Goal: Task Accomplishment & Management: Manage account settings

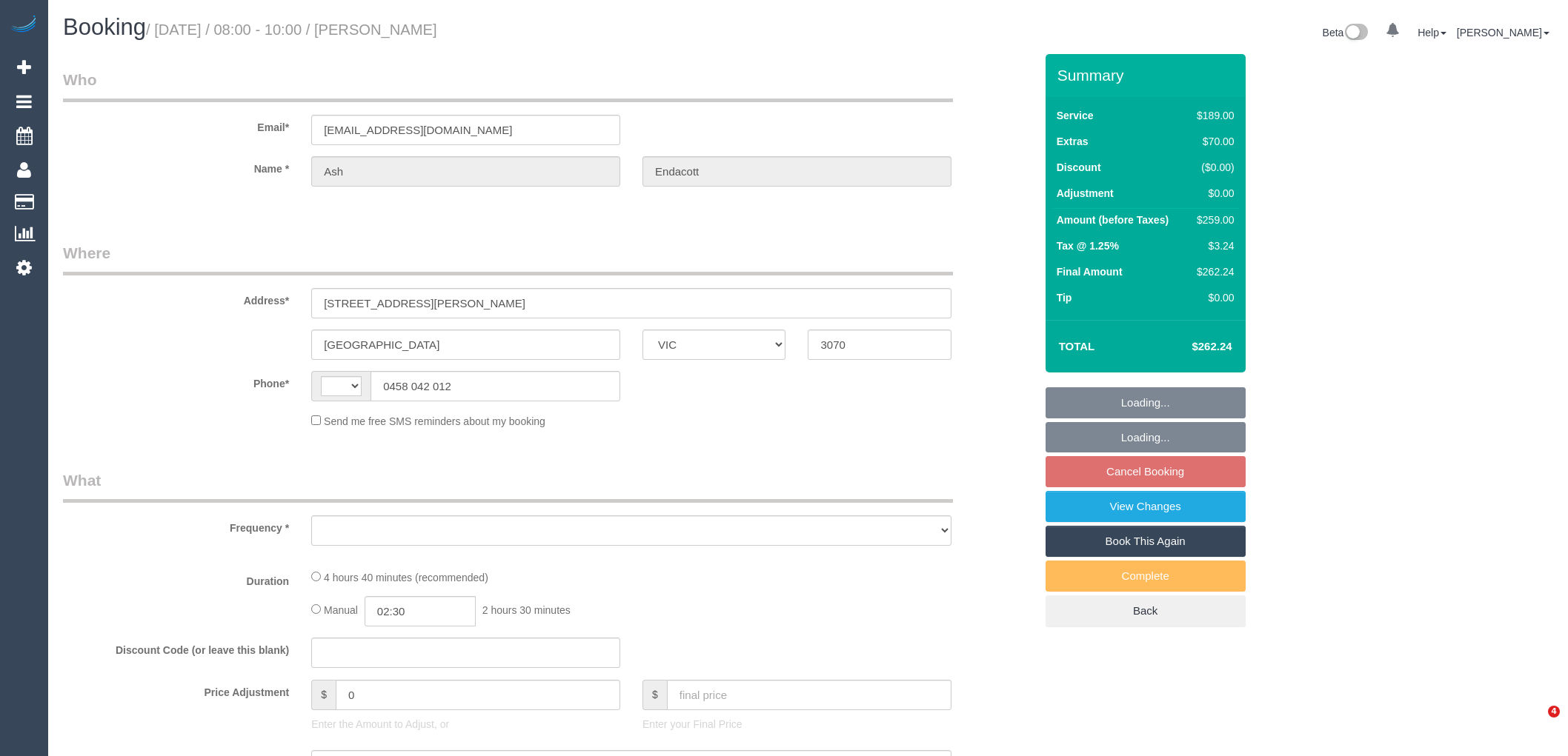
select select "VIC"
select select "string:AU"
select select "object:587"
select select "string:stripe-pm_1PWSCx2GScqysDRVVFoqAGw8"
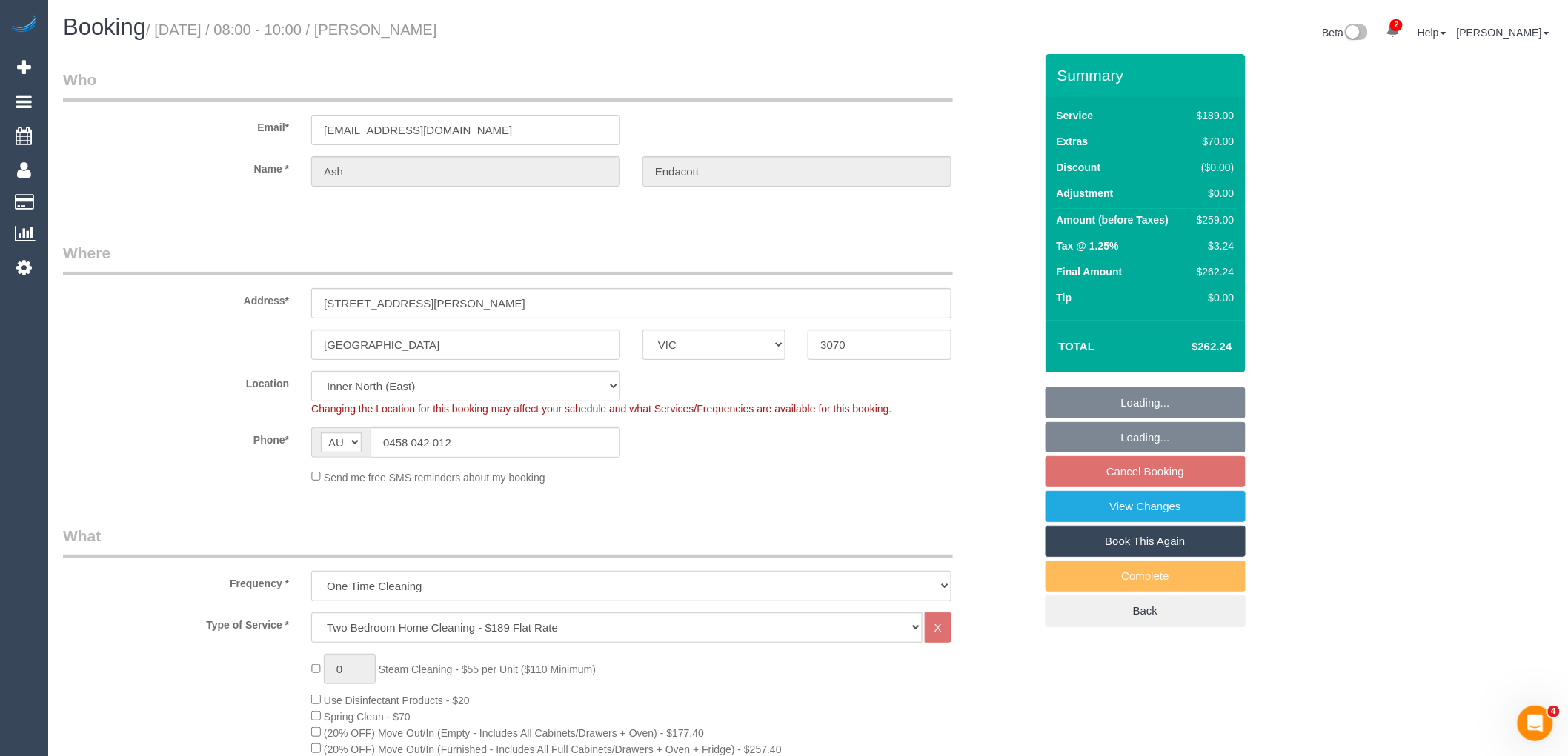
select select "number:28"
select select "number:15"
select select "number:19"
select select "number:25"
select select "number:26"
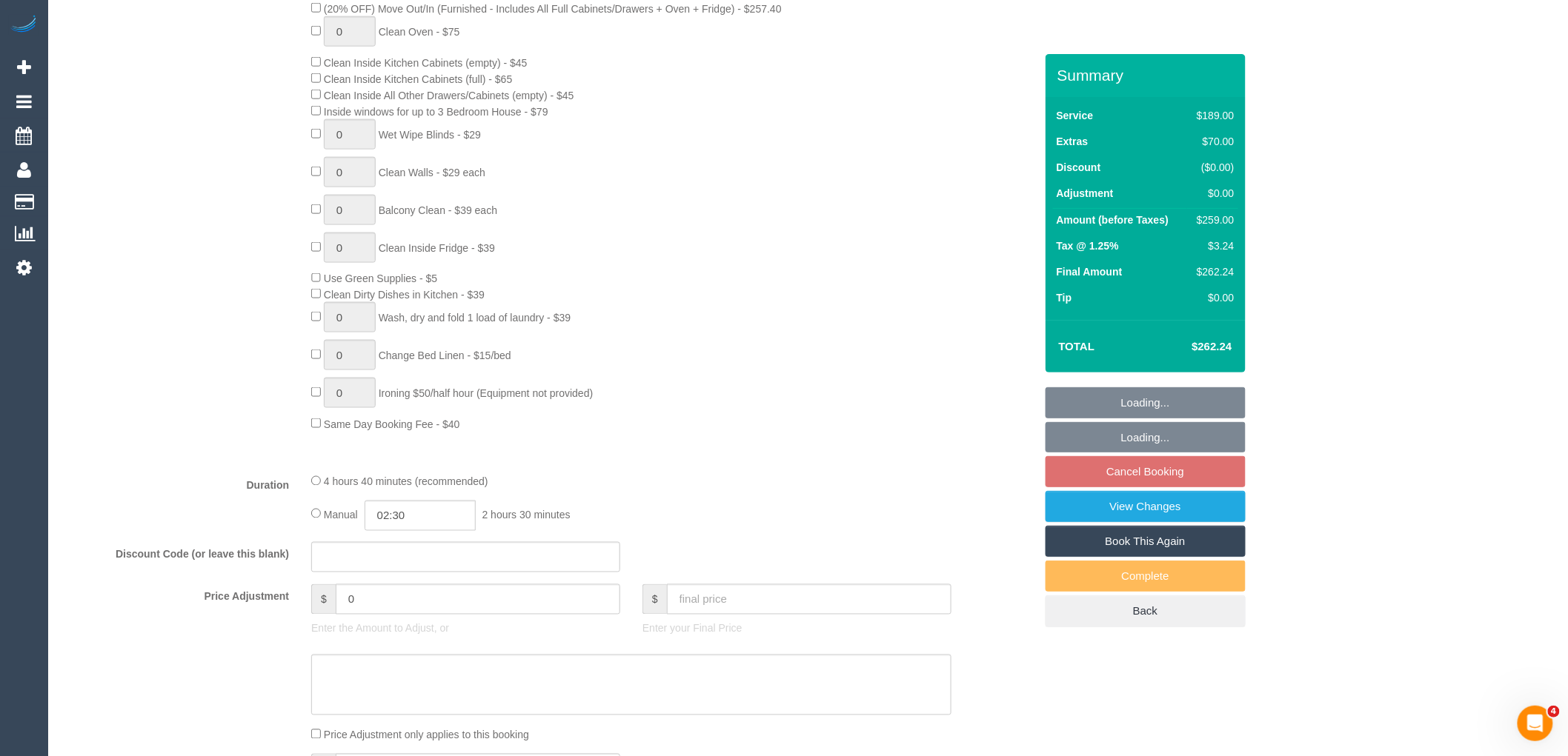
select select "object:836"
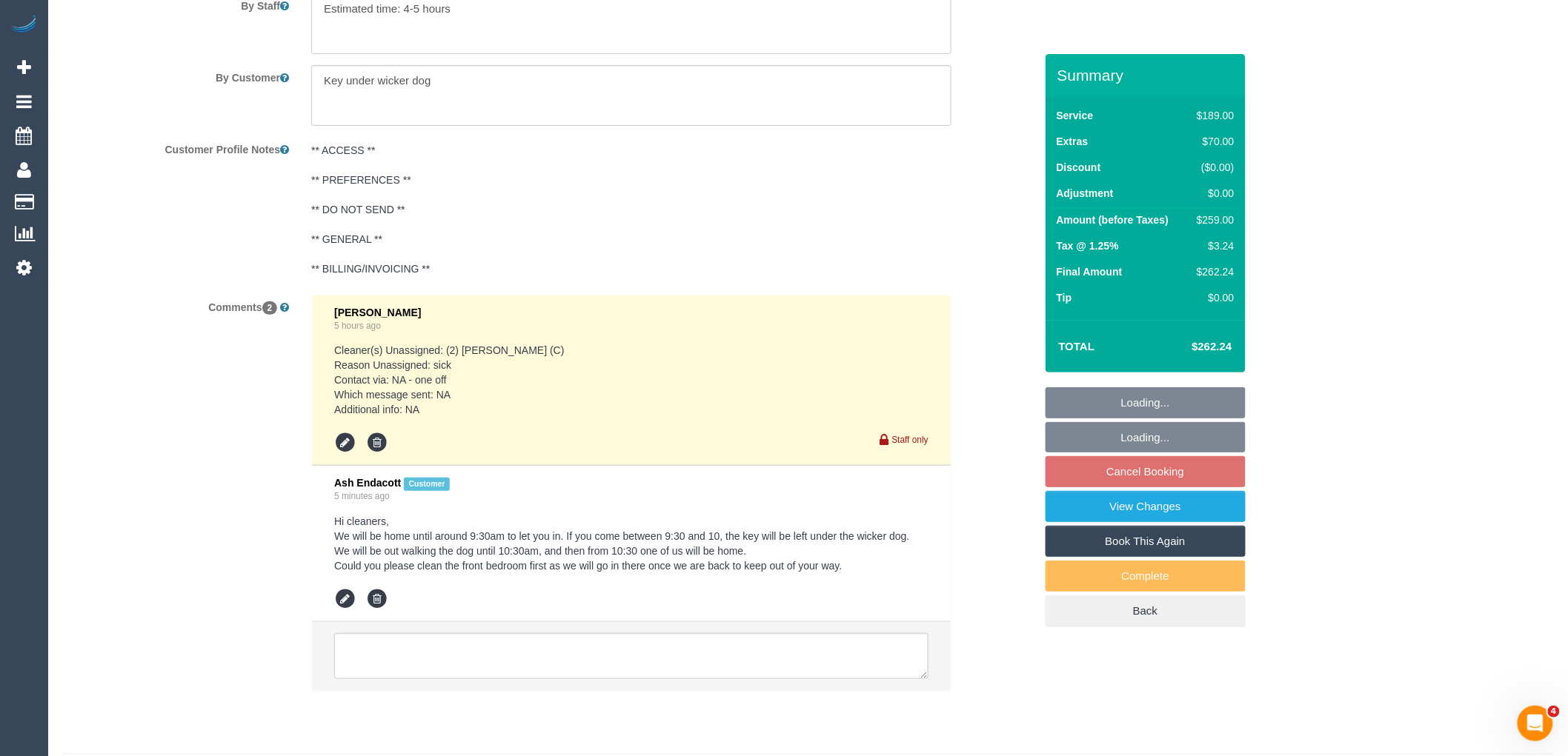
scroll to position [2551, 0]
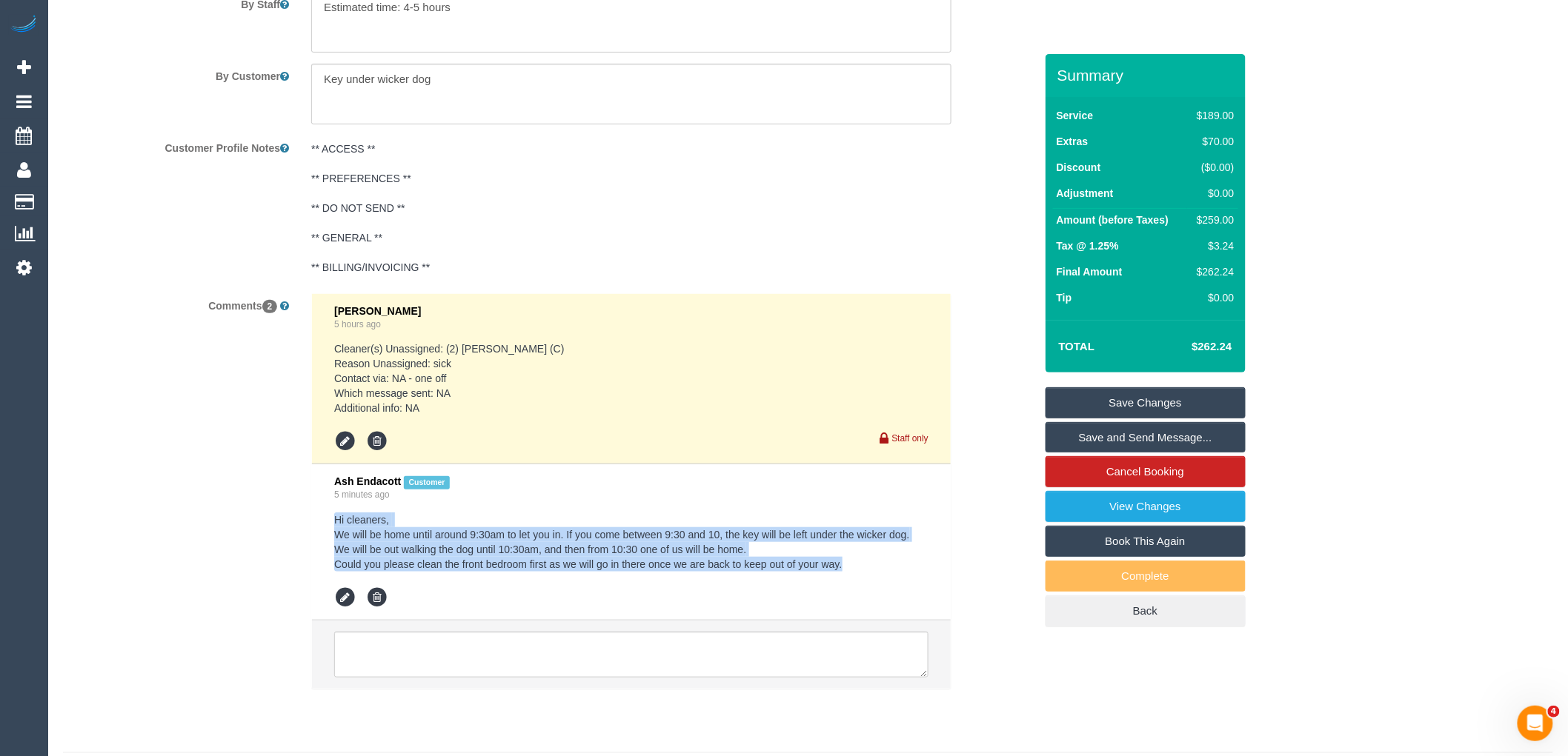
drag, startPoint x: 286, startPoint y: 529, endPoint x: 322, endPoint y: 534, distance: 36.3
click at [322, 534] on li "Ash Endacott Customer 5 minutes ago Hi cleaners, We will be home until around 9…" at bounding box center [631, 543] width 639 height 157
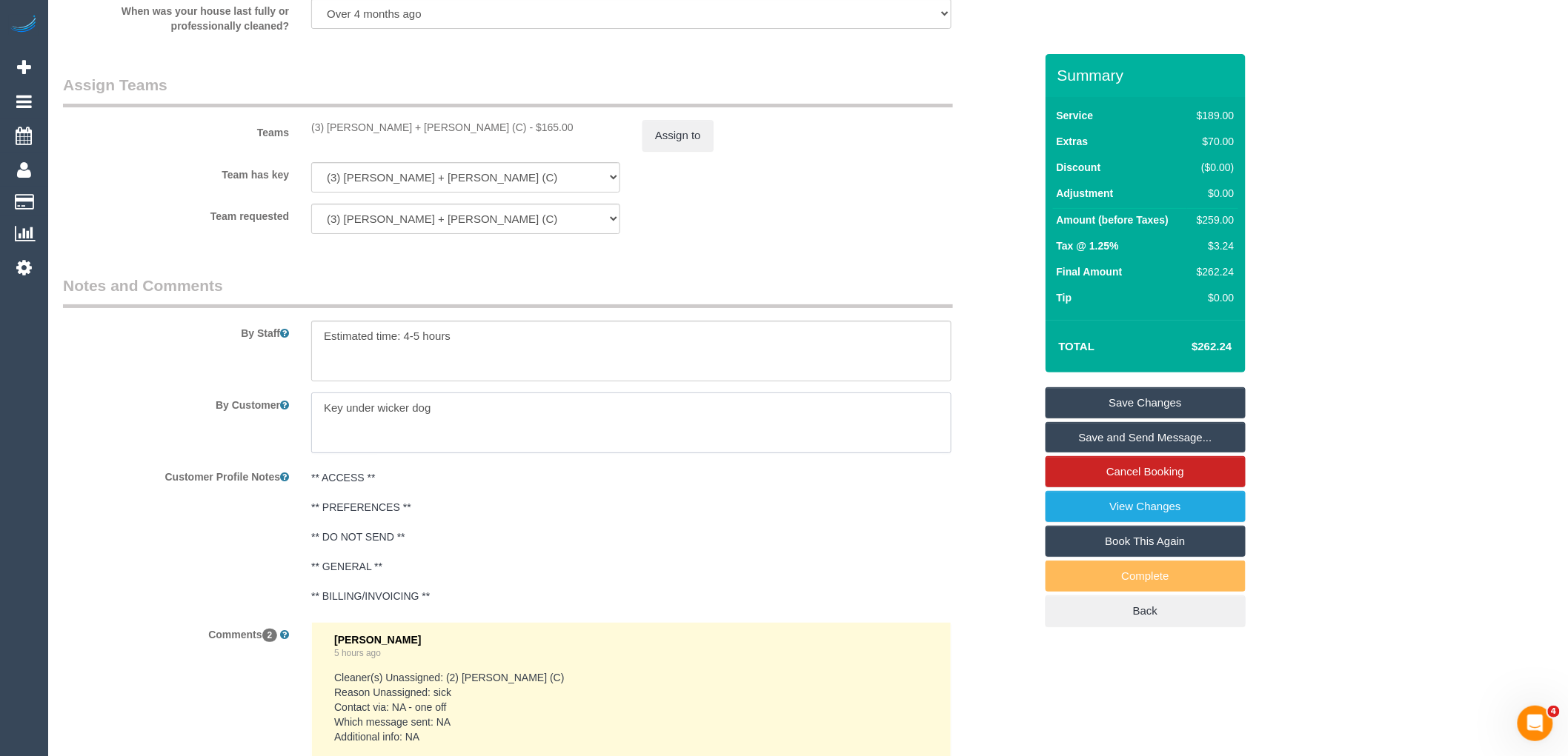
click at [462, 442] on textarea at bounding box center [631, 423] width 640 height 60
drag, startPoint x: 473, startPoint y: 427, endPoint x: 226, endPoint y: 427, distance: 247.0
click at [226, 427] on div "By Customer" at bounding box center [549, 423] width 994 height 60
paste textarea "Hi cleaners, We will be home until around 9:30am to let you in. If you come bet…"
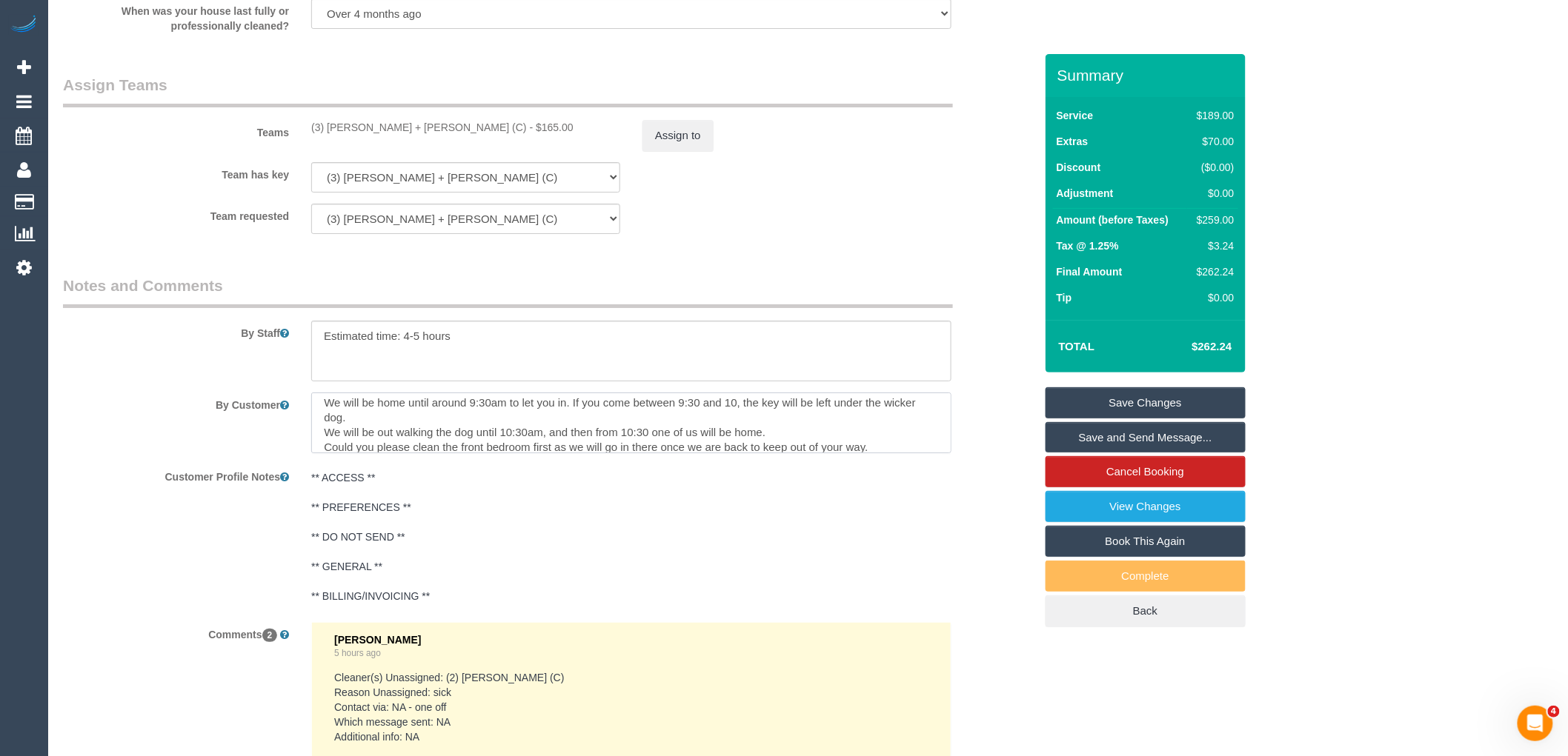
type textarea "Hi cleaners, We will be home until around 9:30am to let you in. If you come bet…"
click at [1232, 400] on link "Save Changes" at bounding box center [1146, 403] width 200 height 31
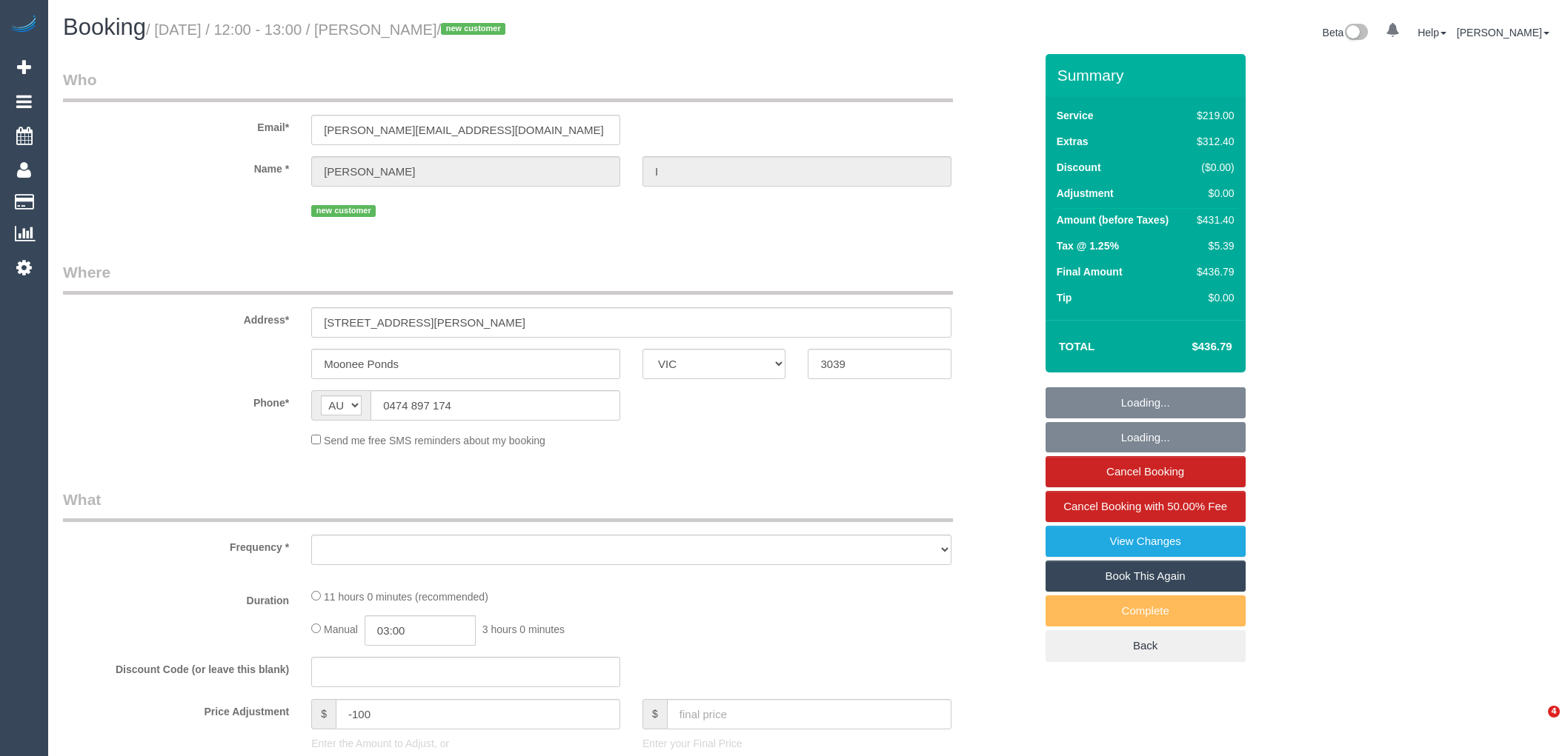
select select "VIC"
select select "object:780"
select select "string:stripe-pm_1S2xdF2GScqysDRVQeMAuZZE"
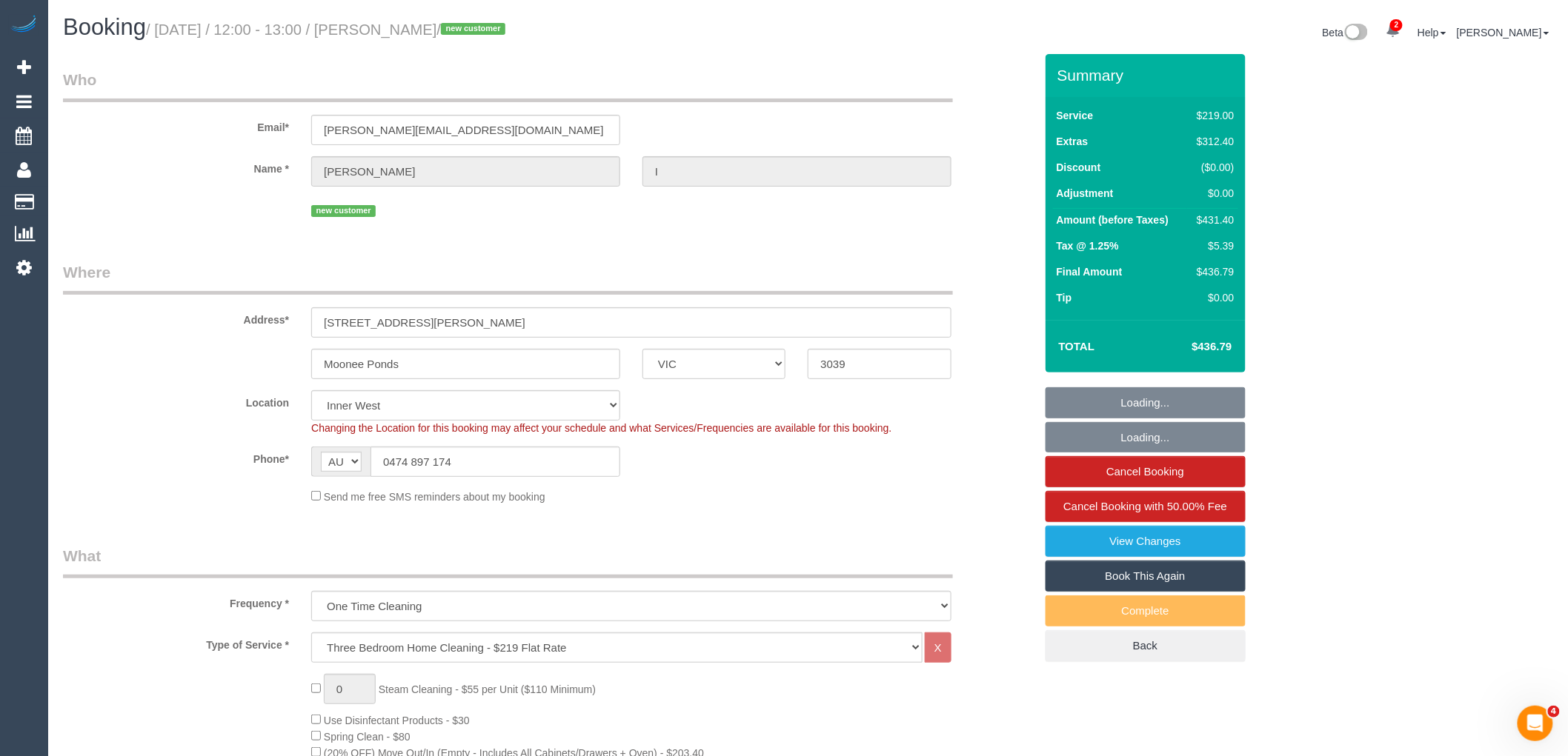
select select "number:27"
select select "number:14"
select select "number:19"
select select "number:24"
select select "object:1625"
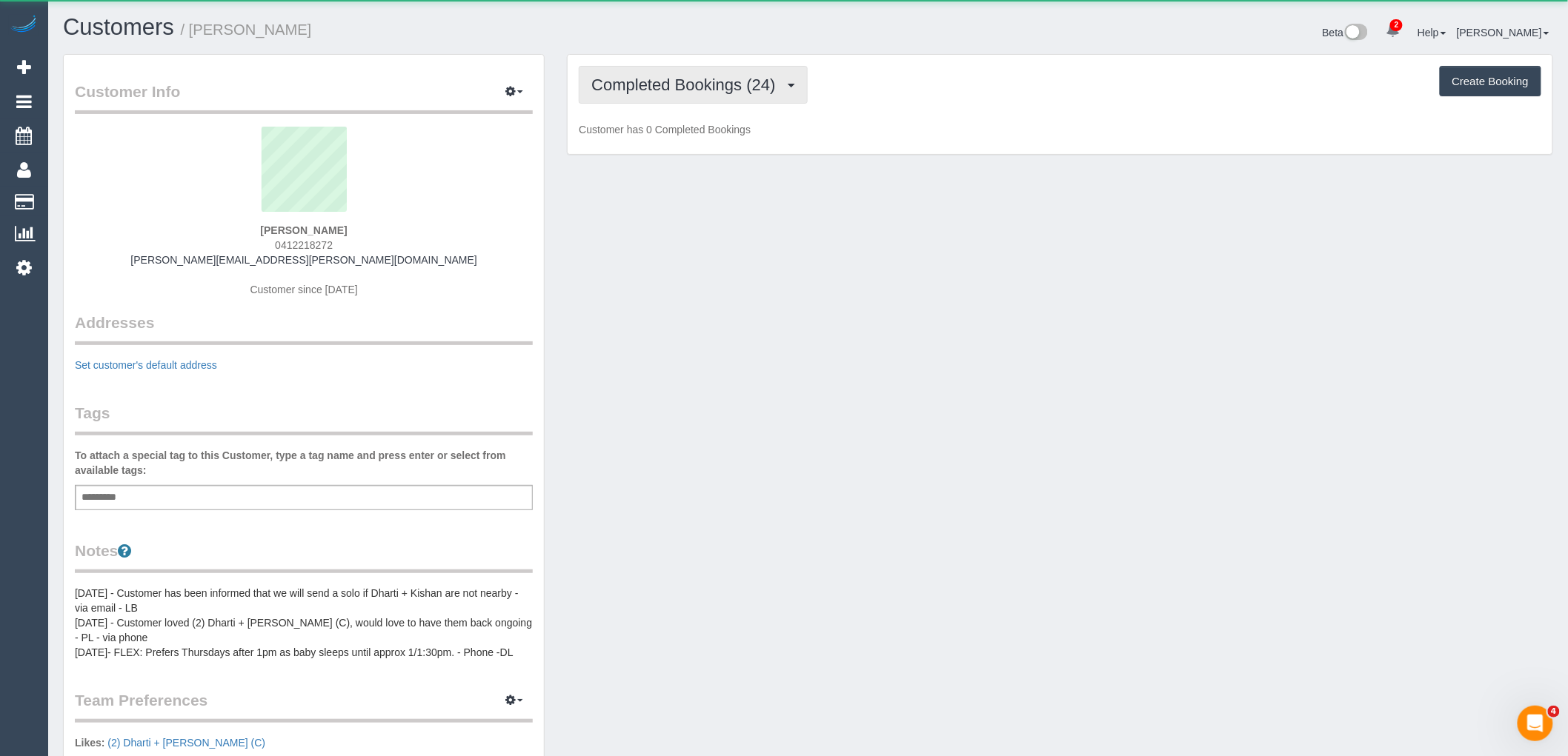
click at [665, 69] on button "Completed Bookings (24)" at bounding box center [693, 84] width 228 height 38
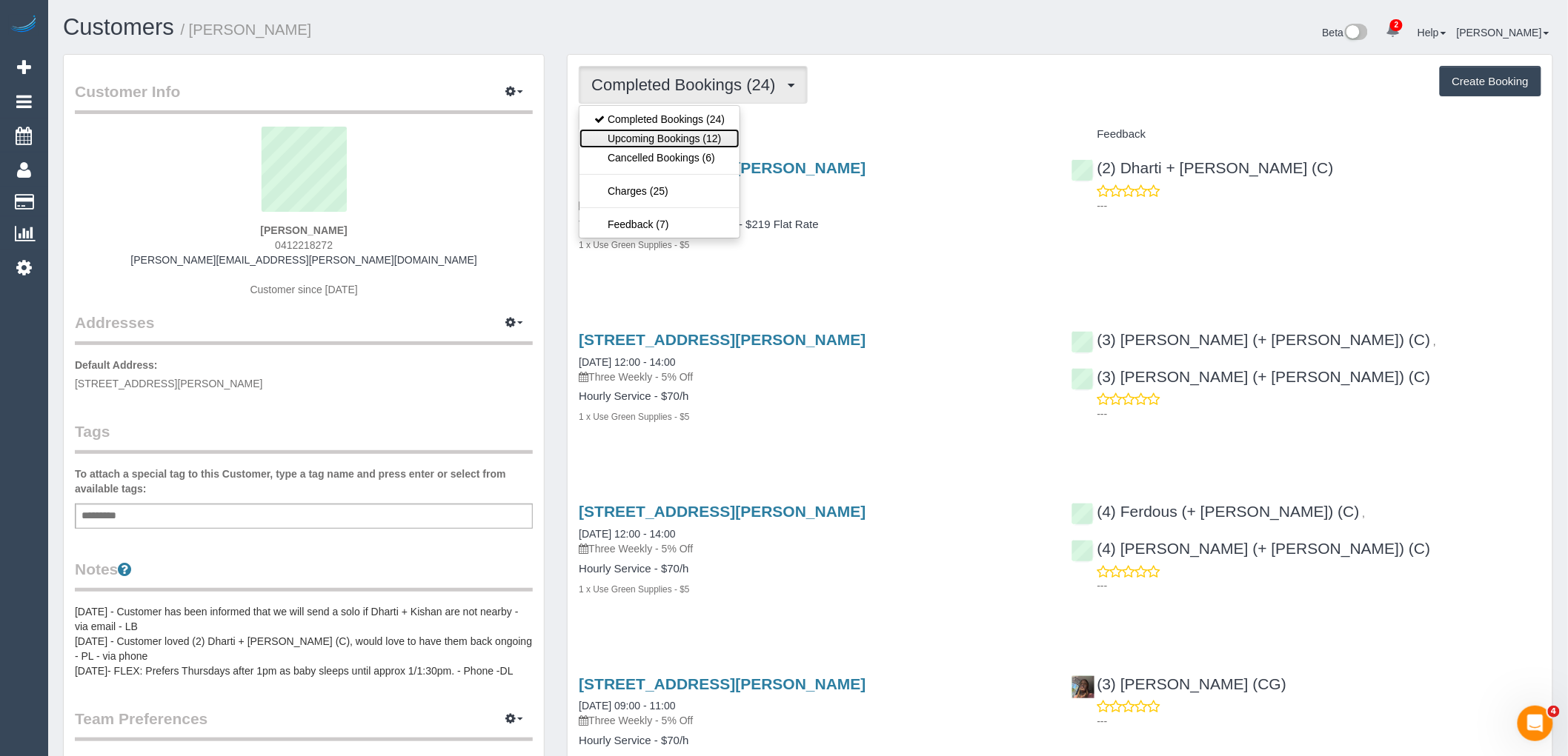
click at [697, 138] on link "Upcoming Bookings (12)" at bounding box center [659, 139] width 160 height 19
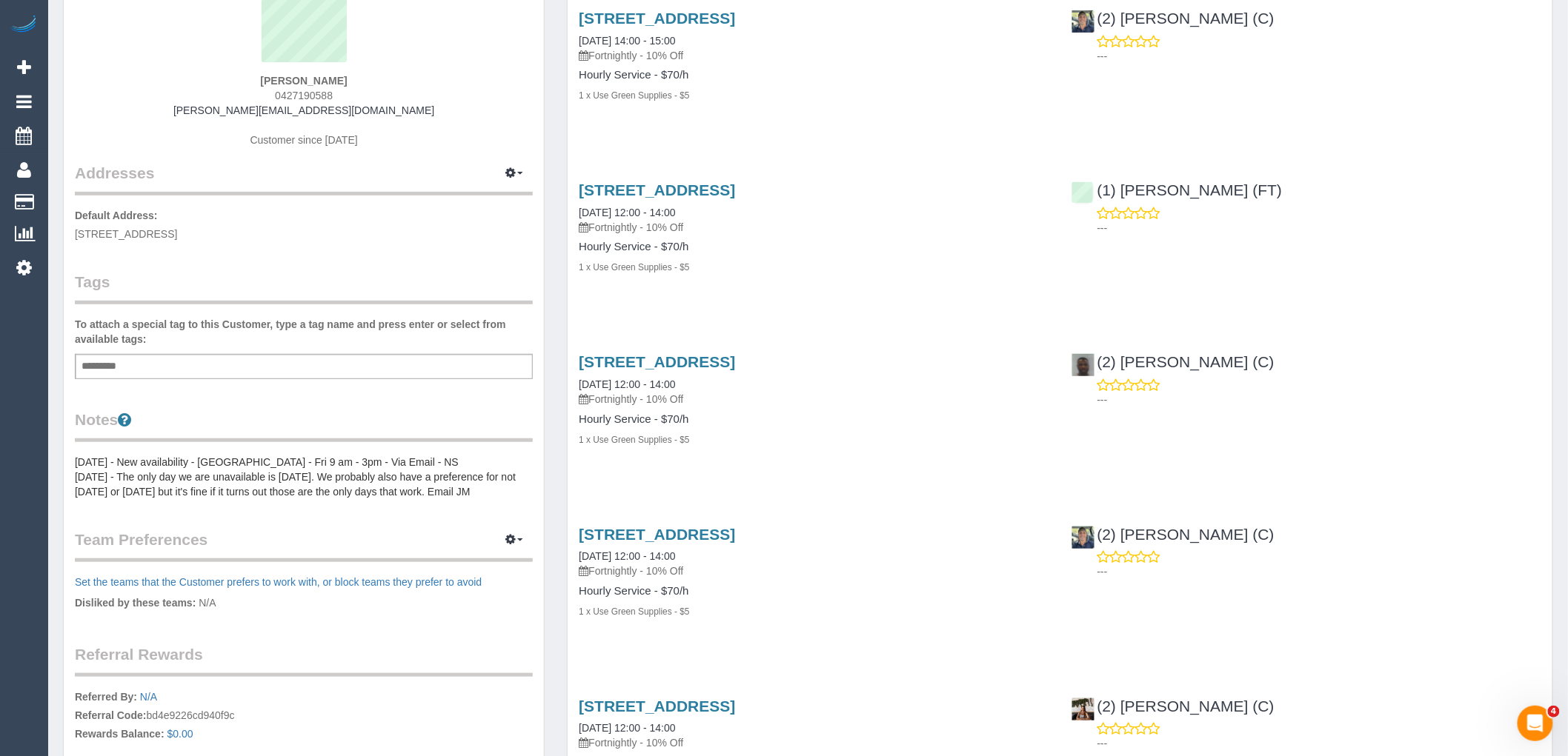
scroll to position [165, 0]
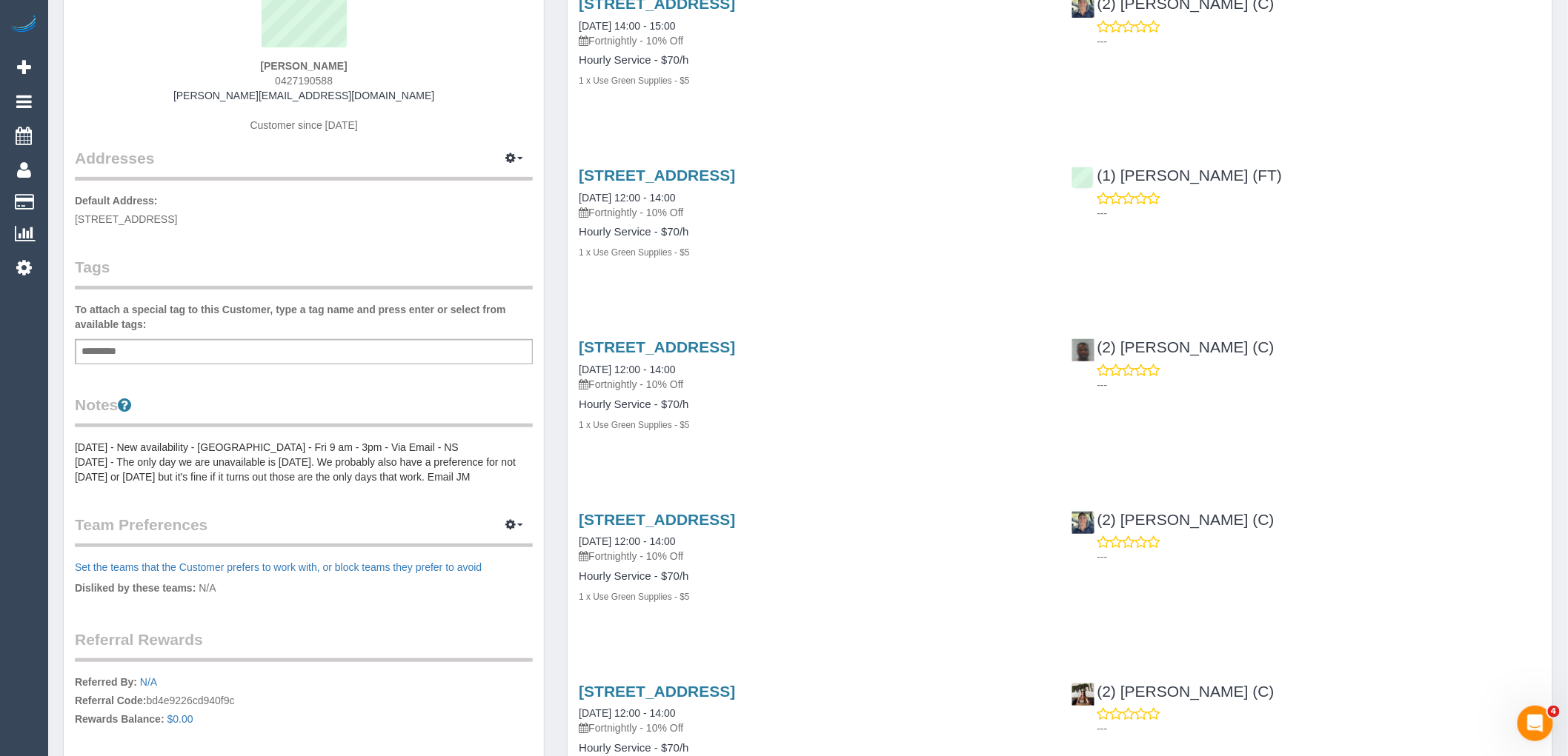
click at [198, 446] on pre "[DATE] - New availability - [GEOGRAPHIC_DATA] - Fri 9 am - 3pm - Via Email - NS…" at bounding box center [304, 462] width 458 height 45
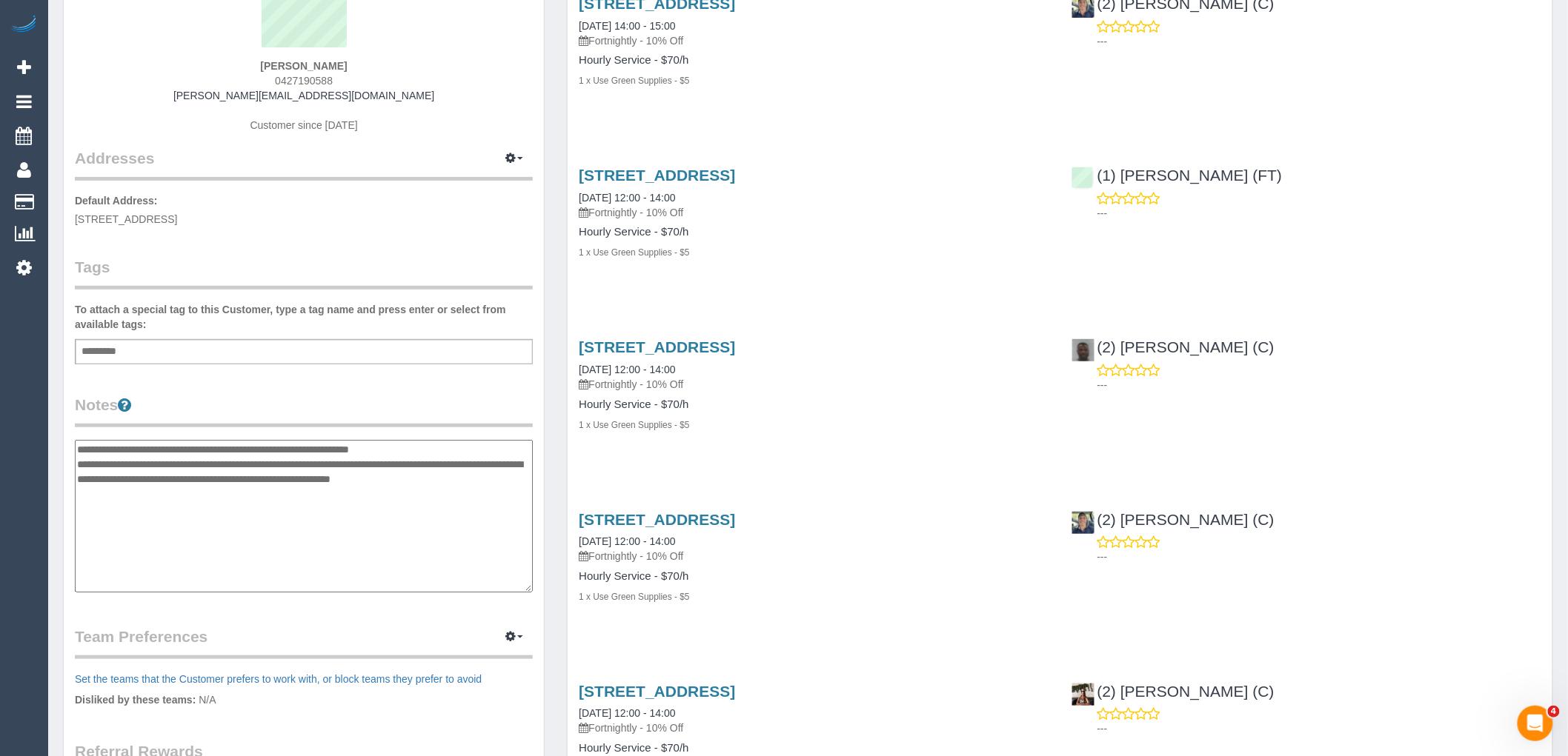
click at [84, 445] on textarea "**********" at bounding box center [304, 516] width 458 height 153
click at [80, 447] on textarea "**********" at bounding box center [304, 516] width 458 height 153
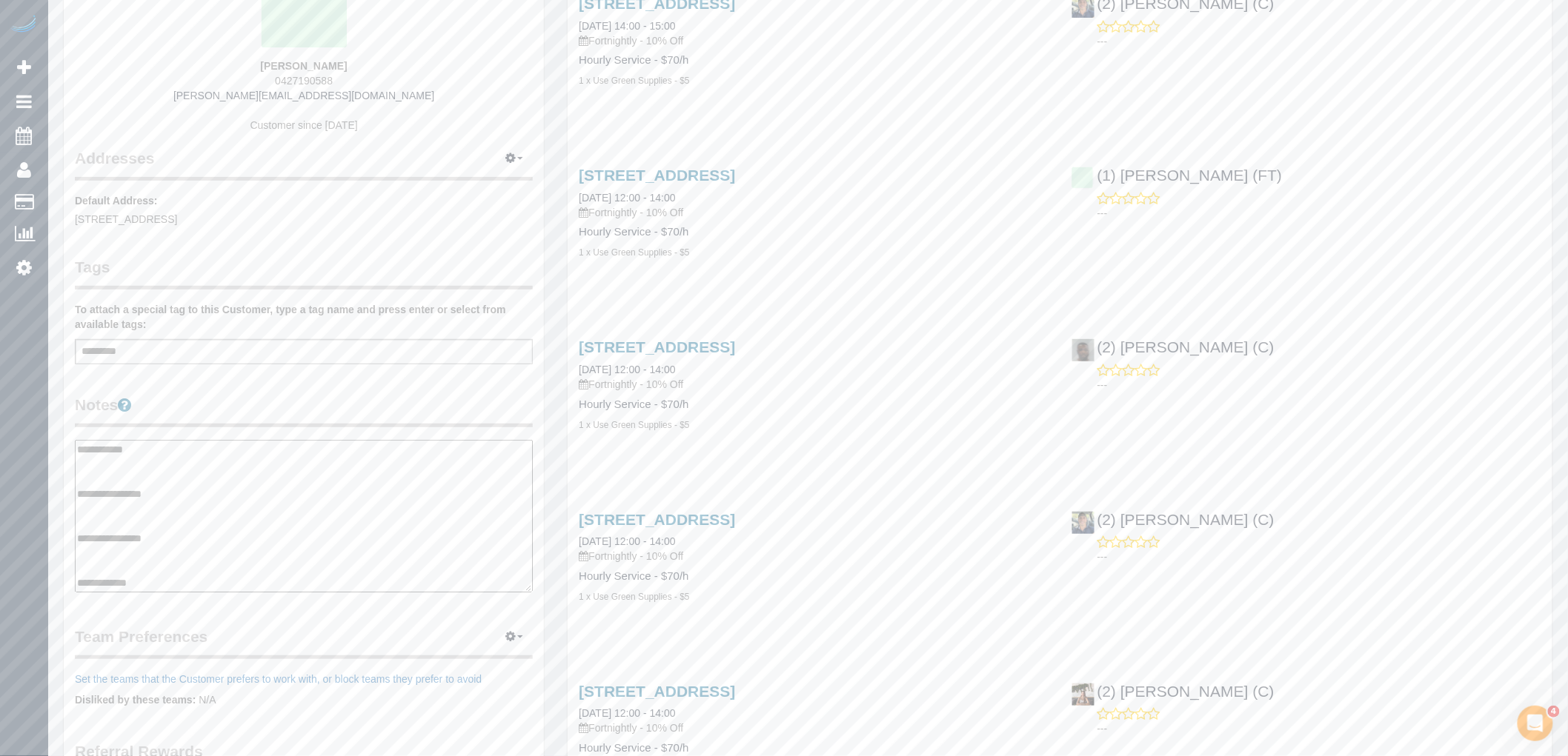
click at [172, 508] on textarea "**********" at bounding box center [304, 516] width 458 height 153
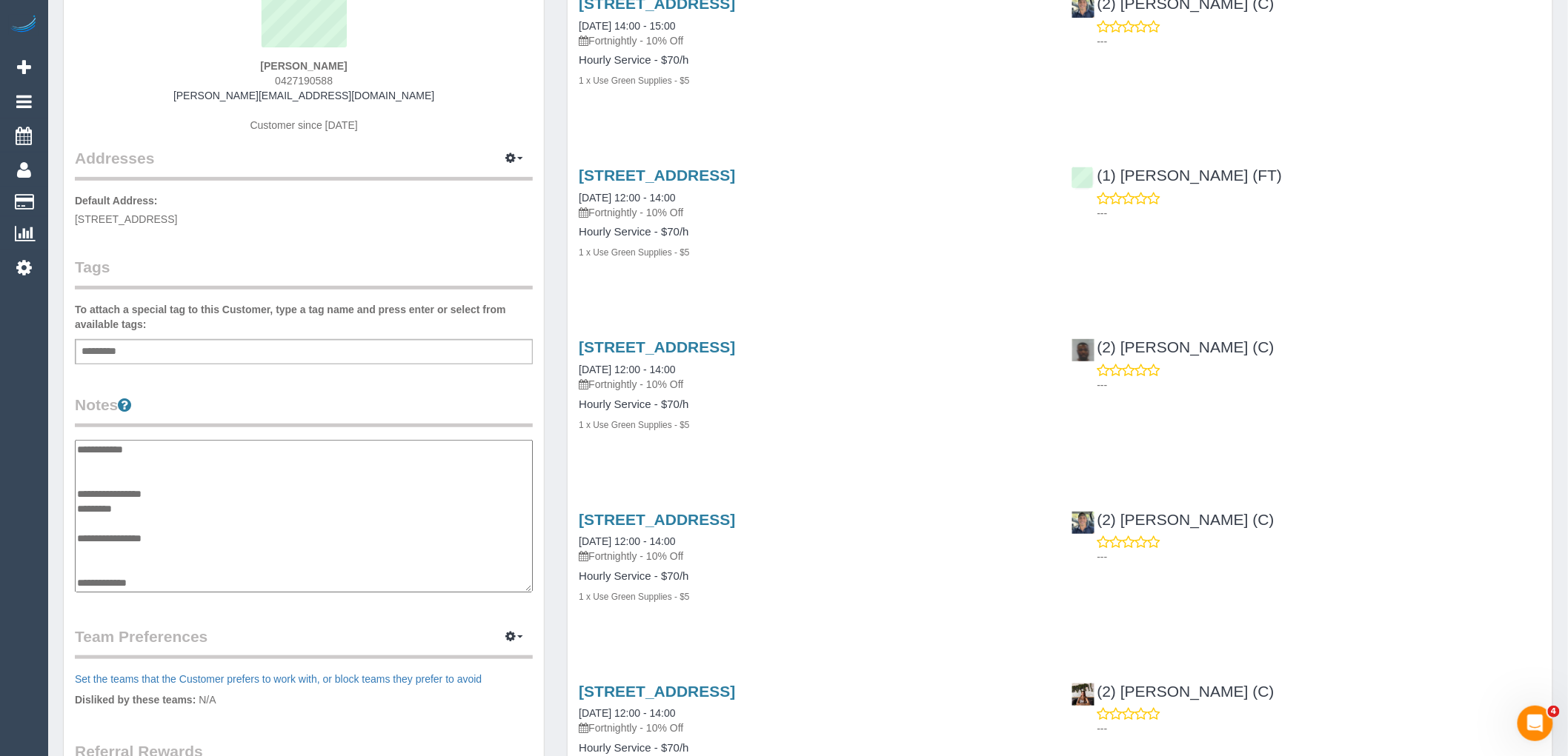
paste textarea "**********"
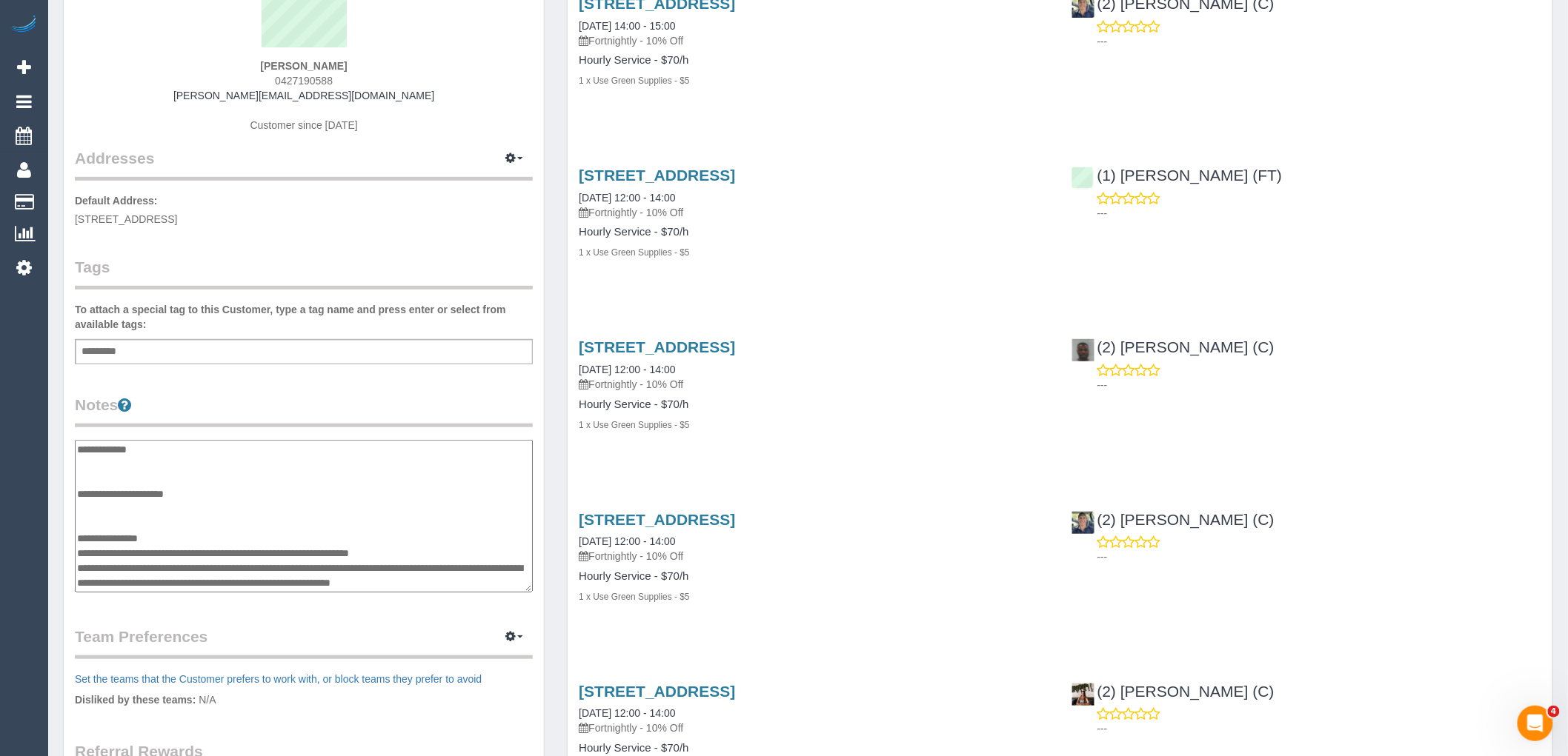
drag, startPoint x: 502, startPoint y: 582, endPoint x: 79, endPoint y: 549, distance: 424.3
click at [79, 549] on textarea "**********" at bounding box center [304, 516] width 458 height 153
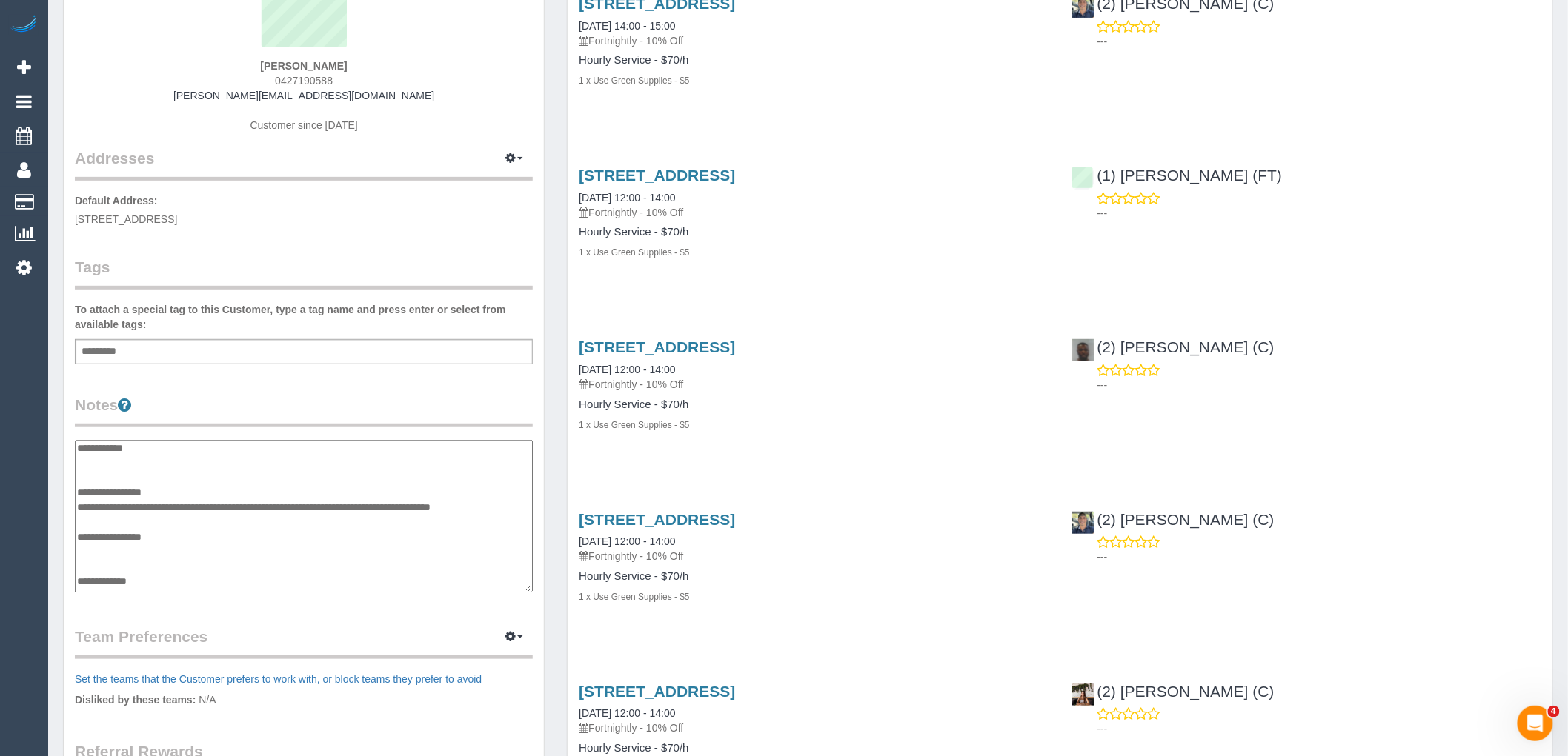
scroll to position [0, 0]
click at [142, 520] on textarea "**********" at bounding box center [304, 516] width 458 height 153
paste textarea "**********"
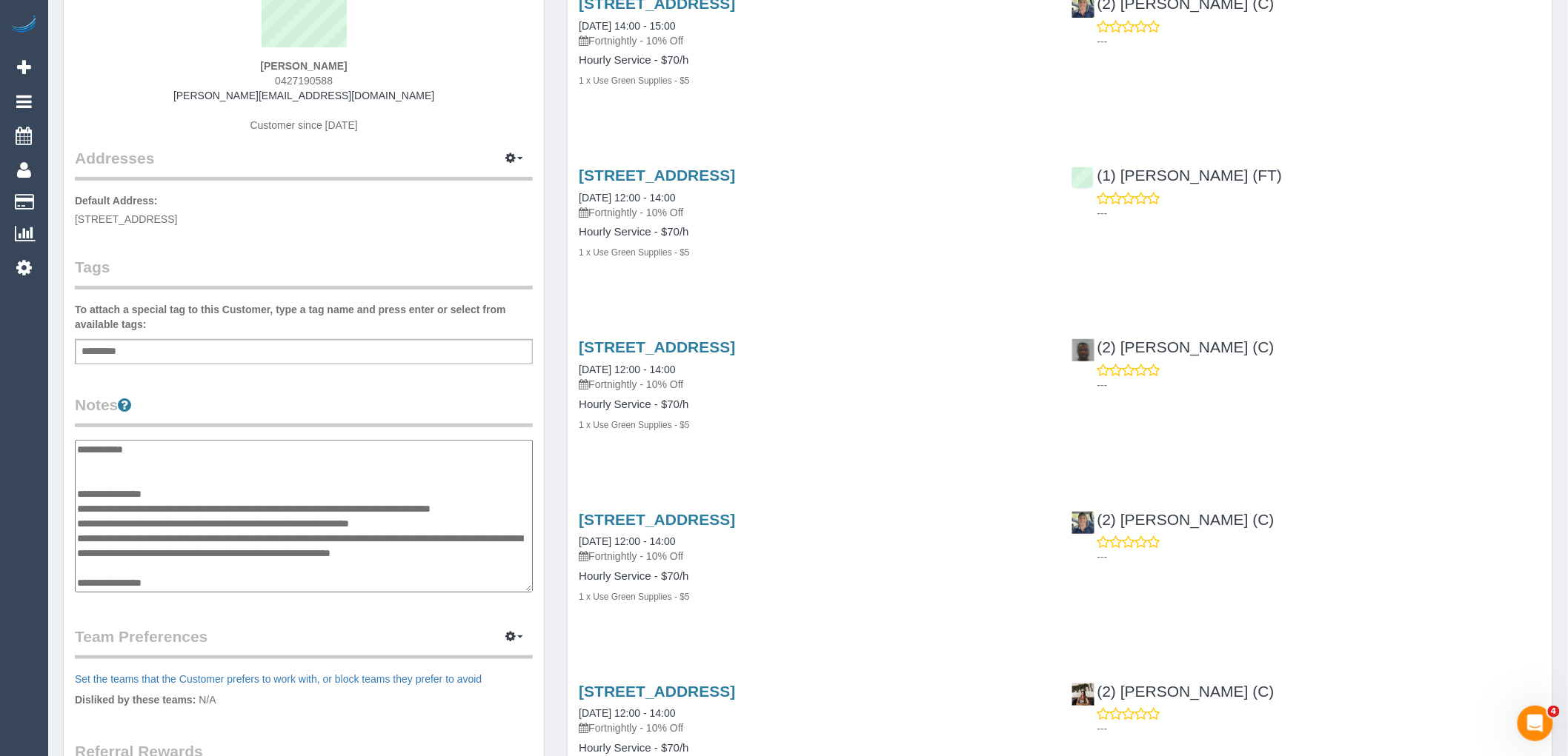
type textarea "**********"
click at [310, 386] on div "Customer Info Edit Contact Info Send Message Email Preferences Special Sales Ta…" at bounding box center [304, 434] width 480 height 1088
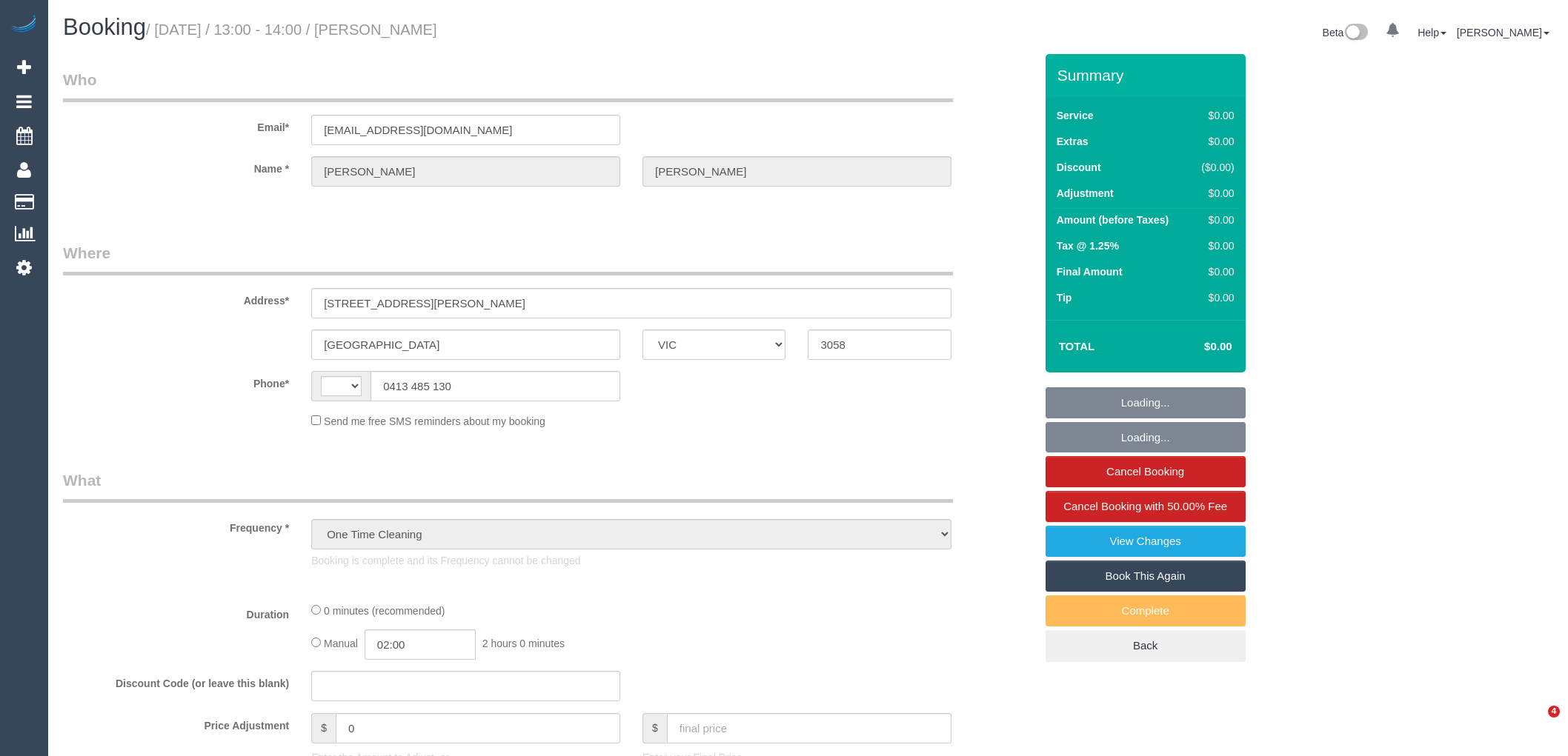
select select "VIC"
select select "string:AU"
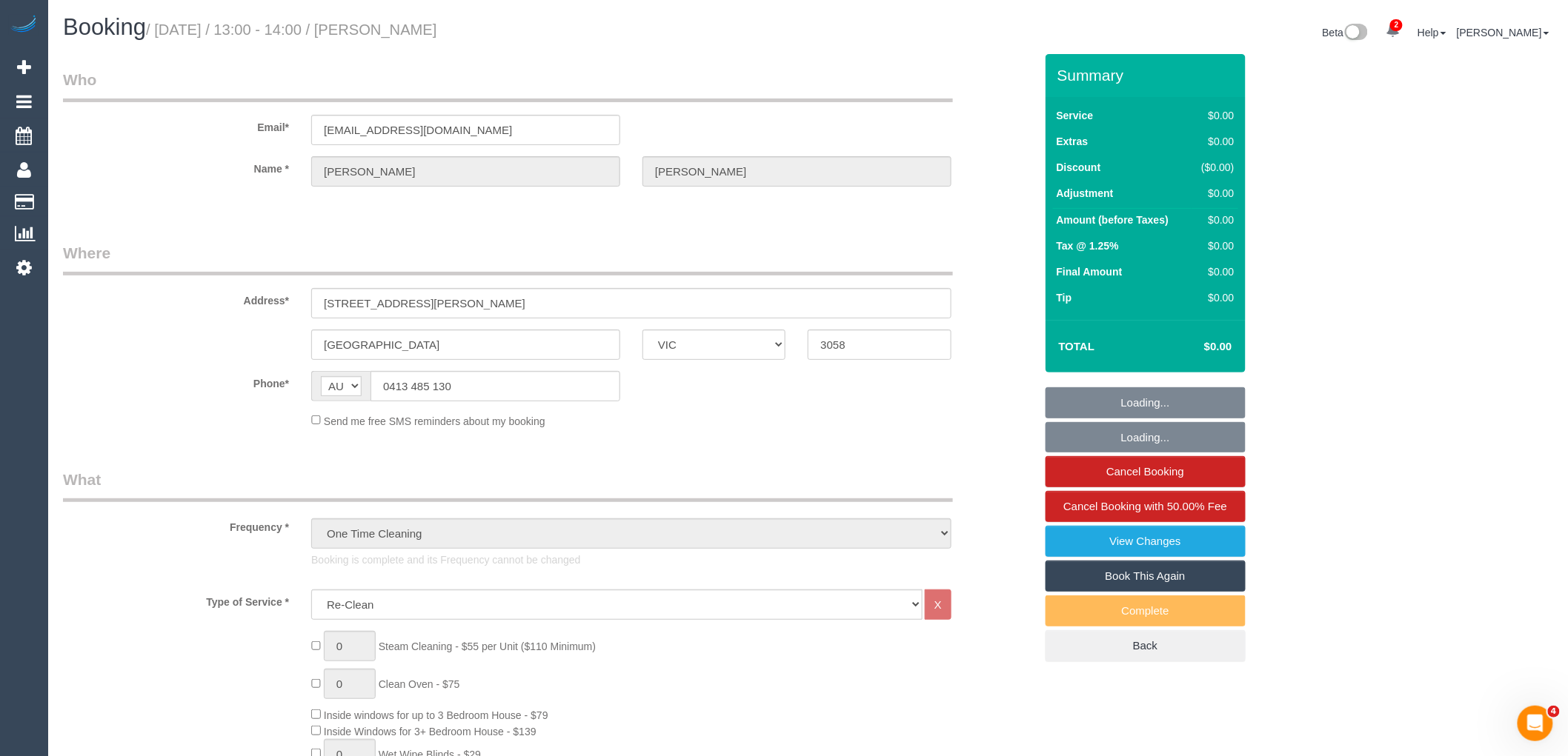
select select "string:stripe-pm_1Ry1ER2GScqysDRVt0ZAC5Tt"
select select "number:28"
select select "number:17"
select select "number:18"
select select "number:24"
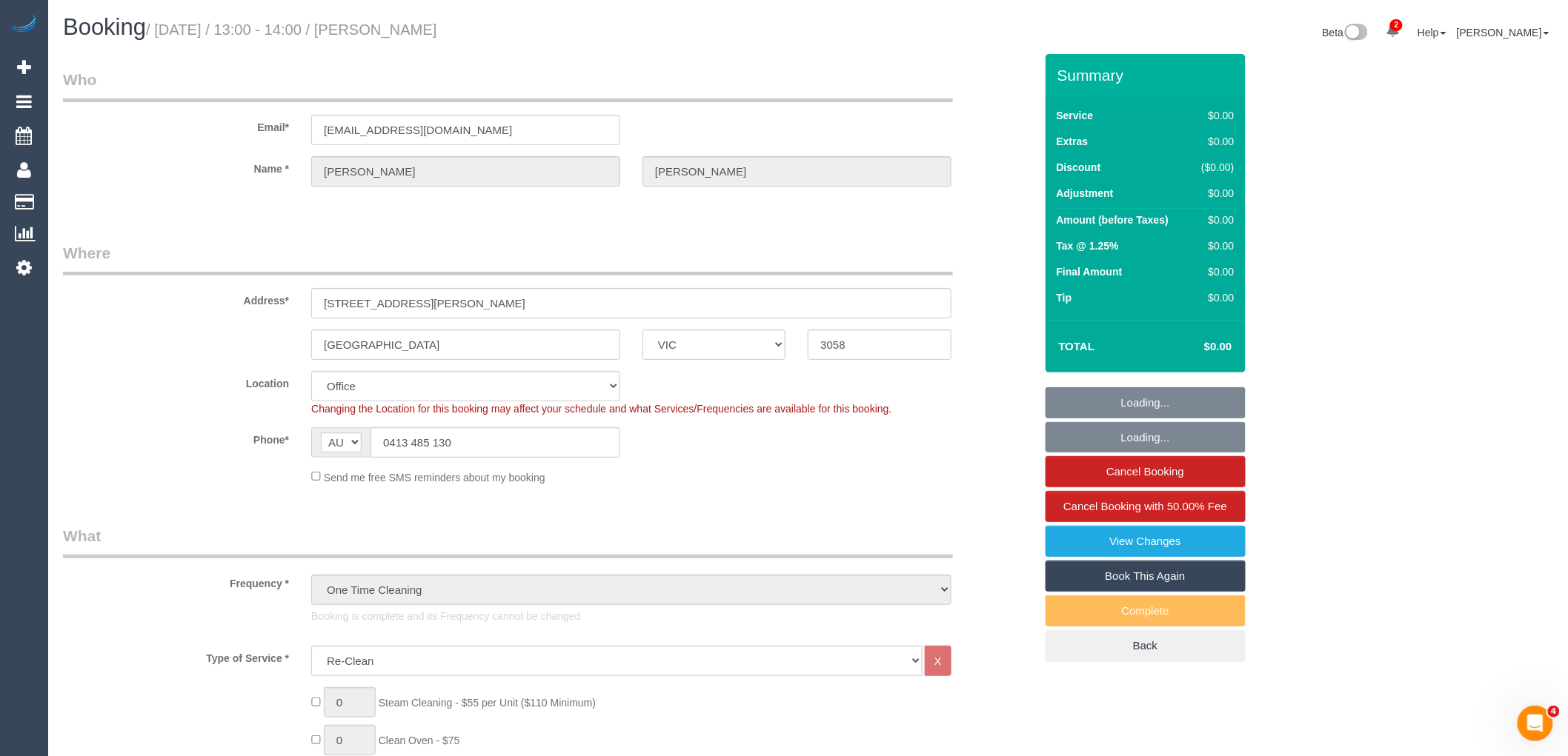
select select "object:2110"
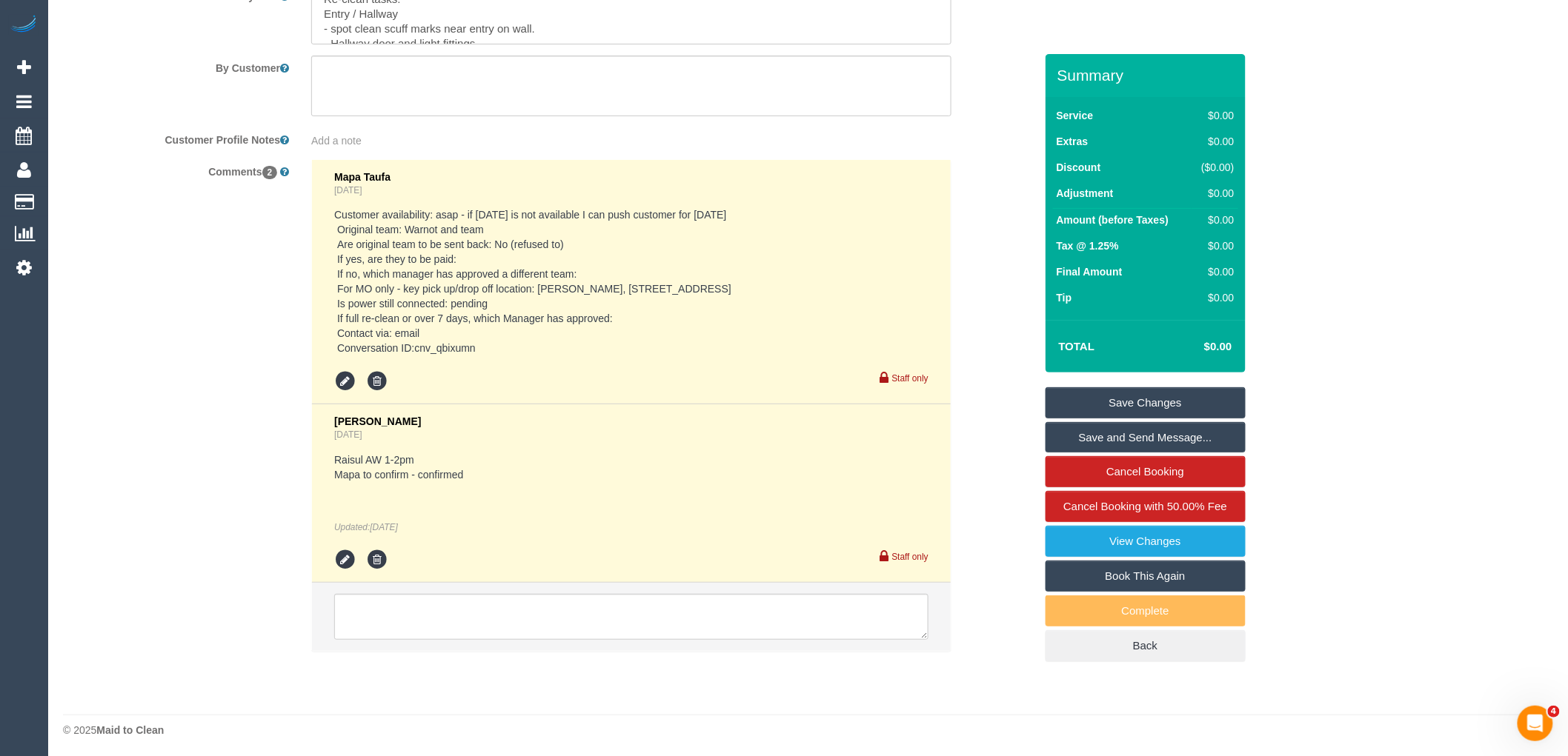
scroll to position [2383, 0]
drag, startPoint x: 433, startPoint y: 337, endPoint x: 322, endPoint y: 208, distance: 170.2
click at [322, 208] on li "Mapa Taufa 3 days ago Customer availability: asap - if tuesday is not available…" at bounding box center [631, 280] width 639 height 245
copy pre "Customer availability: asap - if tuesday is not available I can push customer f…"
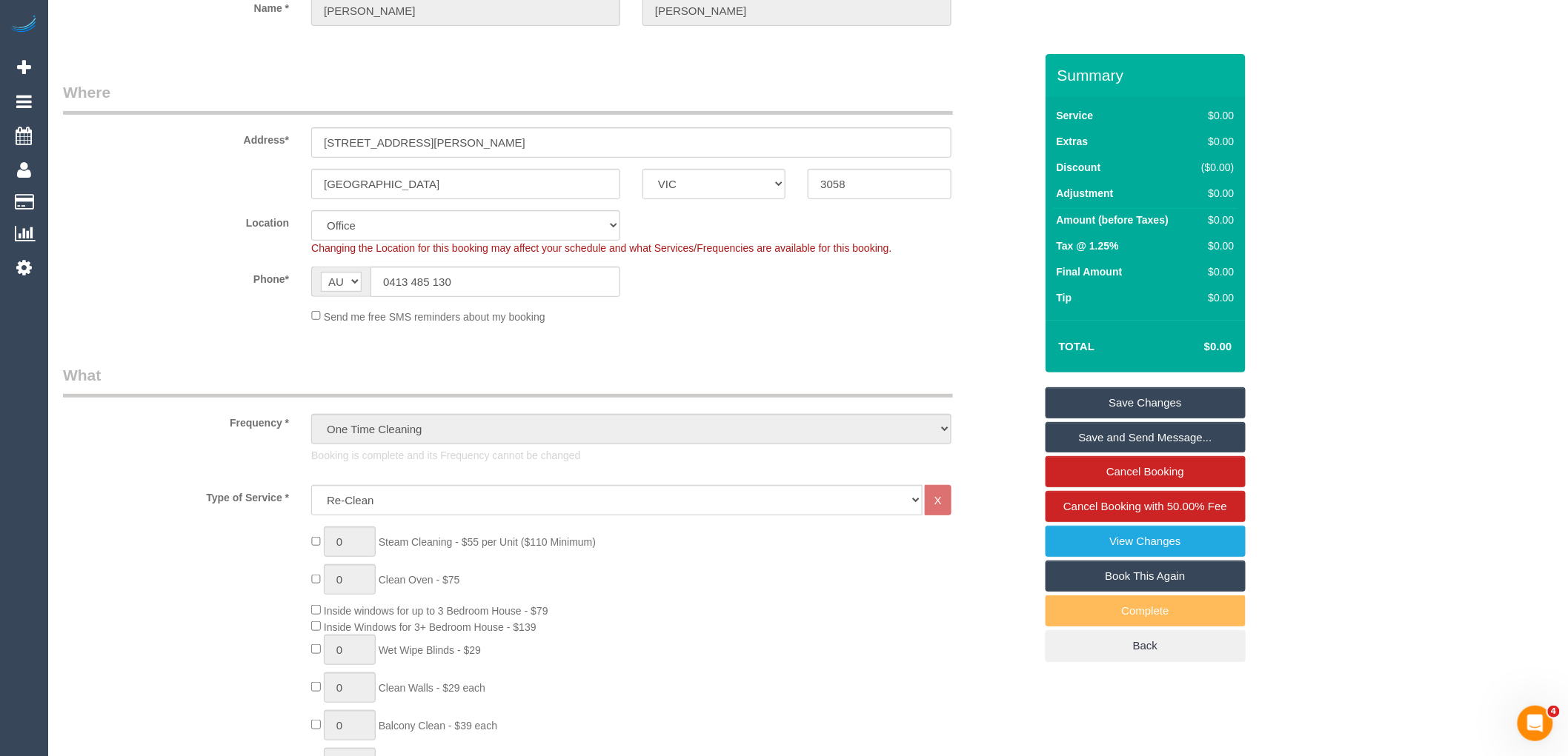
scroll to position [0, 0]
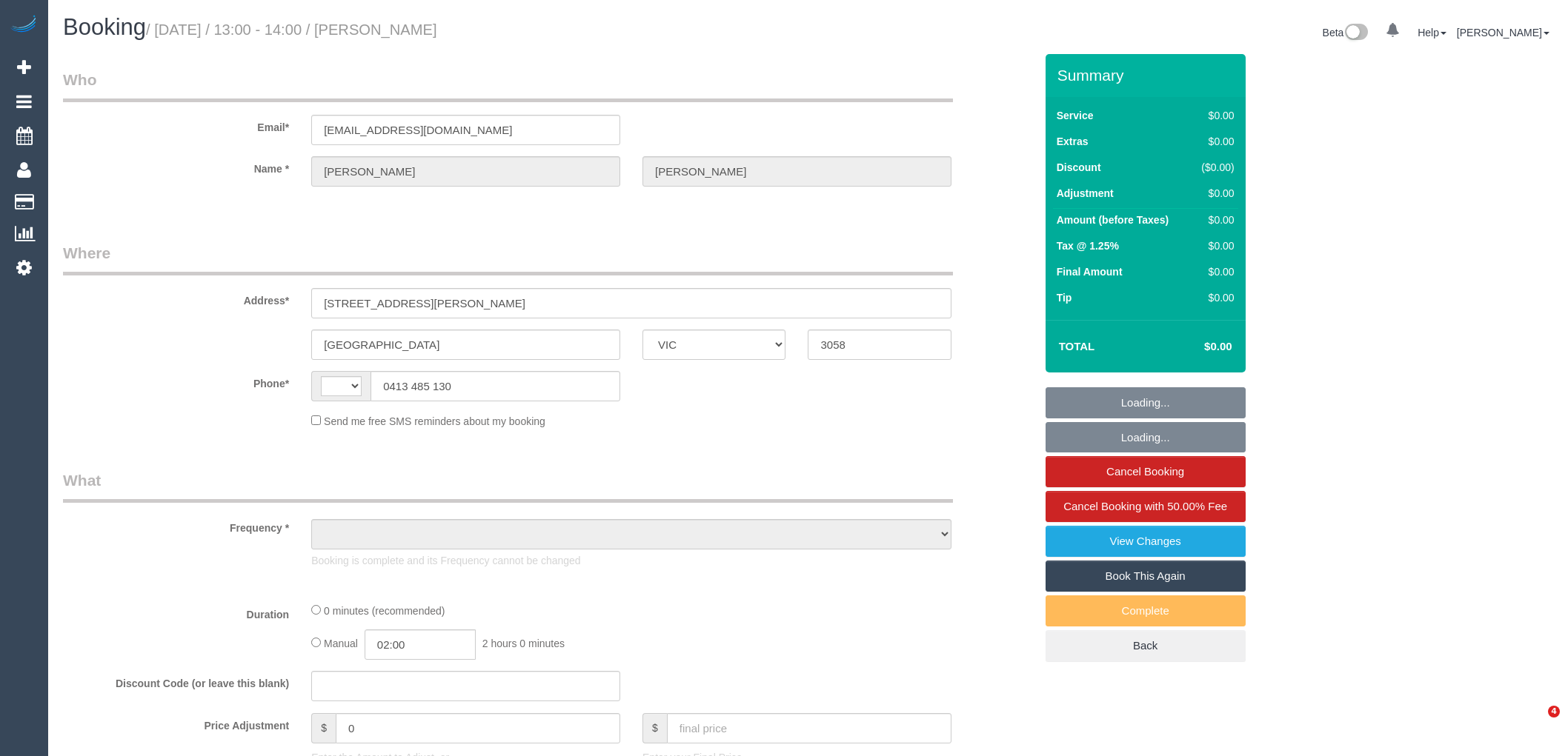
select select "VIC"
select select "string:AU"
select select "object:594"
select select "string:stripe-pm_1Ry1ER2GScqysDRVt0ZAC5Tt"
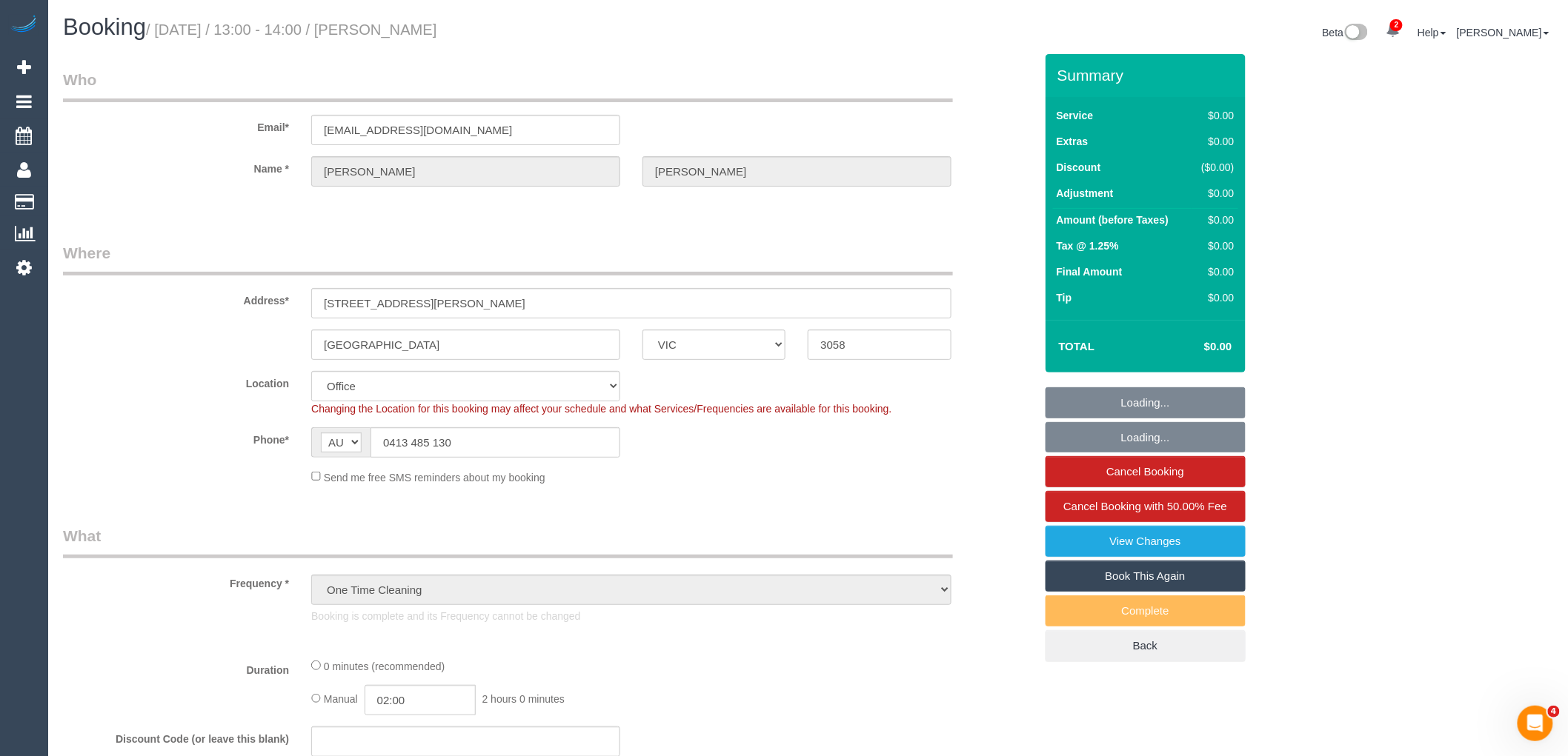
click at [1158, 579] on link "Book This Again" at bounding box center [1146, 576] width 200 height 31
select select "number:28"
select select "number:17"
select select "number:18"
select select "number:24"
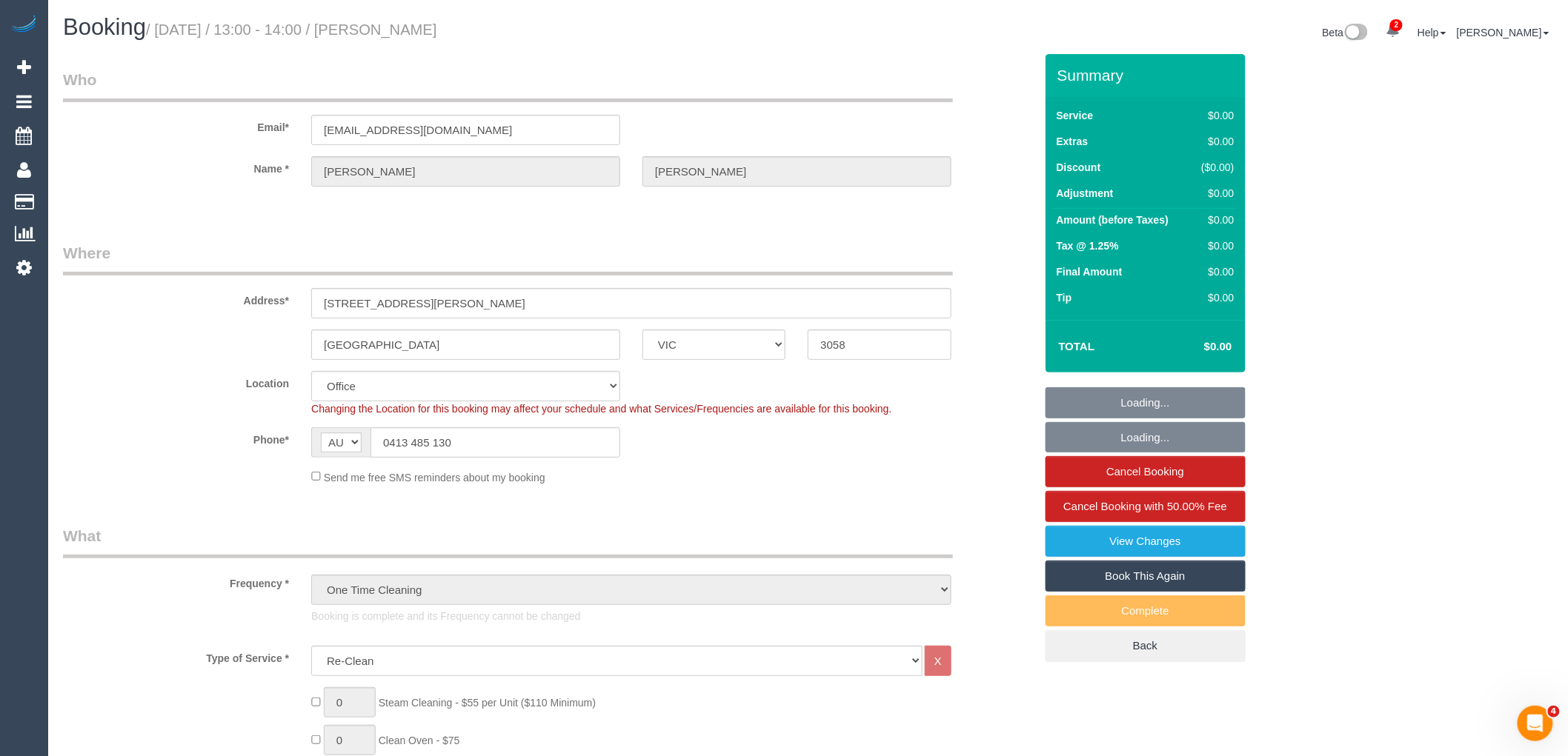
select select "object:2129"
select select "VIC"
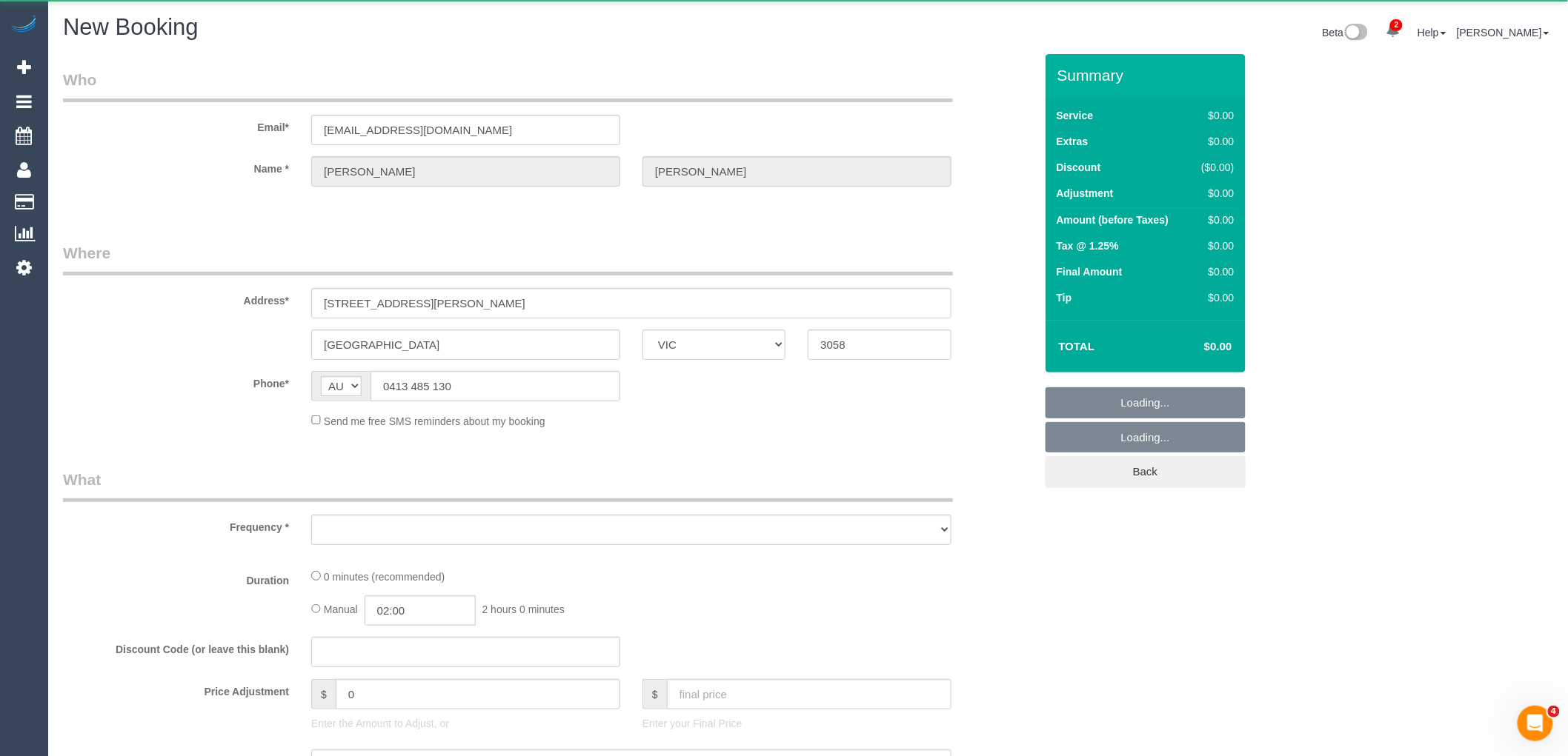
select select "object:2468"
select select "number:28"
select select "number:17"
select select "number:18"
select select "number:24"
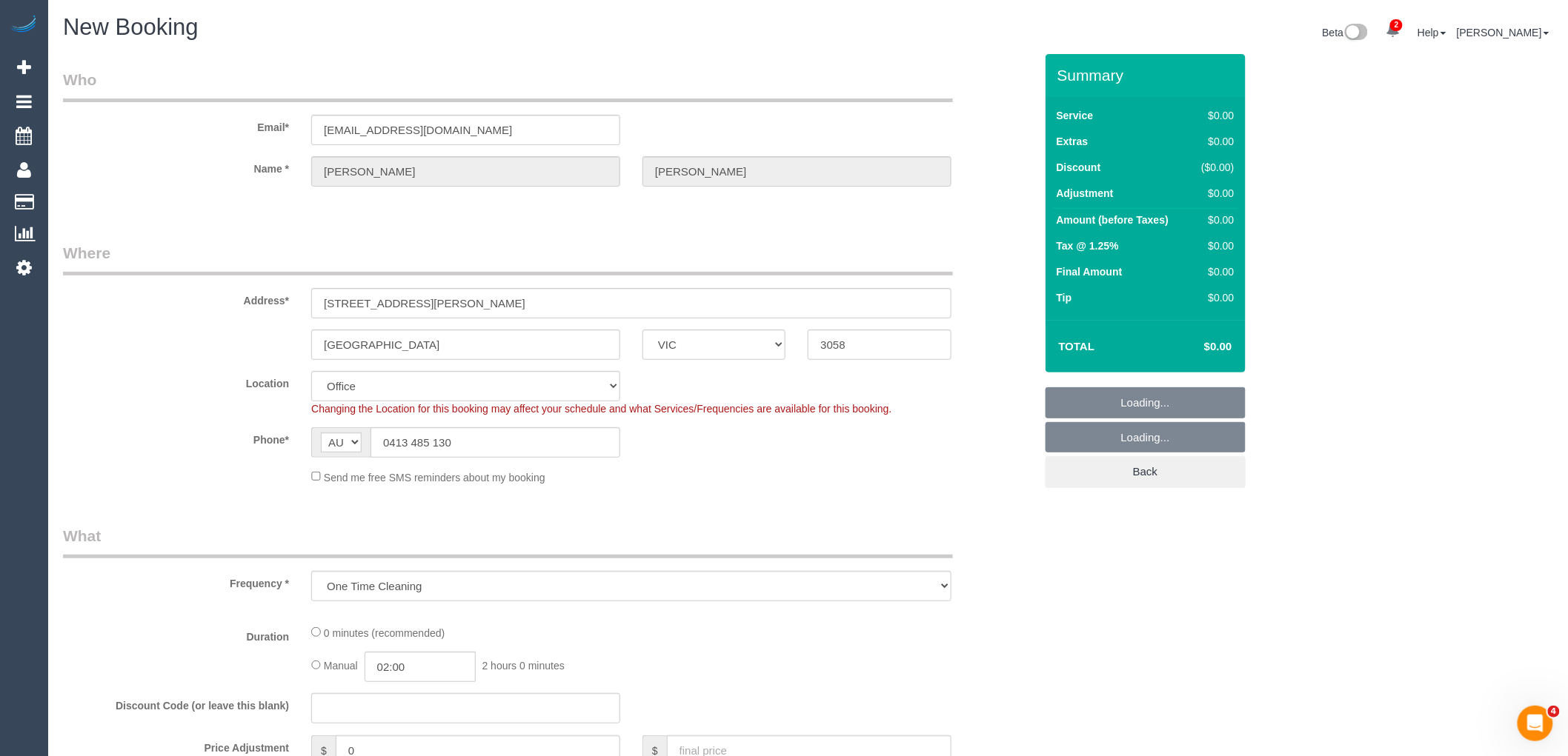
select select "string:stripe-pm_1Ry1ER2GScqysDRVt0ZAC5Tt"
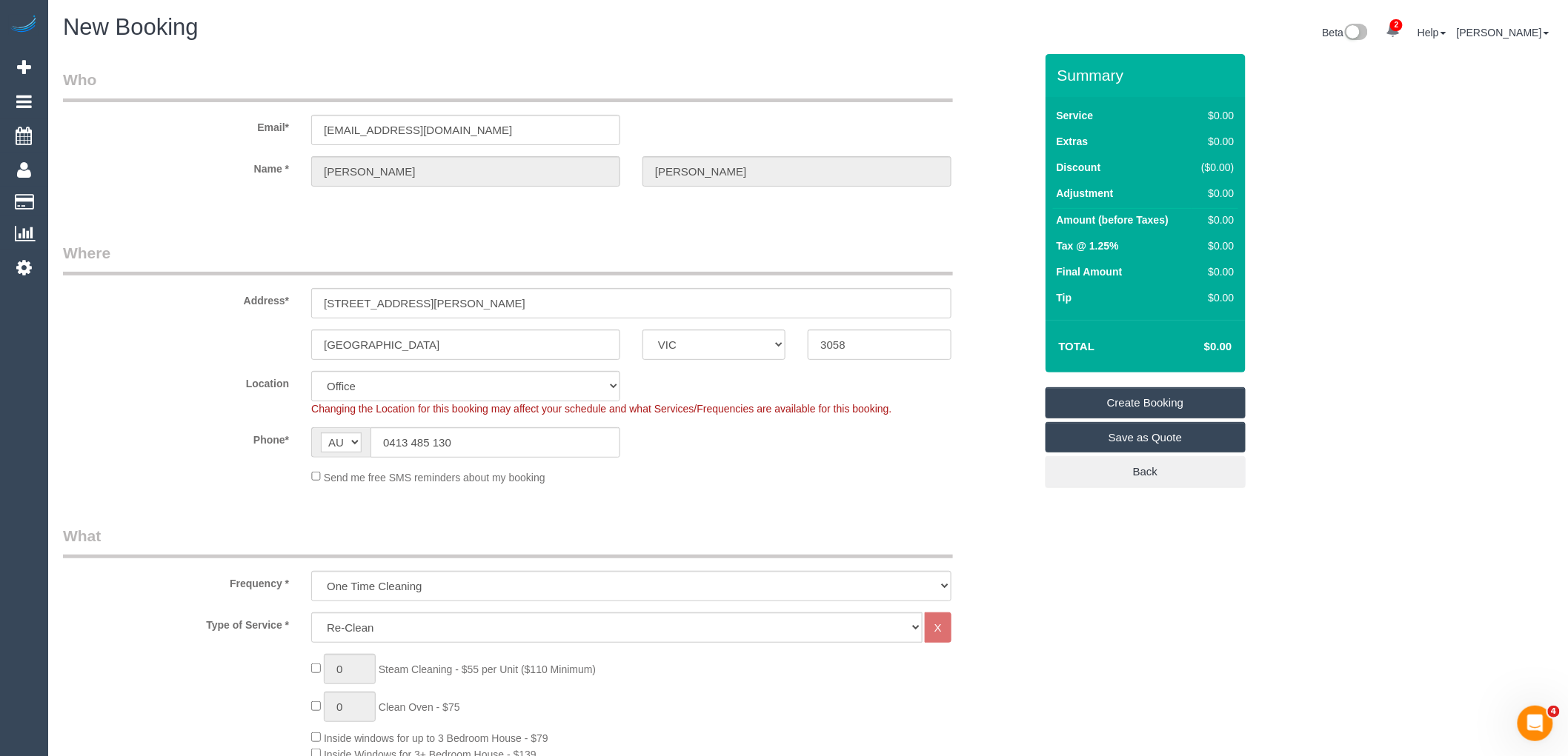
select select "object:3833"
select select "61"
select select "object:3838"
select select "209"
select select "1"
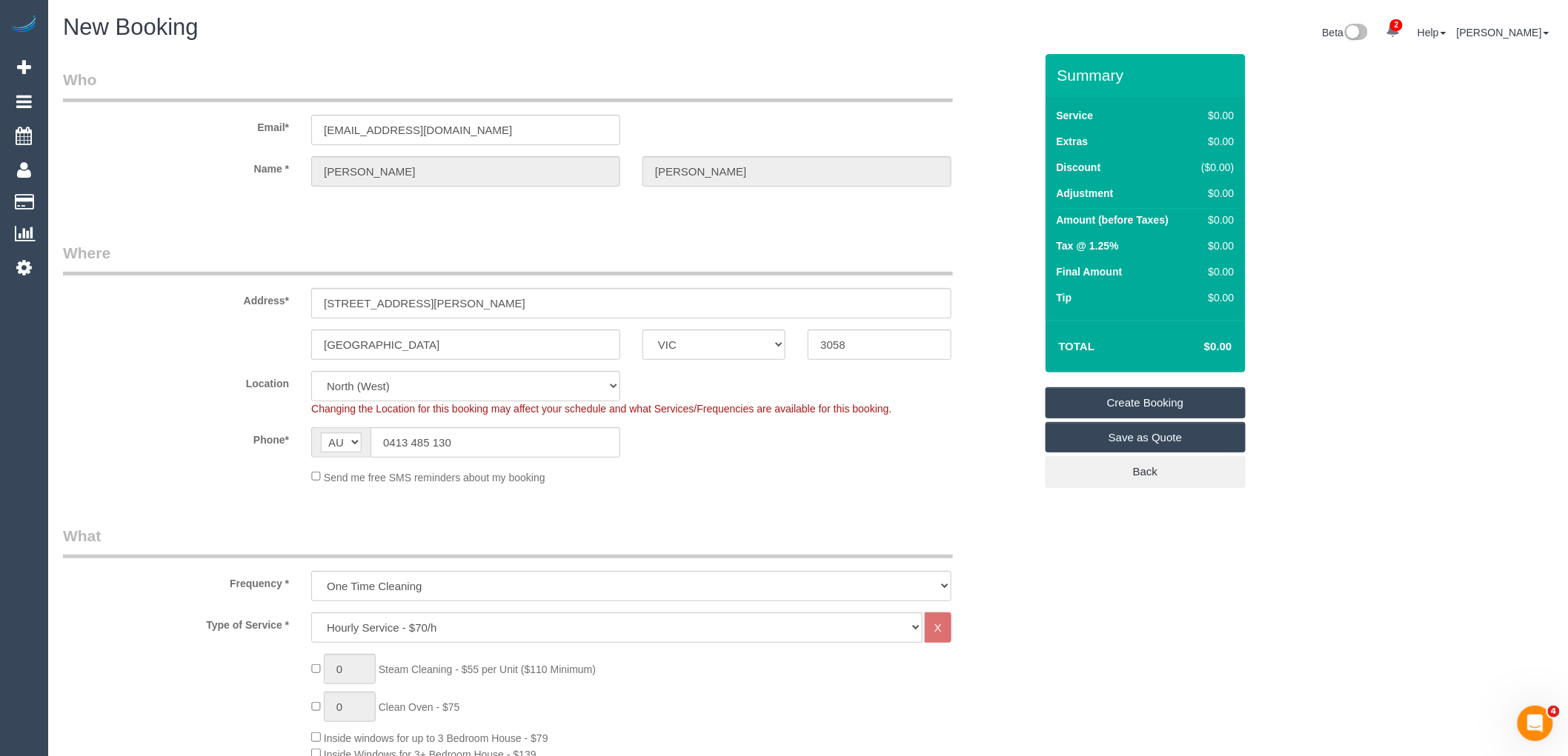
select select "120"
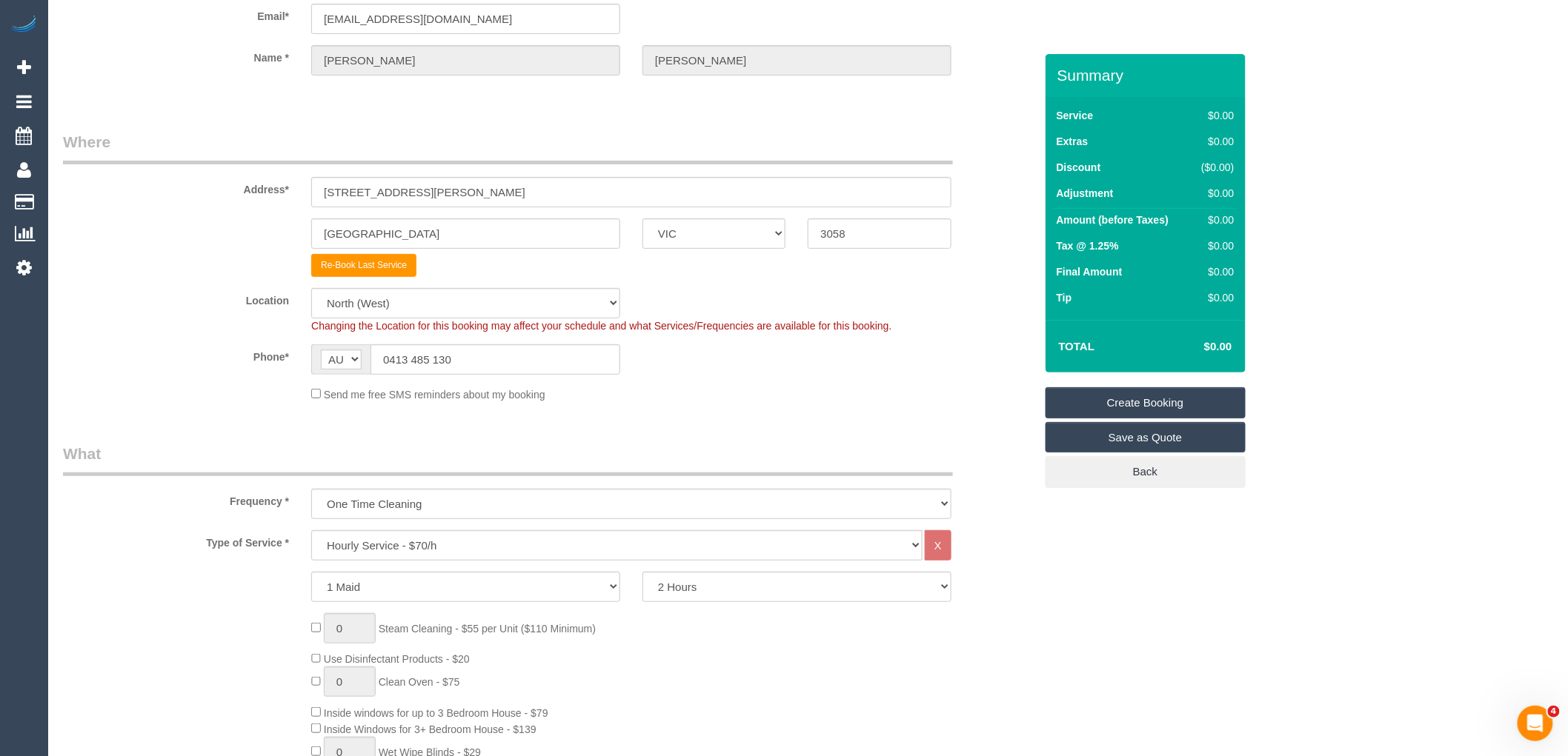
scroll to position [329, 0]
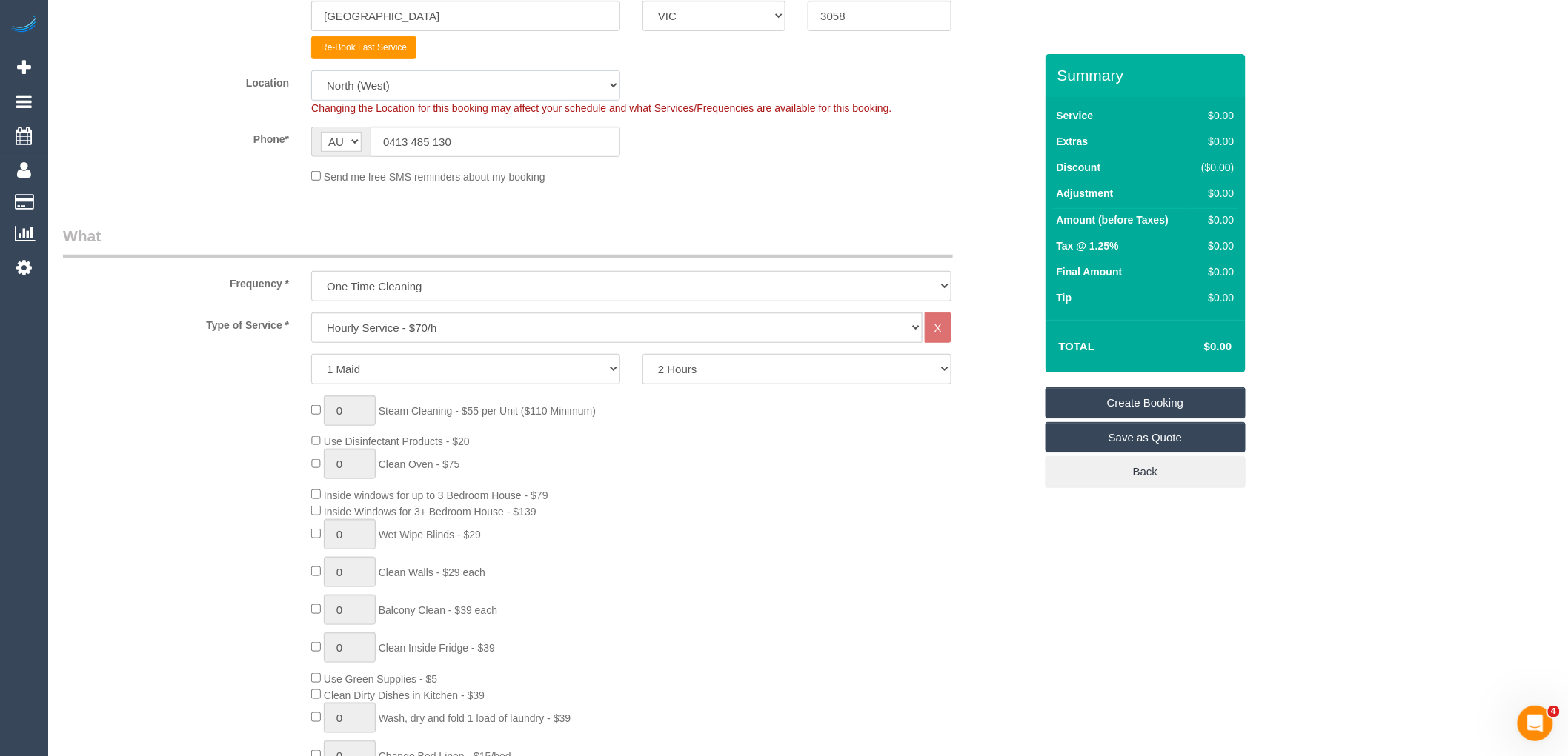
click at [421, 83] on select "Office City East (North) East (South) Inner East Inner North (East) Inner North…" at bounding box center [465, 85] width 309 height 31
select select "50"
click at [311, 70] on select "Office City East (North) East (South) Inner East Inner North (East) Inner North…" at bounding box center [465, 85] width 309 height 31
select select "object:4731"
click at [456, 330] on select "Hourly Service - $70/h Hourly Service - $65/h Hourly Service - $60/h Hourly Ser…" at bounding box center [617, 327] width 612 height 31
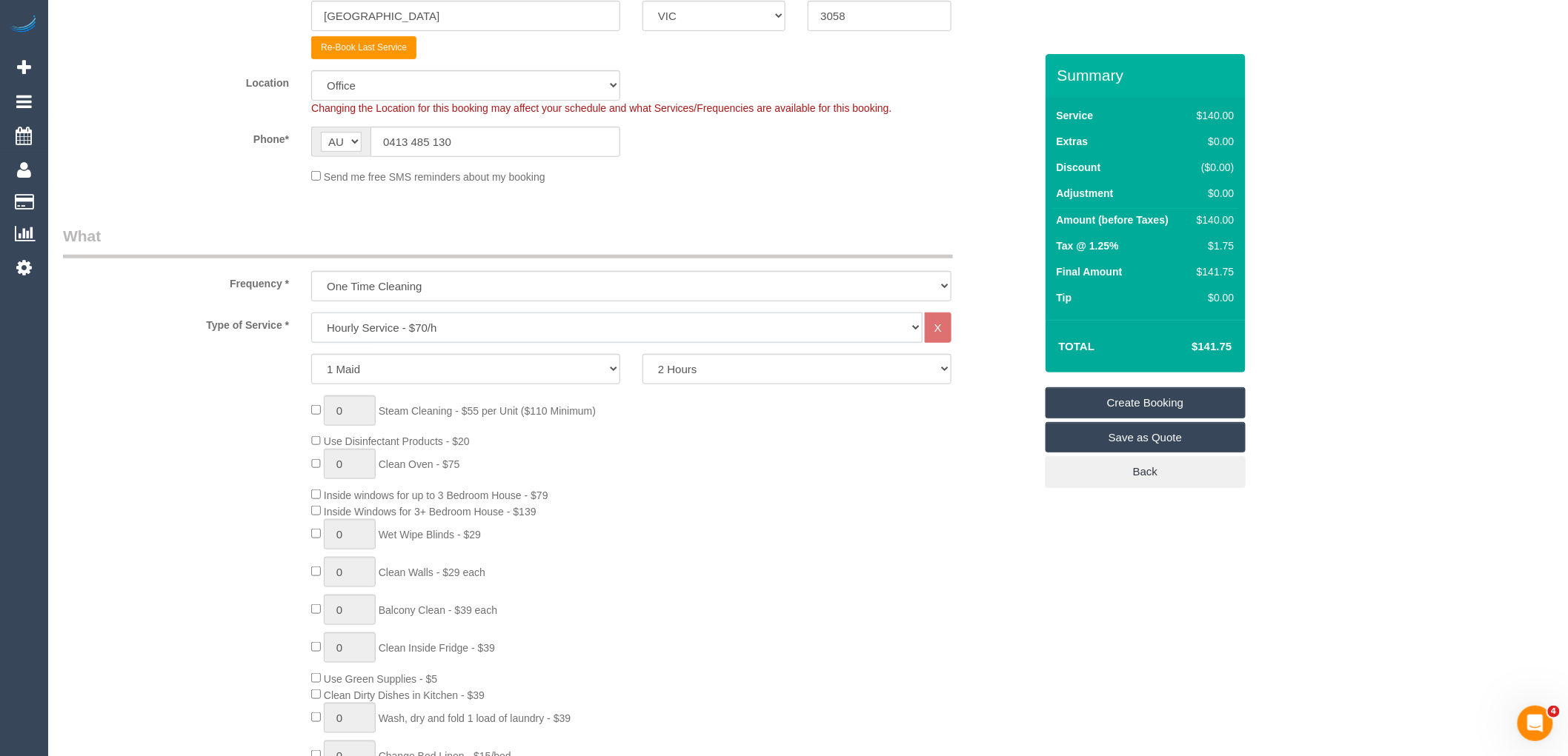
select select "28"
click at [311, 313] on select "Hourly Service - $70/h Hourly Service - $65/h Hourly Service - $60/h Hourly Ser…" at bounding box center [617, 327] width 612 height 31
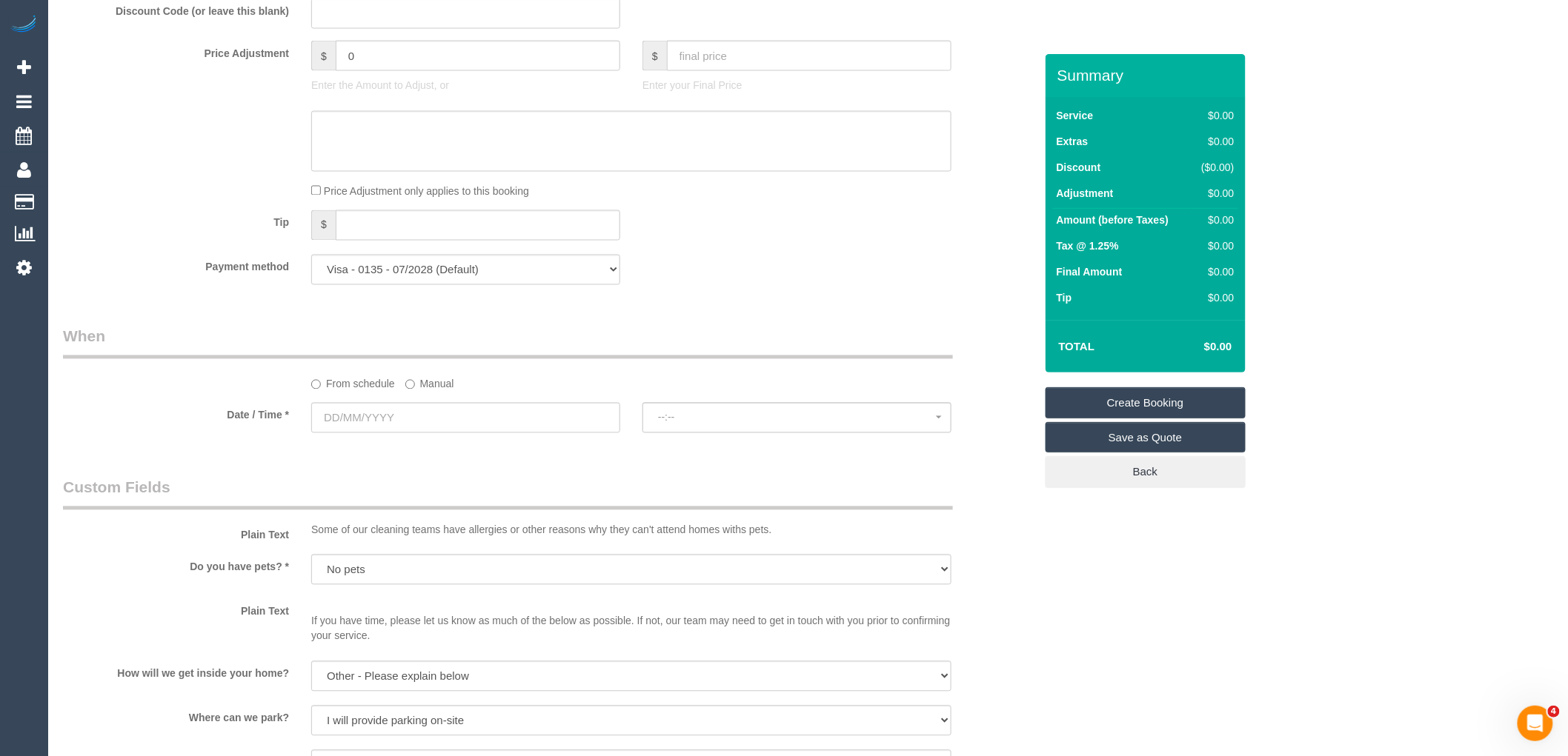
scroll to position [1152, 0]
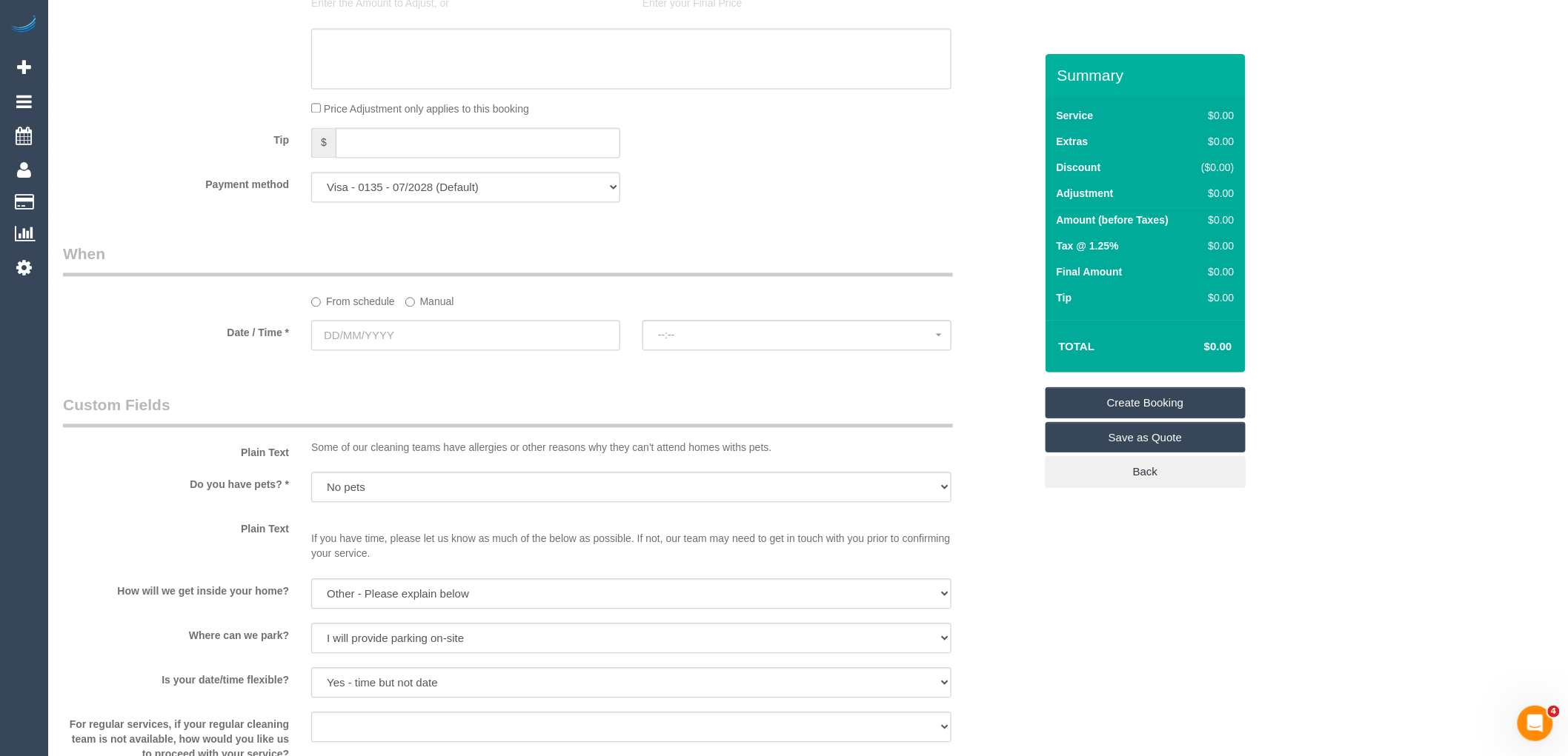
click at [420, 307] on label "Manual" at bounding box center [430, 299] width 49 height 20
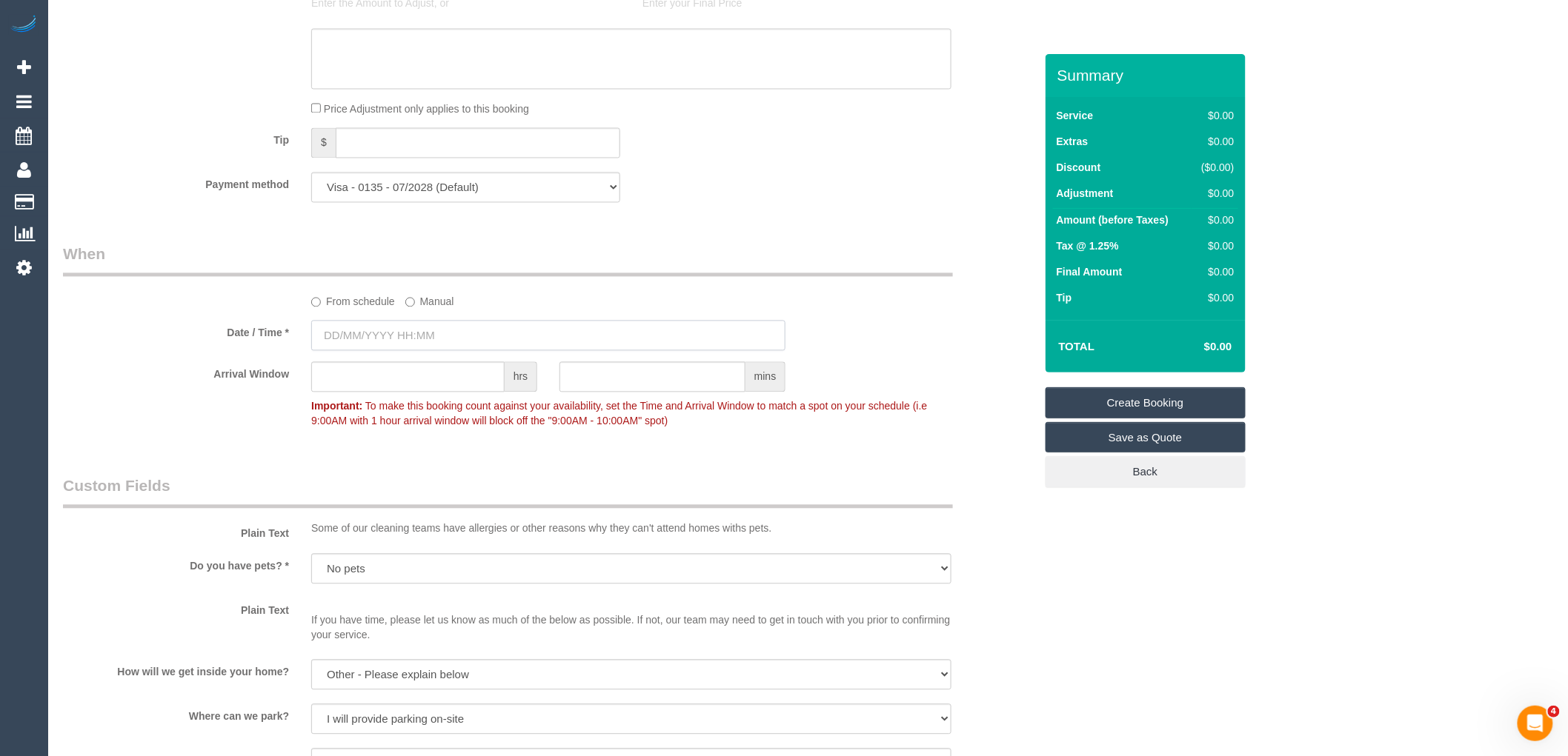
click at [424, 346] on input "text" at bounding box center [548, 336] width 474 height 31
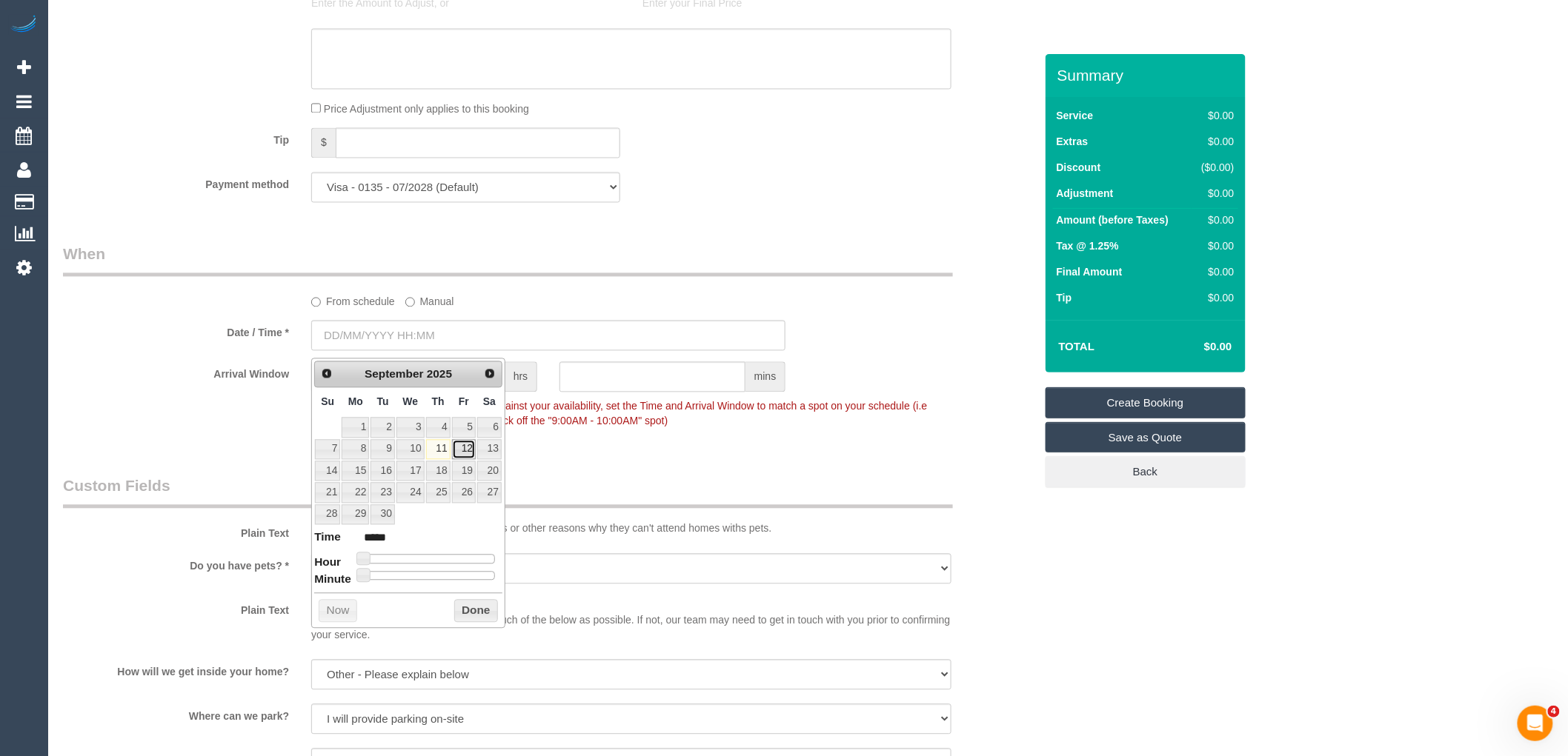
click at [460, 447] on link "12" at bounding box center [464, 450] width 24 height 20
click at [458, 447] on link "12" at bounding box center [464, 450] width 24 height 20
type input "12/09/2025 10:00"
type input "*****"
click at [421, 559] on span at bounding box center [420, 559] width 13 height 13
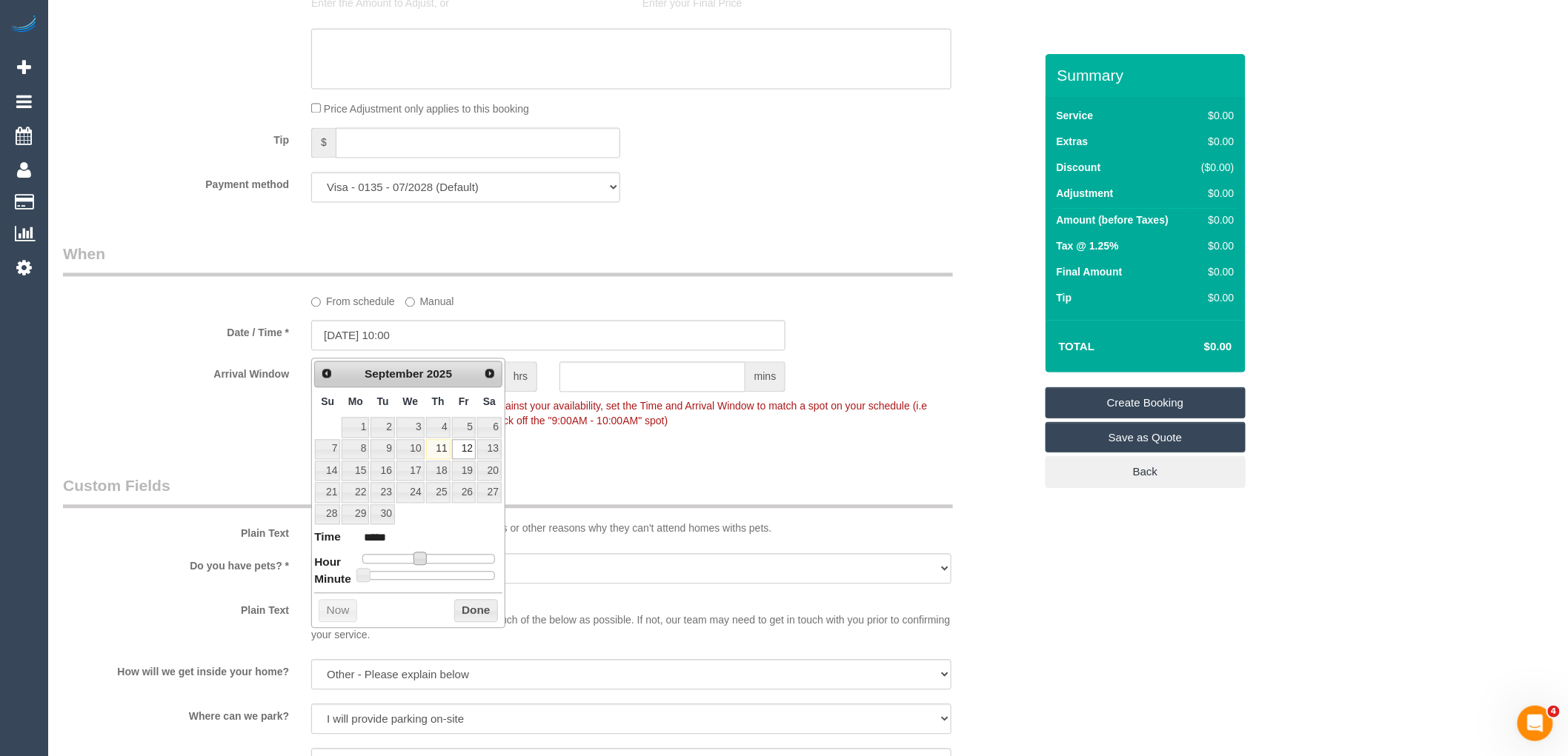
type input "12/09/2025 09:00"
type input "*****"
drag, startPoint x: 419, startPoint y: 559, endPoint x: 412, endPoint y: 561, distance: 7.3
click at [412, 561] on span at bounding box center [414, 559] width 13 height 13
drag, startPoint x: 462, startPoint y: 605, endPoint x: 478, endPoint y: 482, distance: 124.0
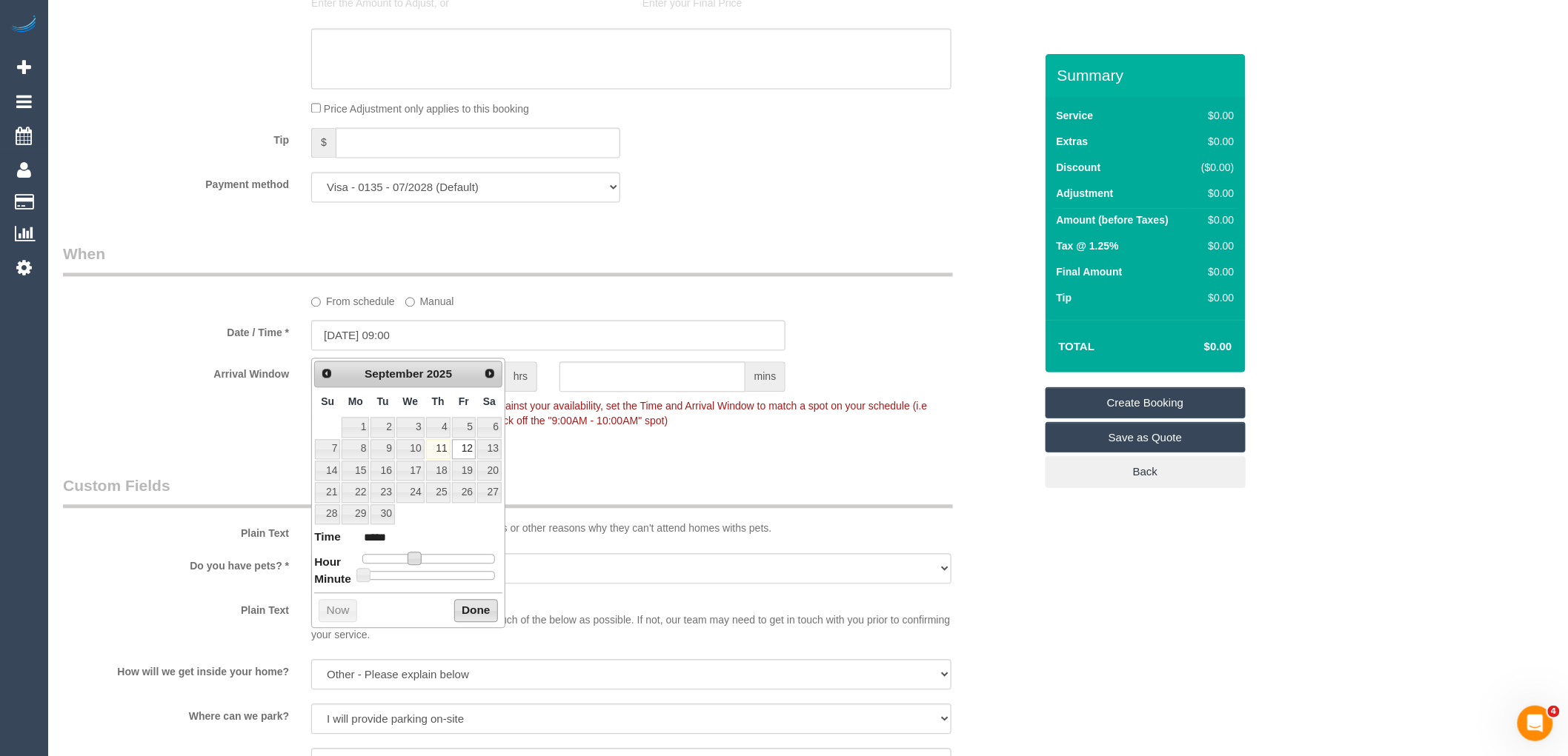
click at [462, 605] on button "Done" at bounding box center [476, 612] width 44 height 24
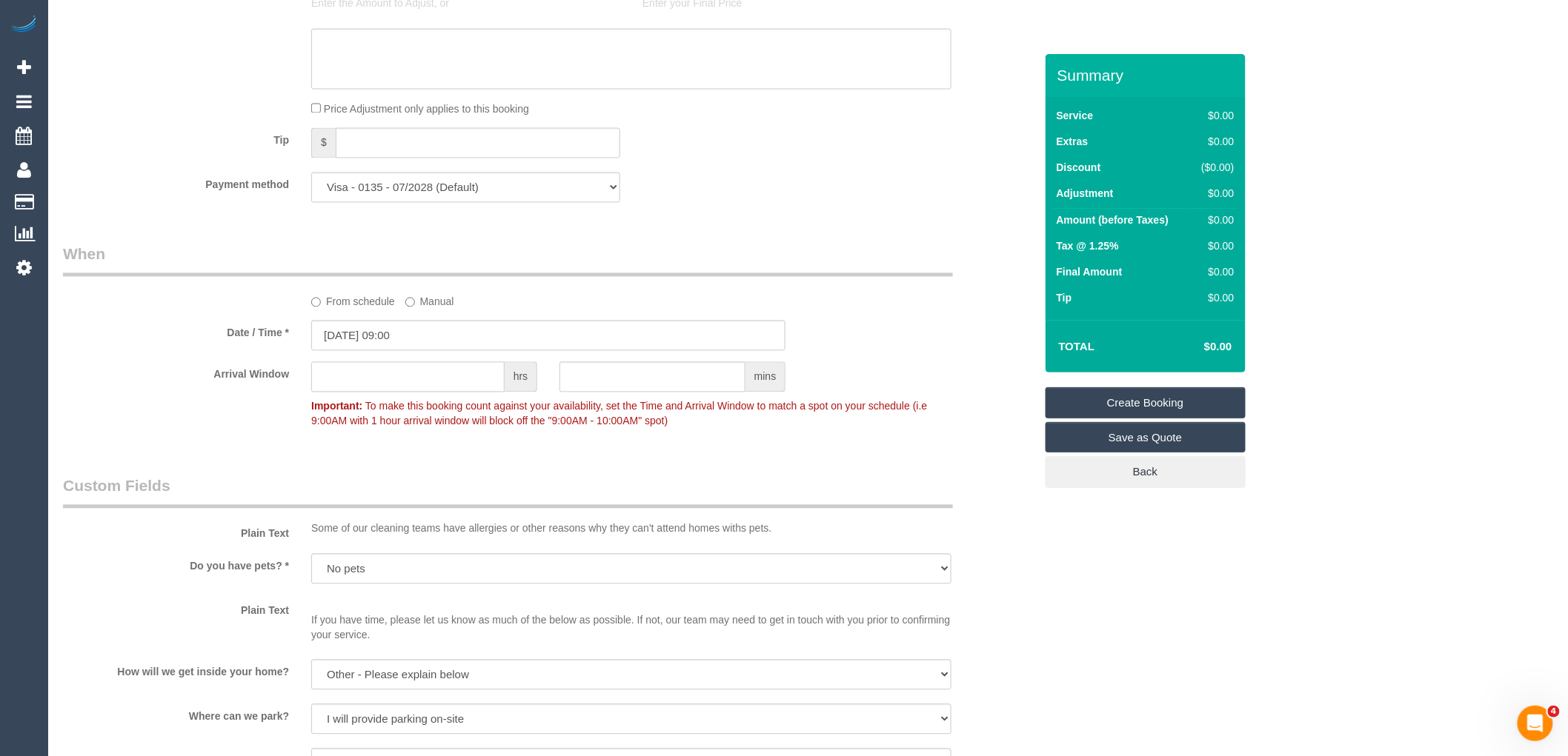
click at [477, 388] on input "text" at bounding box center [407, 377] width 193 height 31
type input "6"
click at [524, 483] on legend "Custom Fields" at bounding box center [507, 492] width 890 height 34
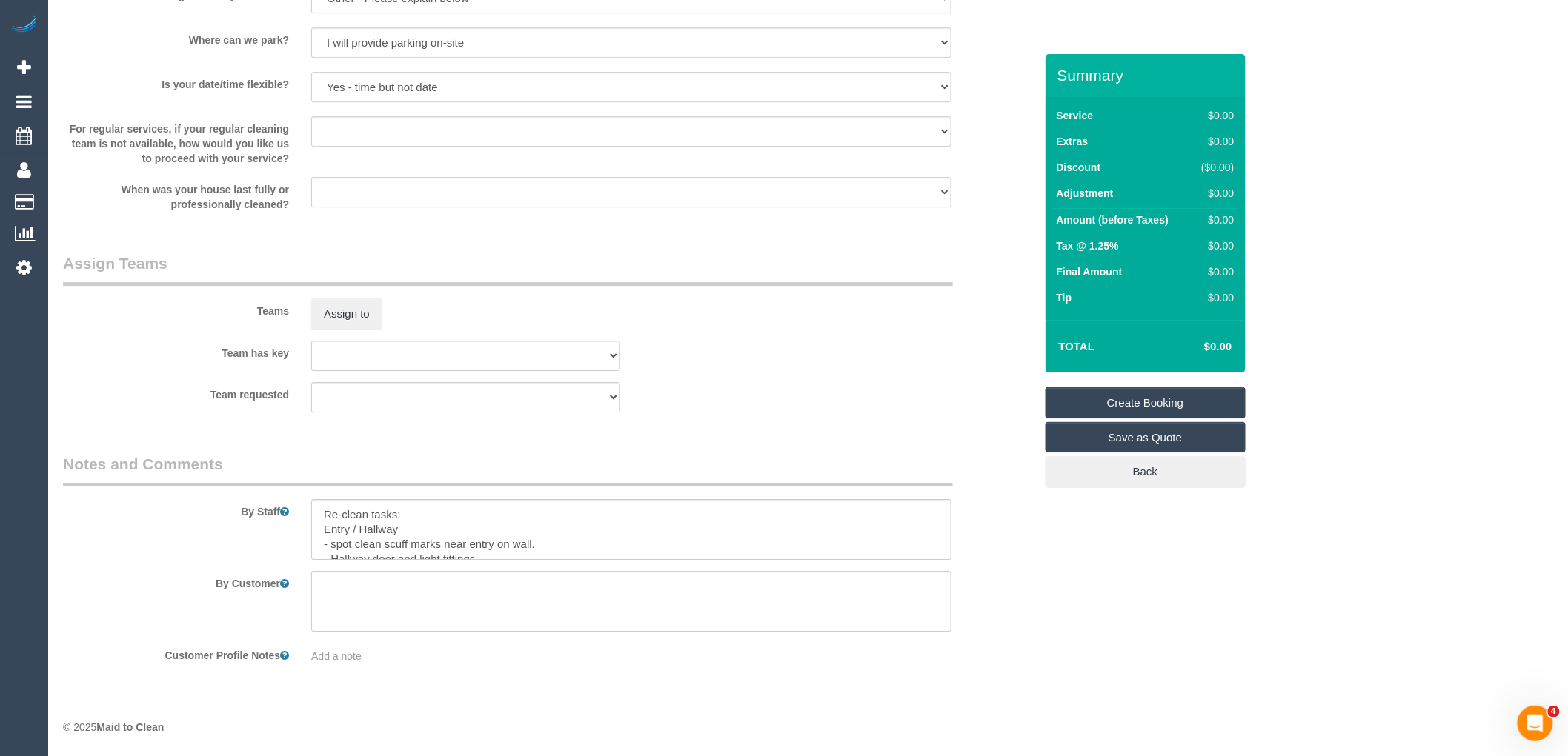
scroll to position [1835, 0]
click at [518, 531] on textarea at bounding box center [631, 529] width 640 height 60
click at [1200, 391] on link "Create Booking" at bounding box center [1146, 403] width 200 height 31
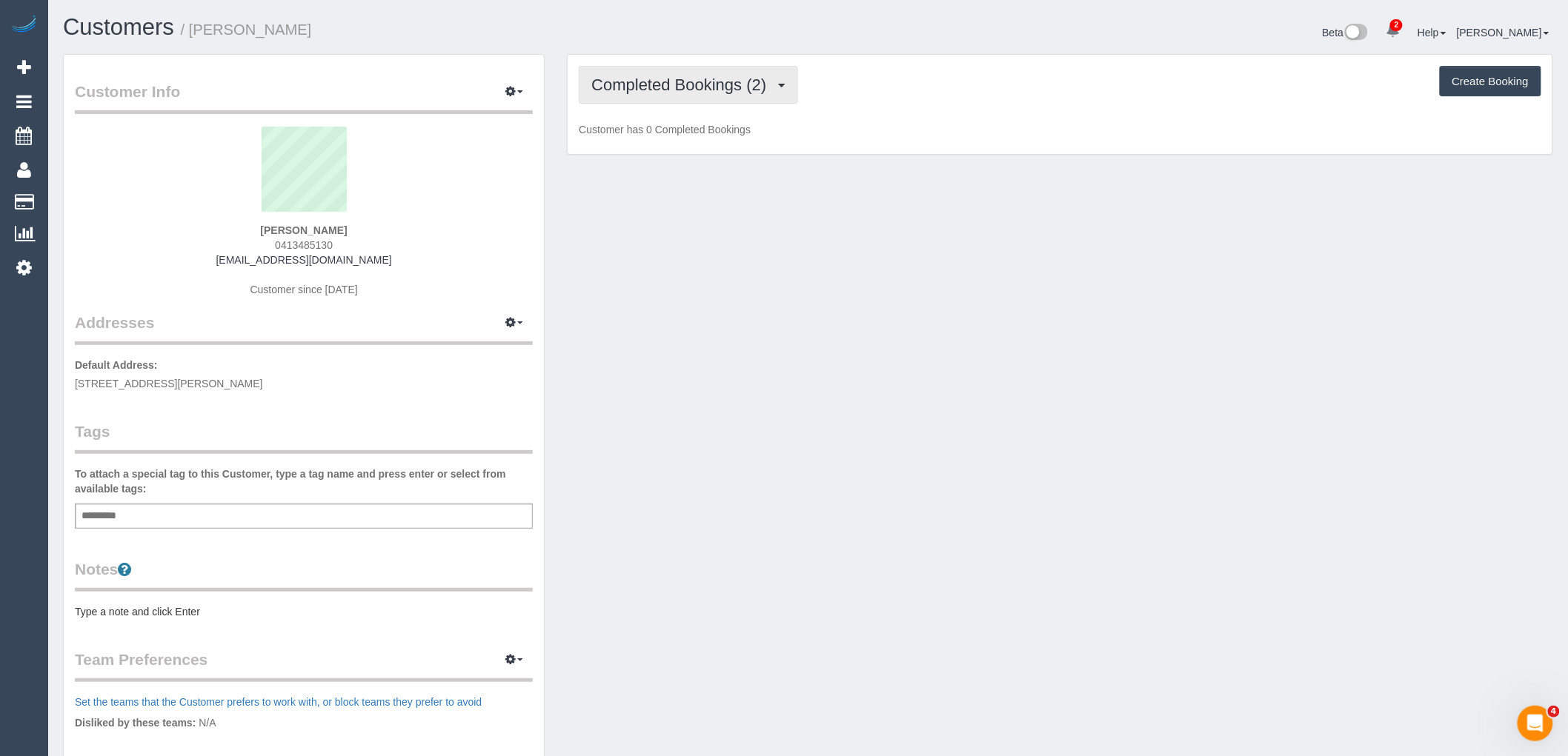
click at [686, 98] on button "Completed Bookings (2)" at bounding box center [689, 84] width 219 height 38
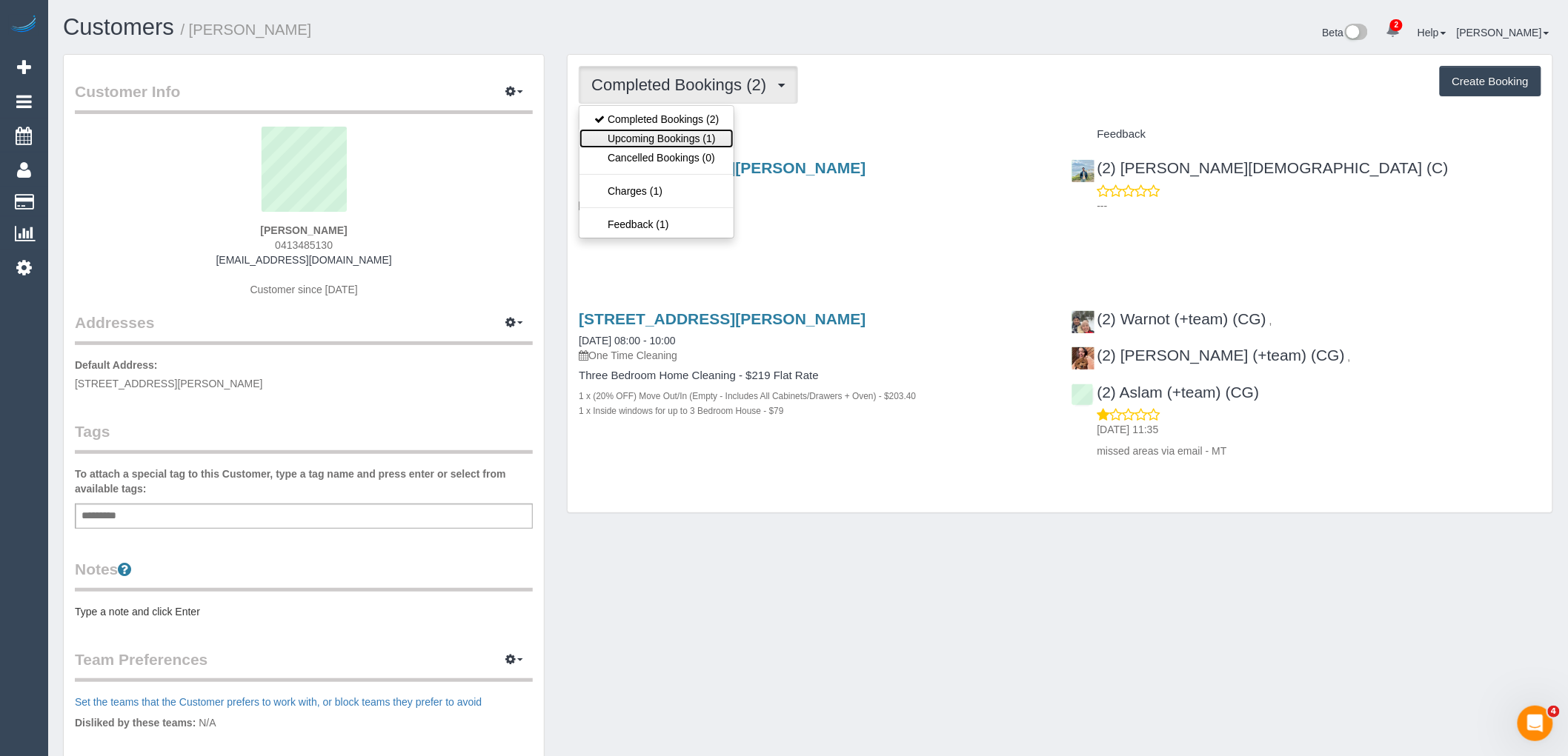
click at [686, 142] on link "Upcoming Bookings (1)" at bounding box center [656, 139] width 154 height 19
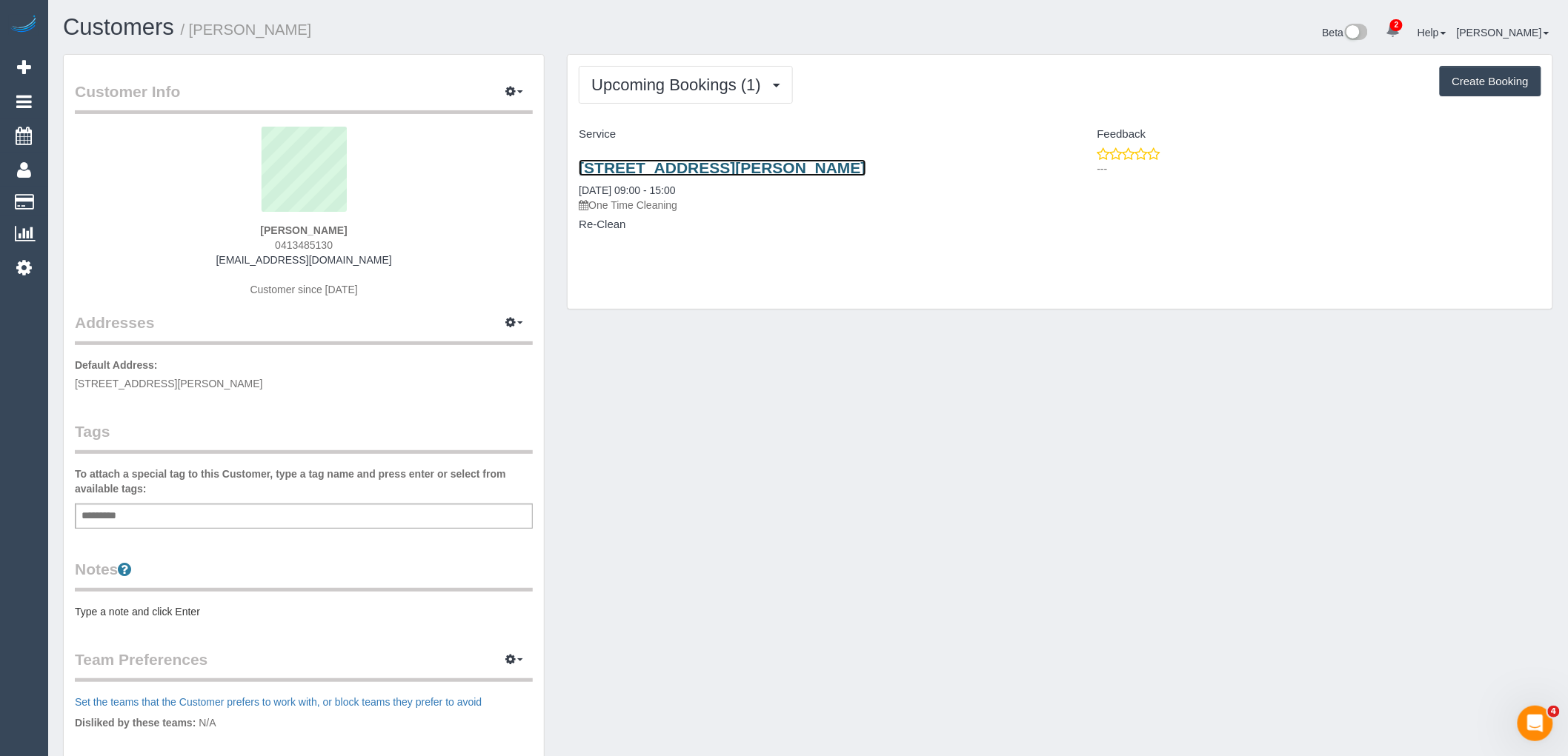
click at [686, 163] on link "[STREET_ADDRESS][PERSON_NAME]" at bounding box center [722, 168] width 286 height 17
click at [689, 85] on span "Upcoming Bookings (1)" at bounding box center [680, 84] width 177 height 19
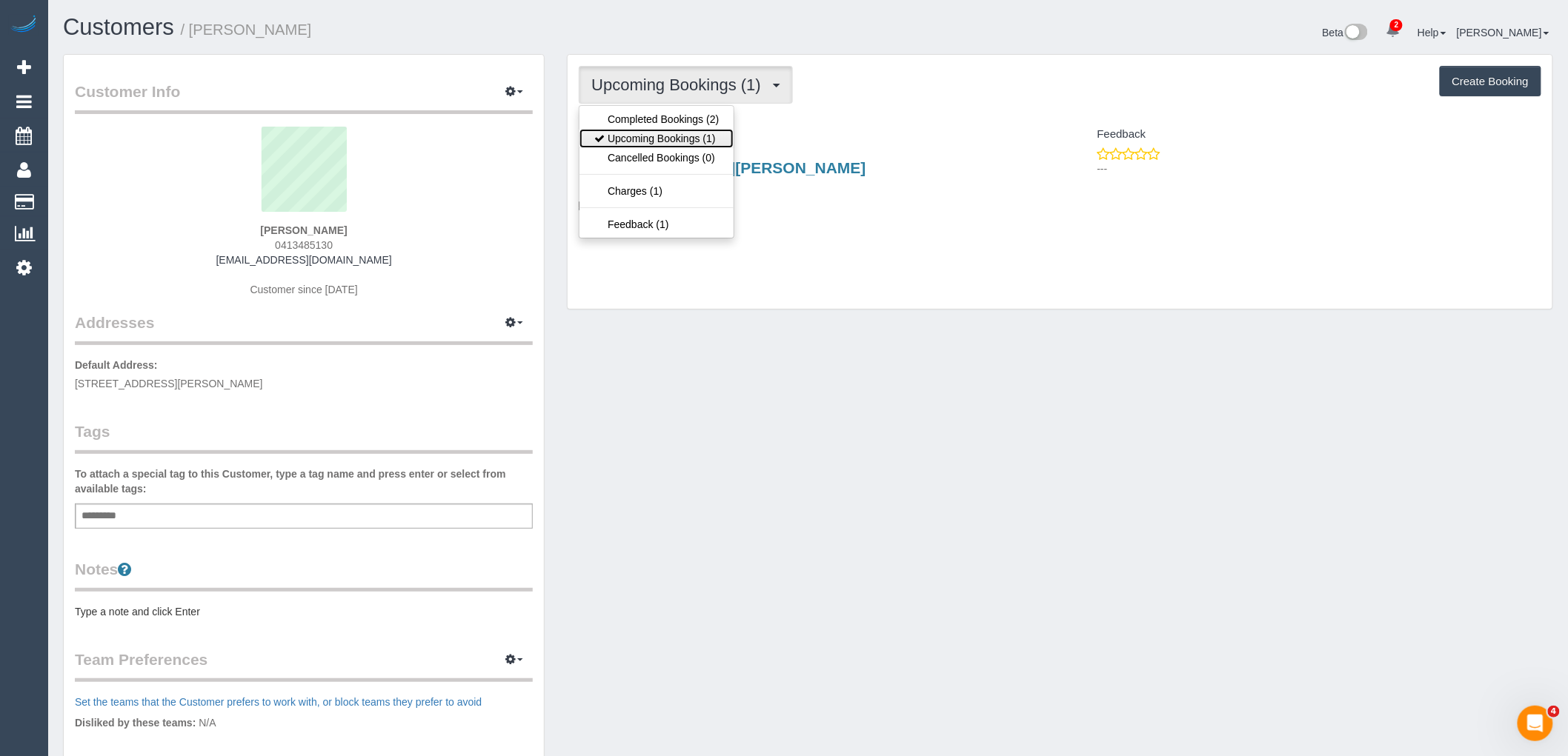
click at [691, 130] on link "Upcoming Bookings (1)" at bounding box center [656, 139] width 154 height 19
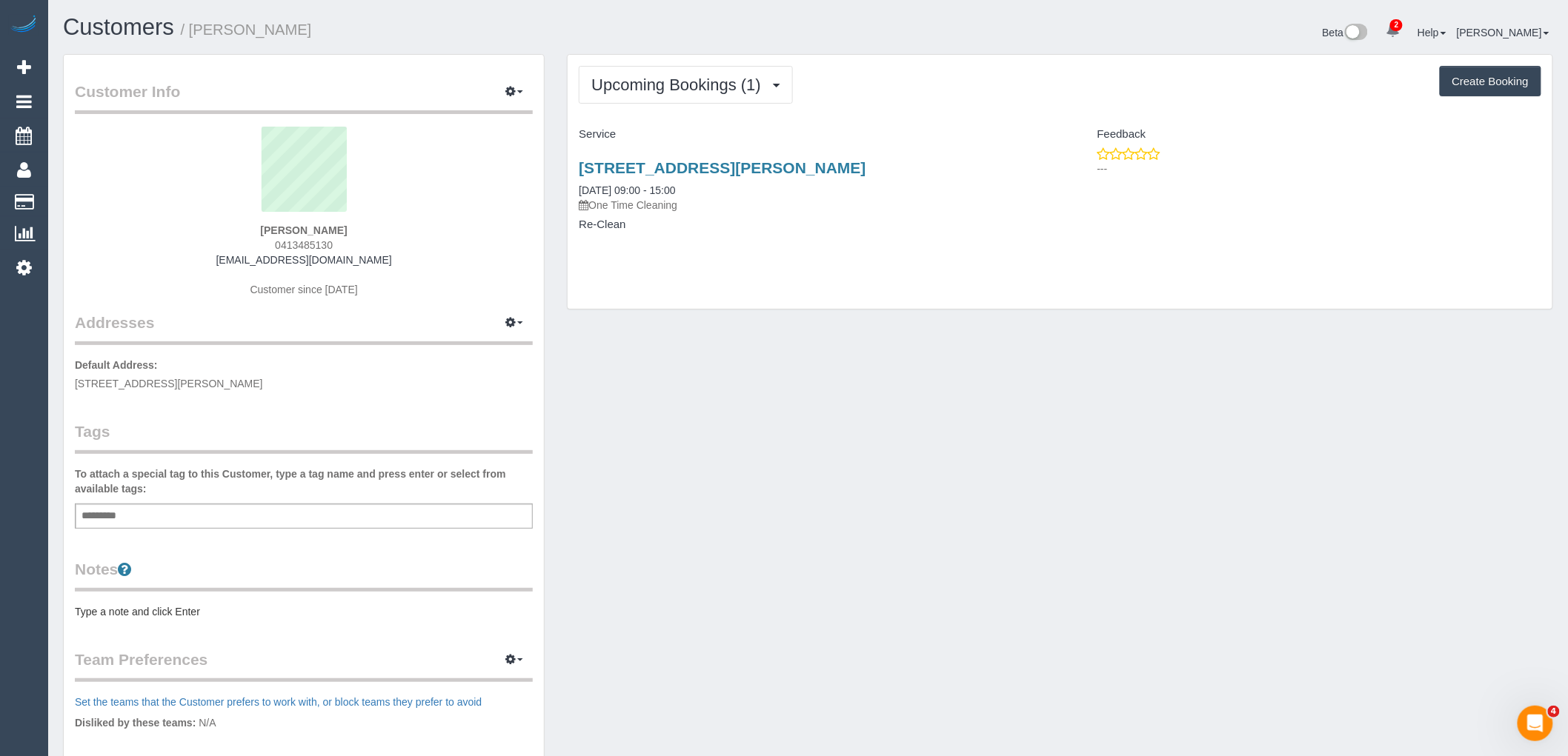
click at [283, 526] on div "Add a tag" at bounding box center [304, 517] width 458 height 25
click at [703, 76] on span "Upcoming Bookings (1)" at bounding box center [680, 84] width 177 height 19
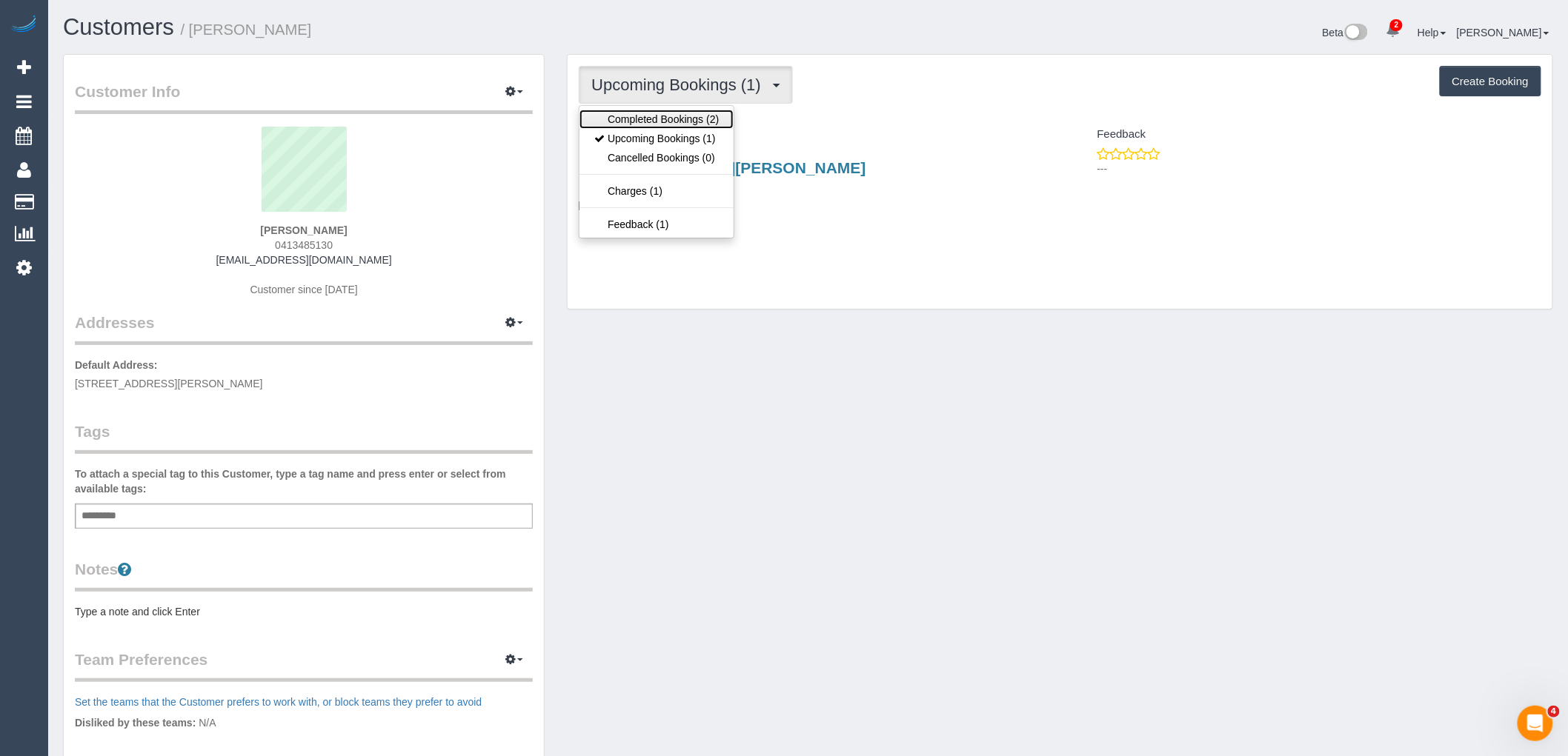
click at [707, 115] on link "Completed Bookings (2)" at bounding box center [656, 119] width 154 height 19
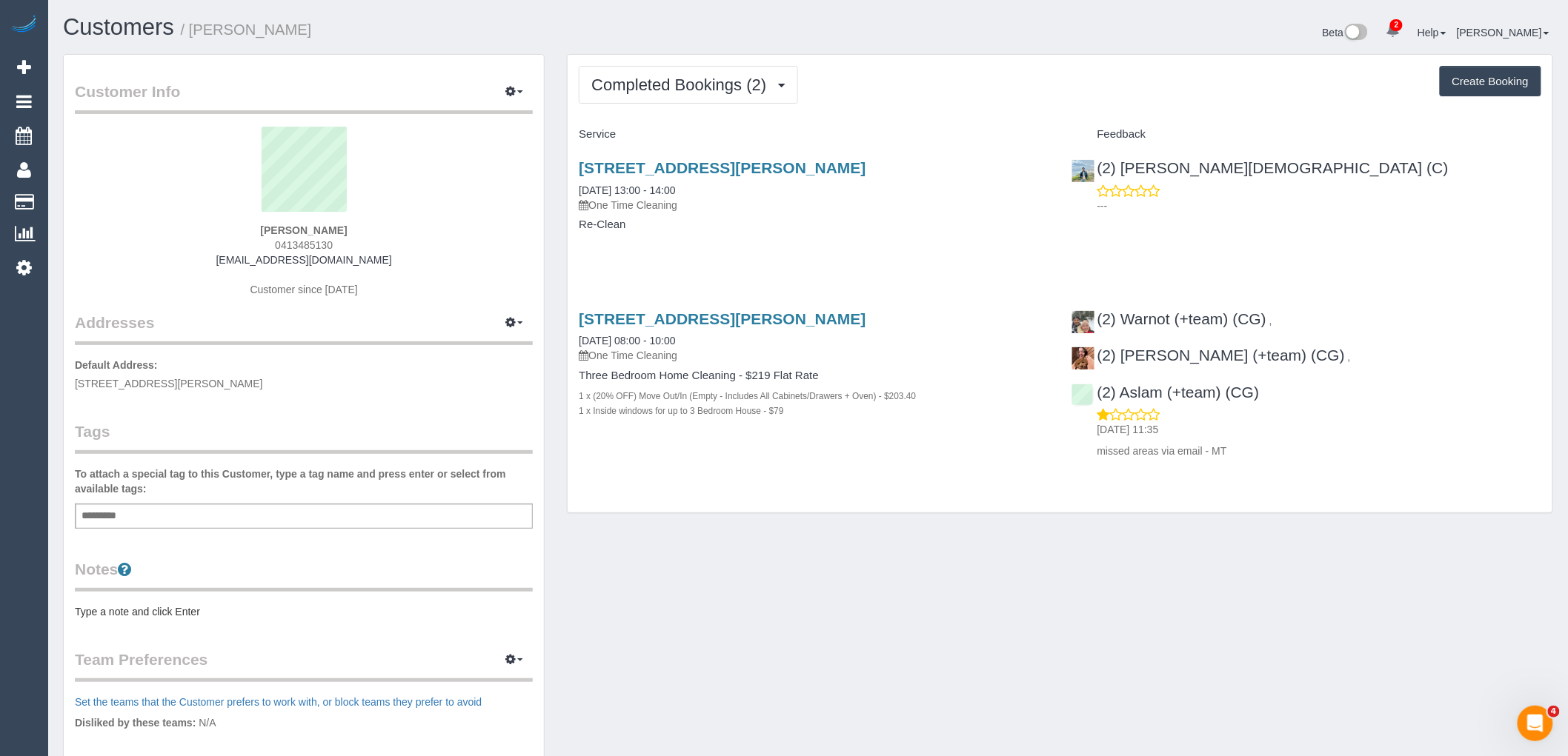
drag, startPoint x: 856, startPoint y: 171, endPoint x: 564, endPoint y: 166, distance: 292.0
click at [564, 166] on div "Completed Bookings (2) Completed Bookings (2) Upcoming Bookings (1) Cancelled B…" at bounding box center [1060, 292] width 1009 height 475
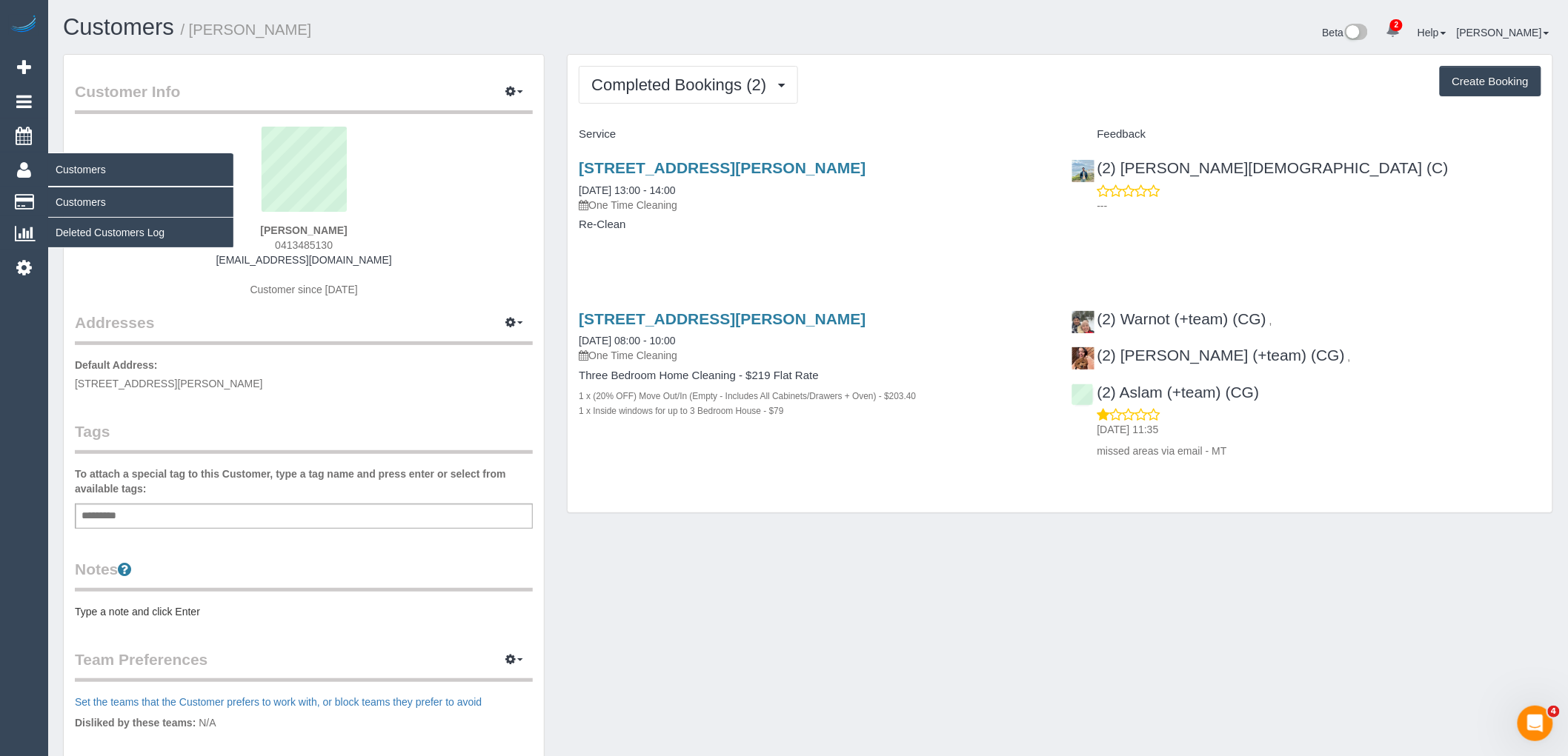
copy link "27 Richards Street, Coburg, VIC 3058"
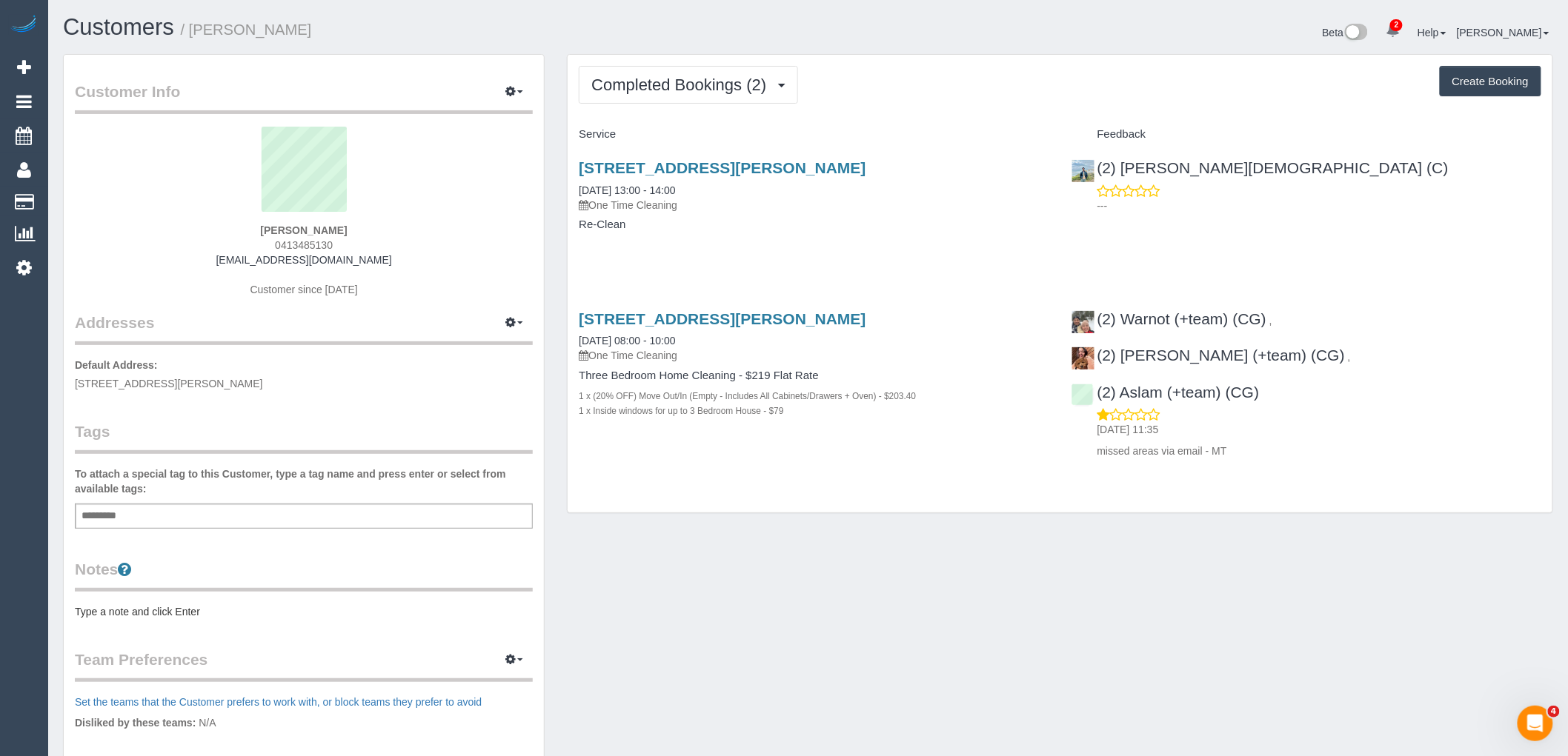
drag, startPoint x: 760, startPoint y: 216, endPoint x: 756, endPoint y: 195, distance: 21.4
click at [760, 216] on div "27 Richards Street, Coburg, VIC 3058 09/09/2025 13:00 - 14:00 One Time Cleaning…" at bounding box center [814, 204] width 492 height 114
click at [749, 171] on link "27 Richards Street, Coburg, VIC 3058" at bounding box center [722, 168] width 286 height 17
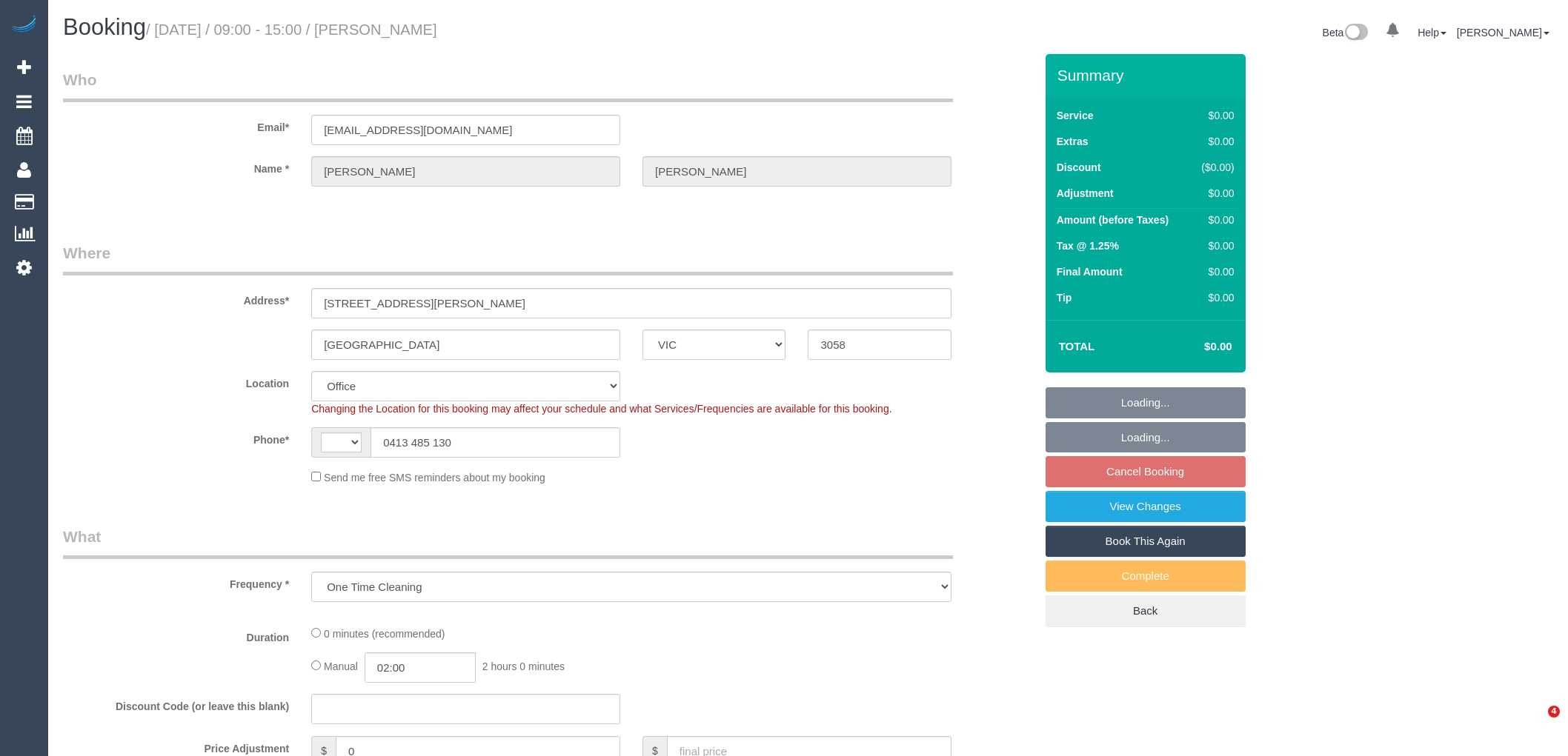
select select "VIC"
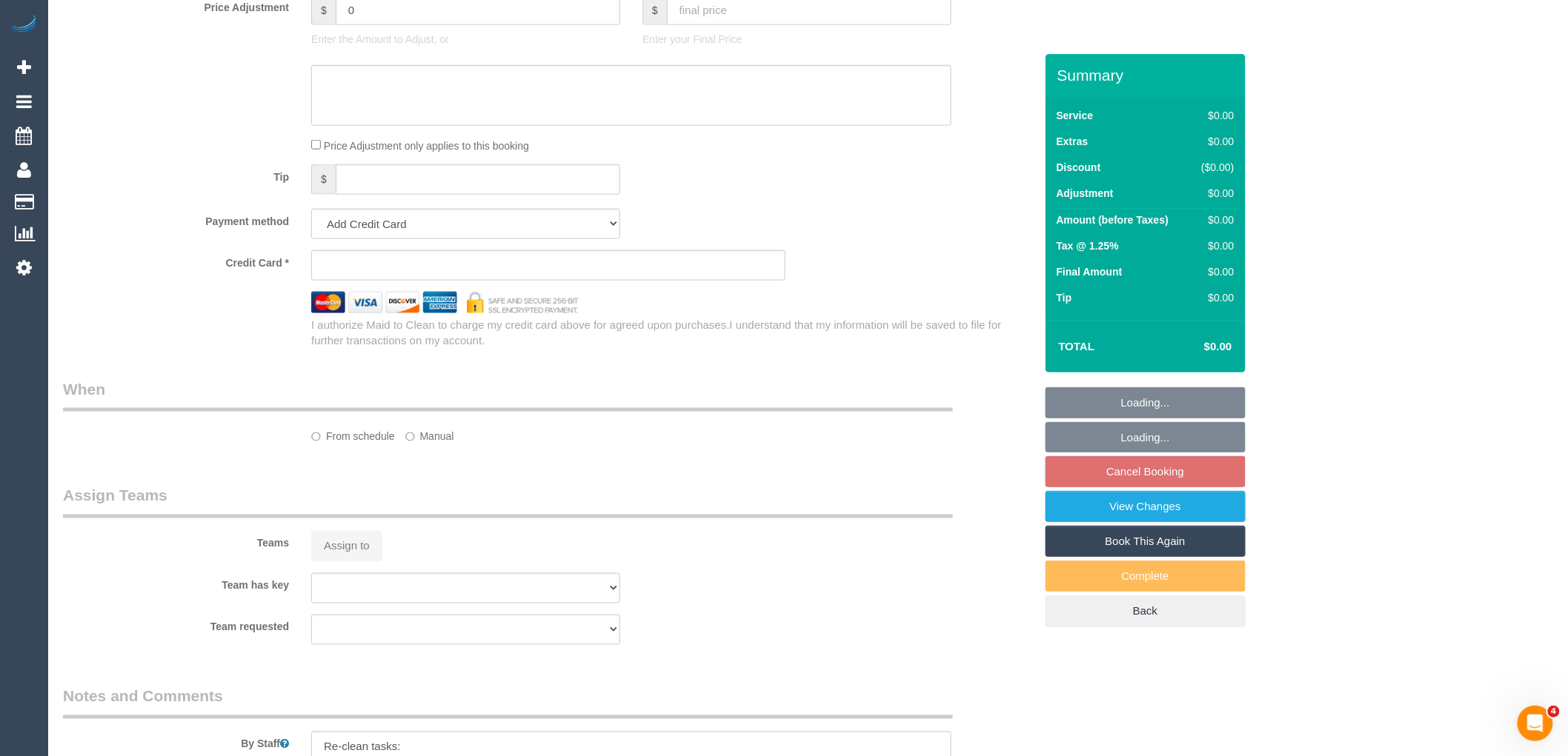
select select "object:446"
select select "string:AU"
select select "string:stripe-pm_1Ry1ER2GScqysDRVt0ZAC5Tt"
select select "number:28"
select select "number:17"
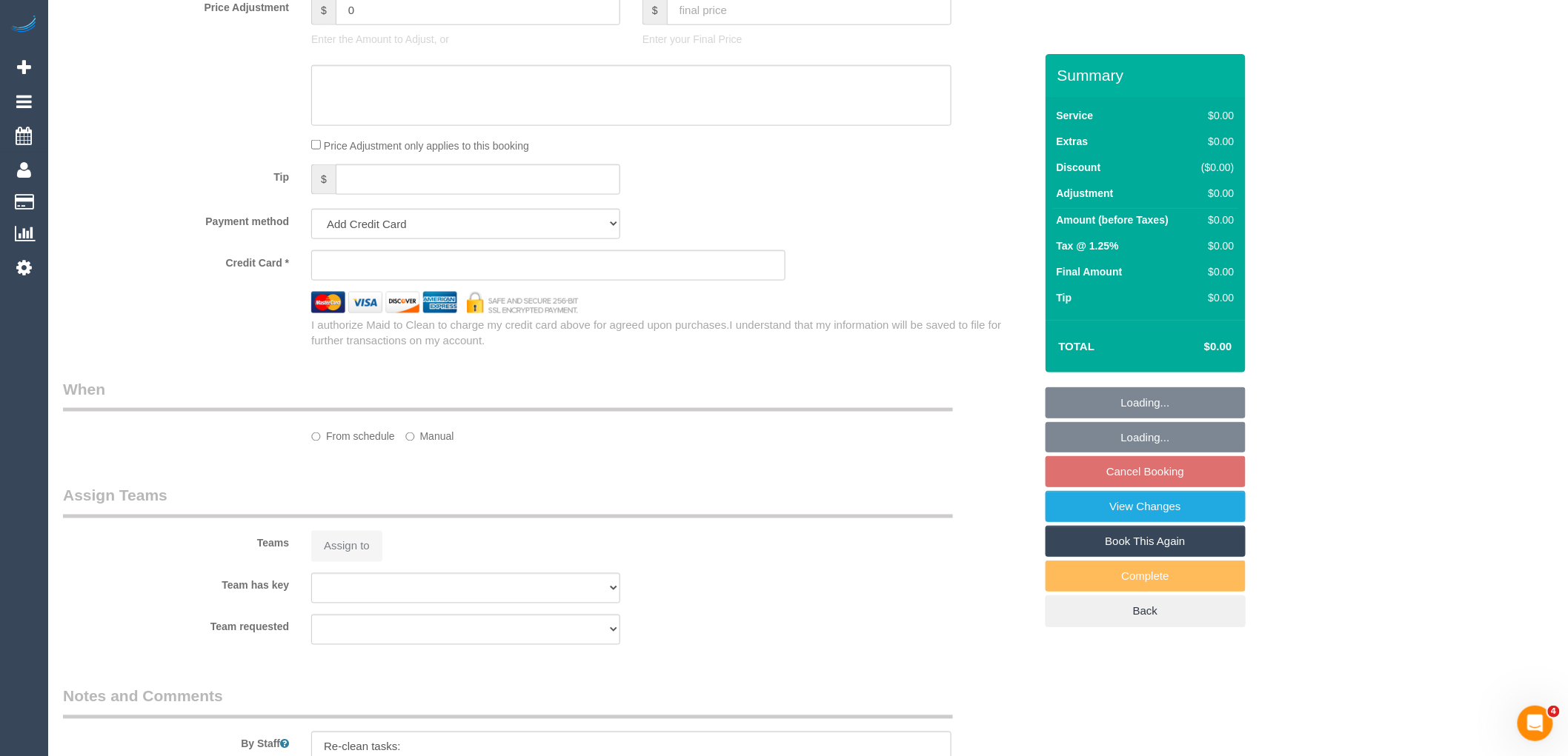
select select "number:18"
select select "number:24"
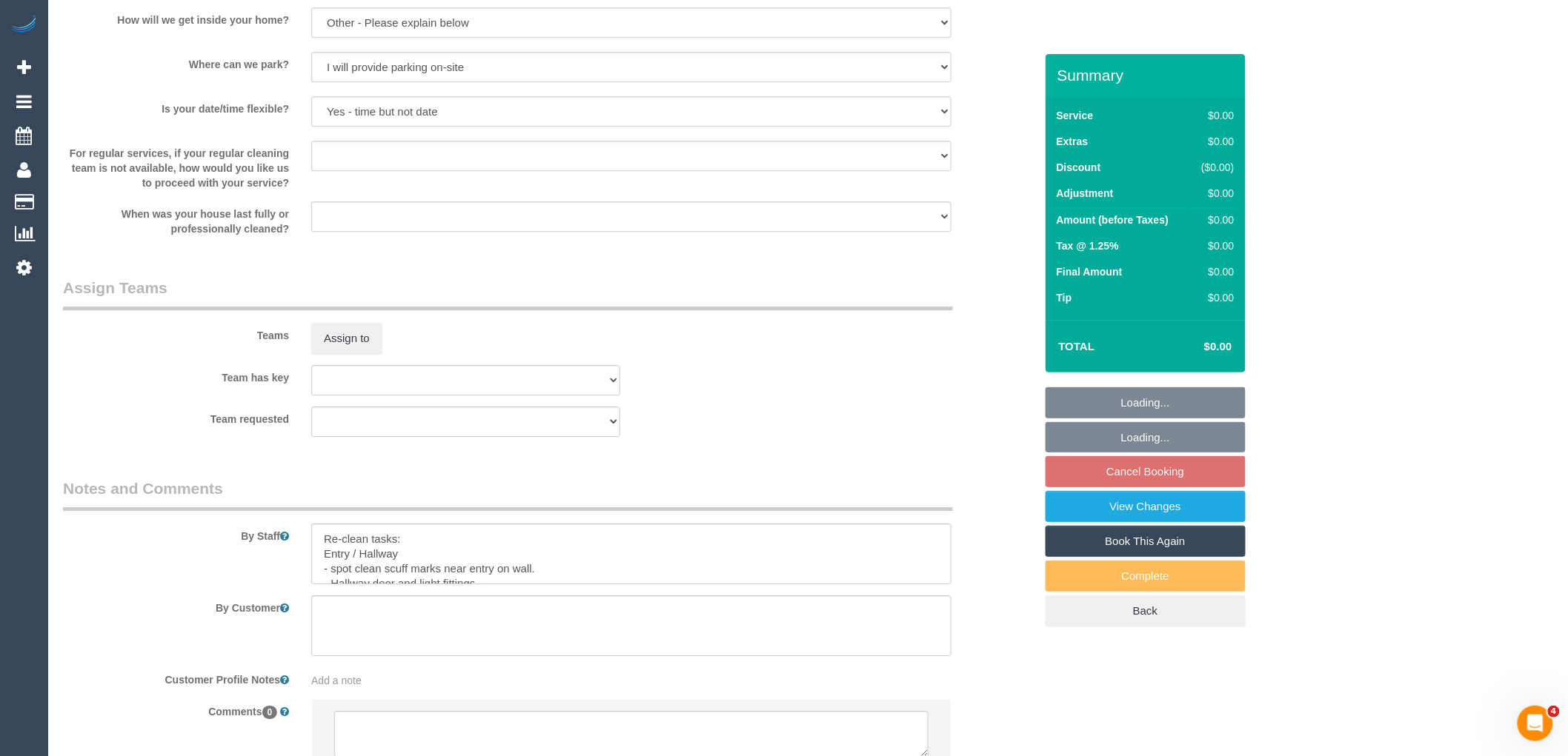
scroll to position [1902, 0]
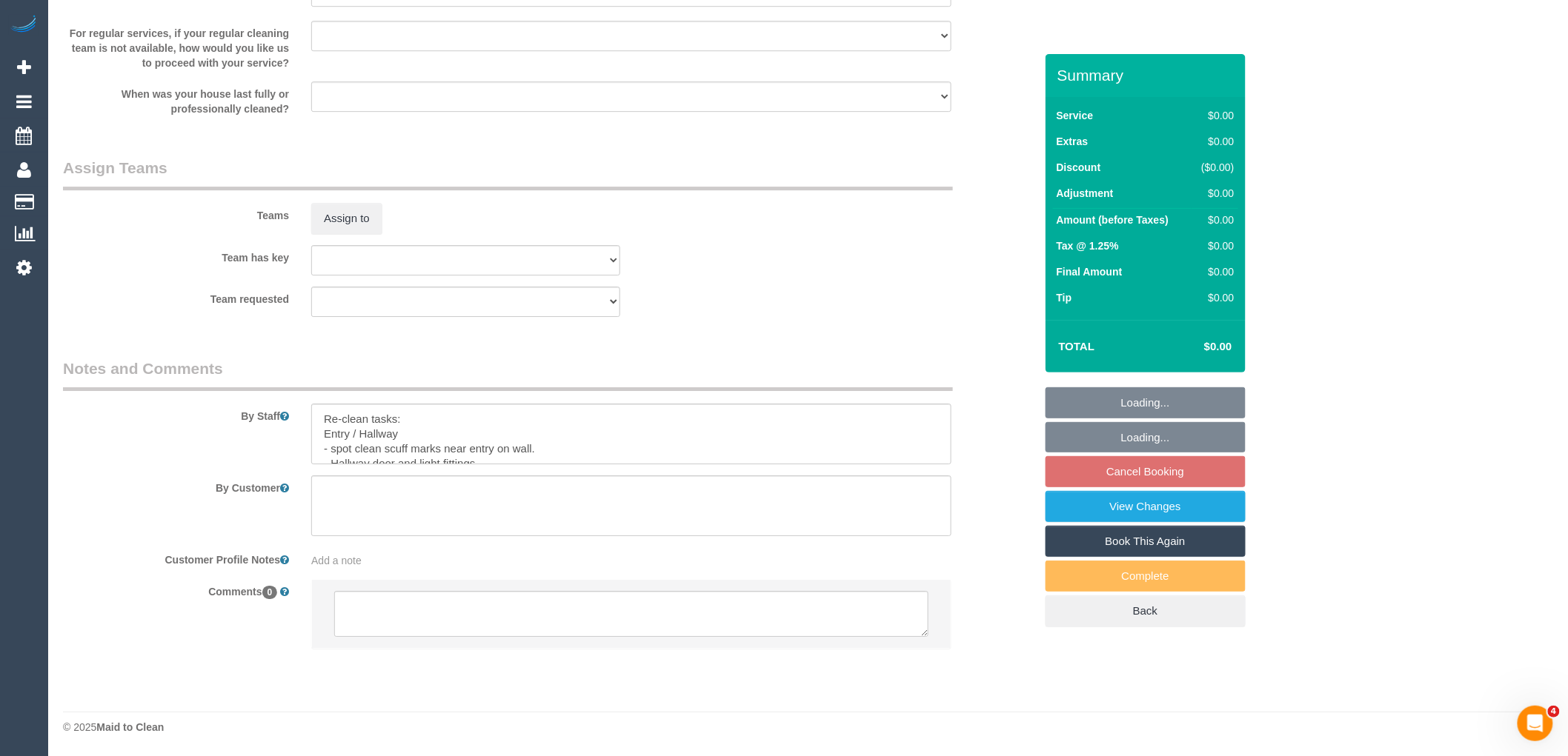
click at [393, 579] on div at bounding box center [631, 614] width 640 height 69
click at [395, 603] on textarea at bounding box center [631, 614] width 595 height 46
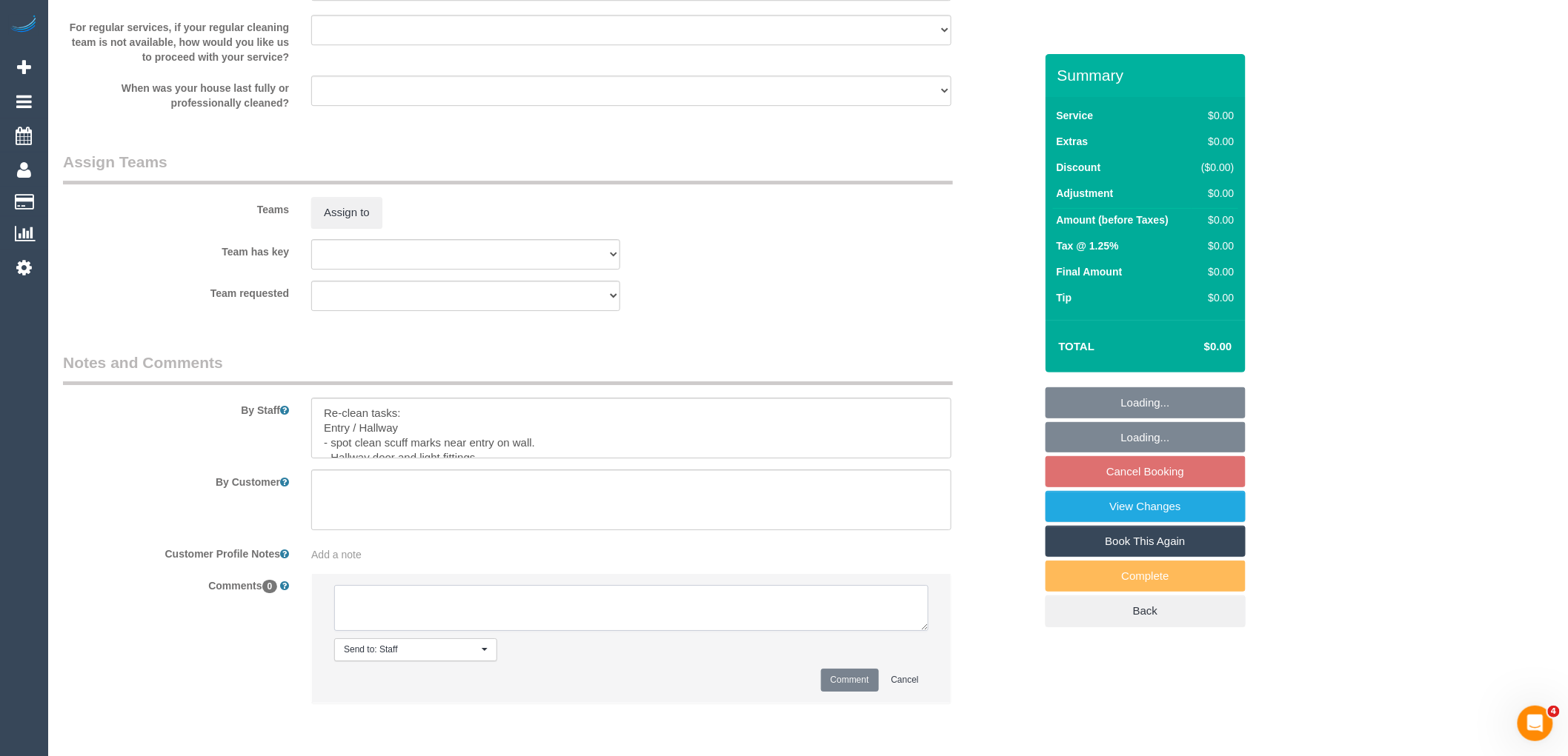
paste textarea "Customer availability: asap - if [DATE] is not available I can push customer fo…"
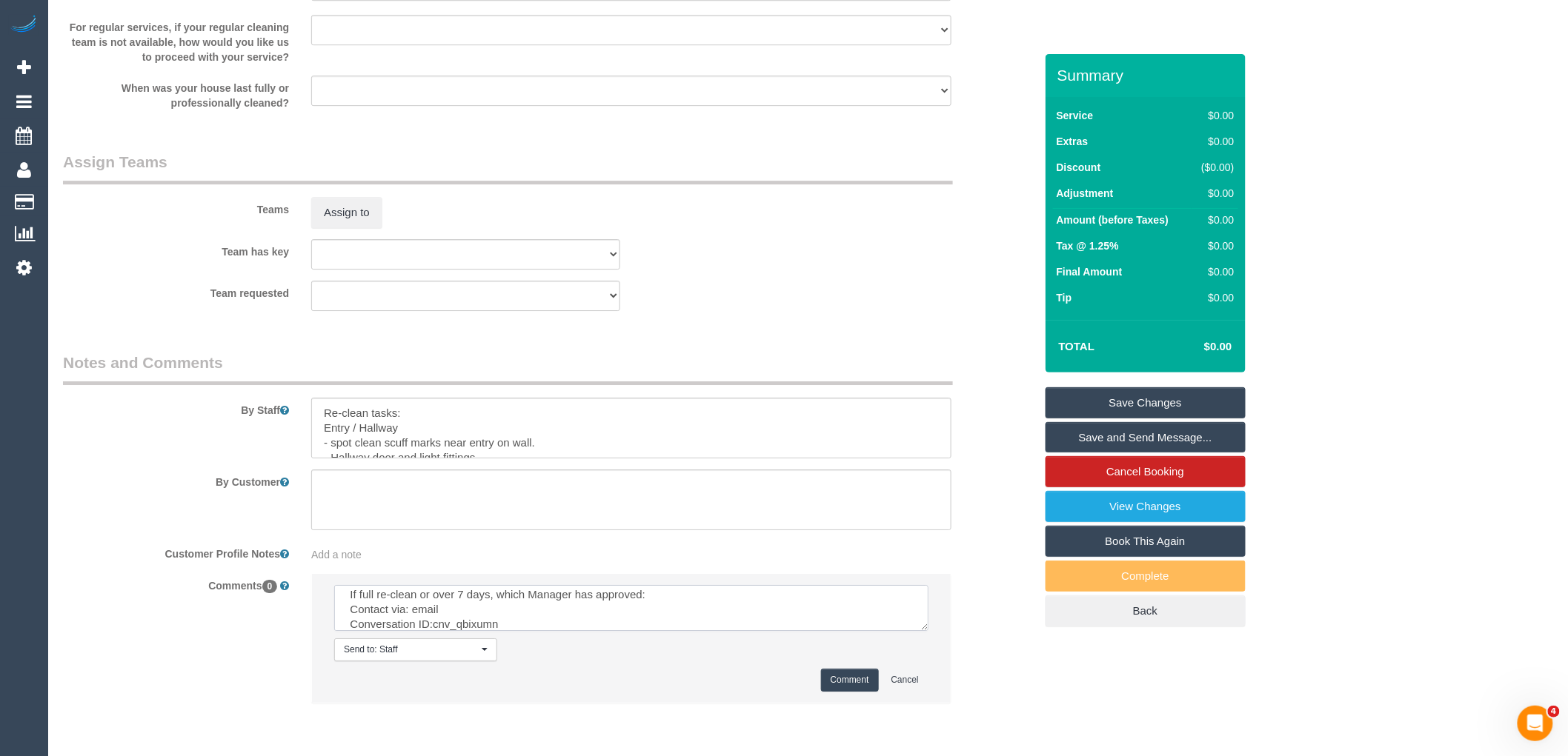
drag, startPoint x: 926, startPoint y: 630, endPoint x: 919, endPoint y: 569, distance: 61.4
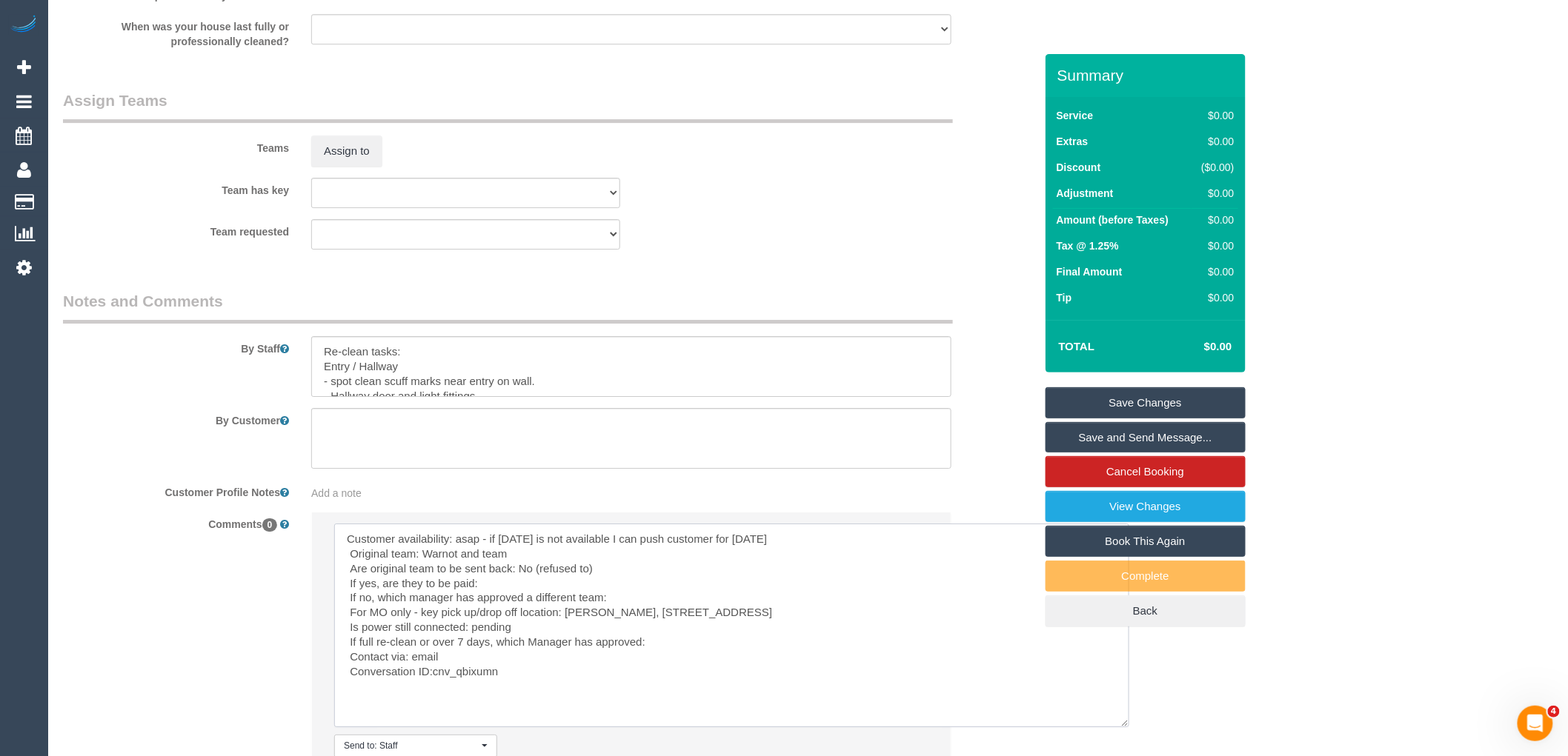
scroll to position [0, 0]
drag, startPoint x: 836, startPoint y: 538, endPoint x: 486, endPoint y: 538, distance: 350.0
click at [486, 538] on textarea at bounding box center [732, 625] width 795 height 204
click at [339, 542] on textarea at bounding box center [732, 625] width 795 height 204
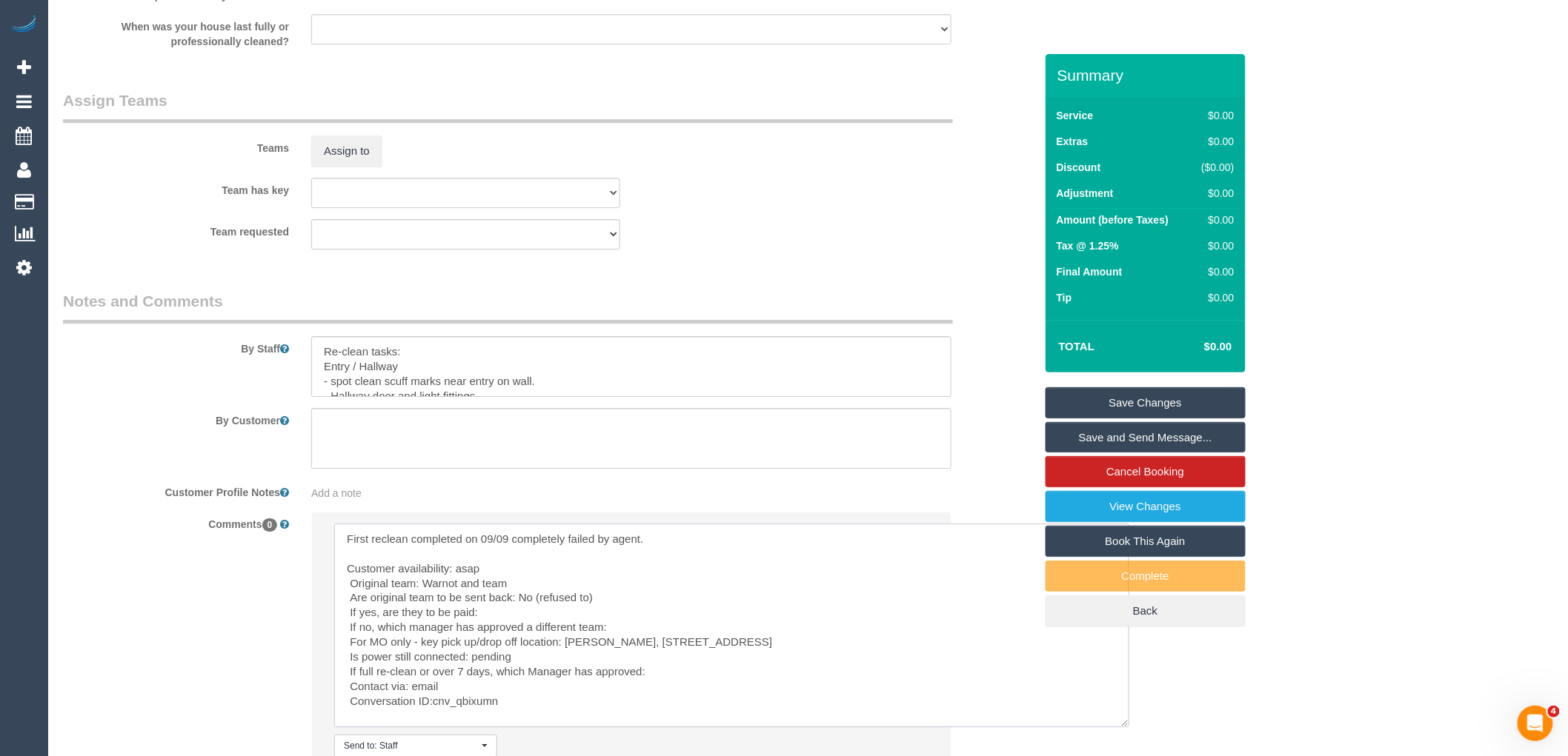
click at [537, 588] on textarea at bounding box center [732, 625] width 795 height 204
click at [630, 605] on textarea at bounding box center [732, 625] width 795 height 204
click at [627, 619] on textarea at bounding box center [732, 625] width 795 height 204
click at [662, 629] on textarea at bounding box center [732, 625] width 795 height 204
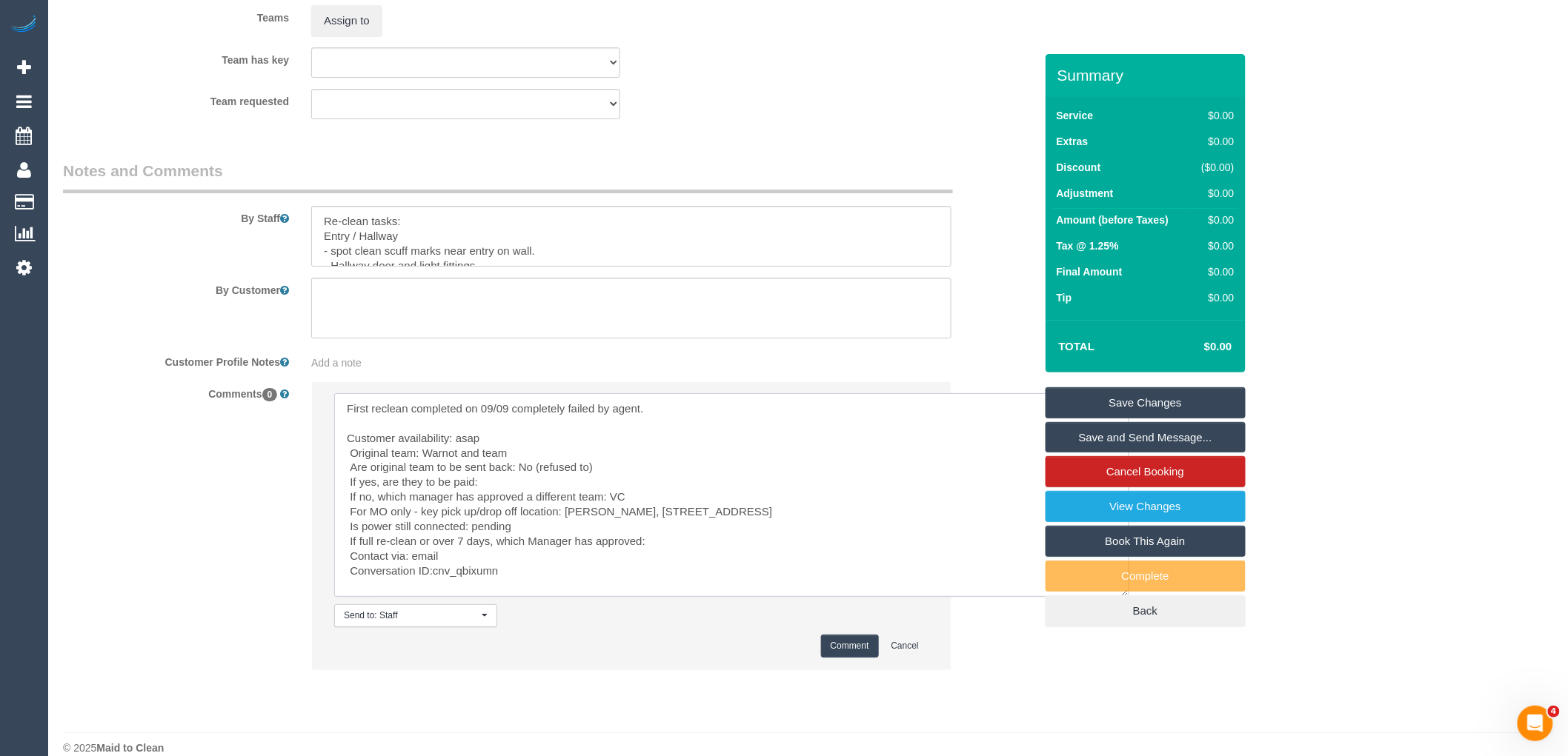
scroll to position [2121, 0]
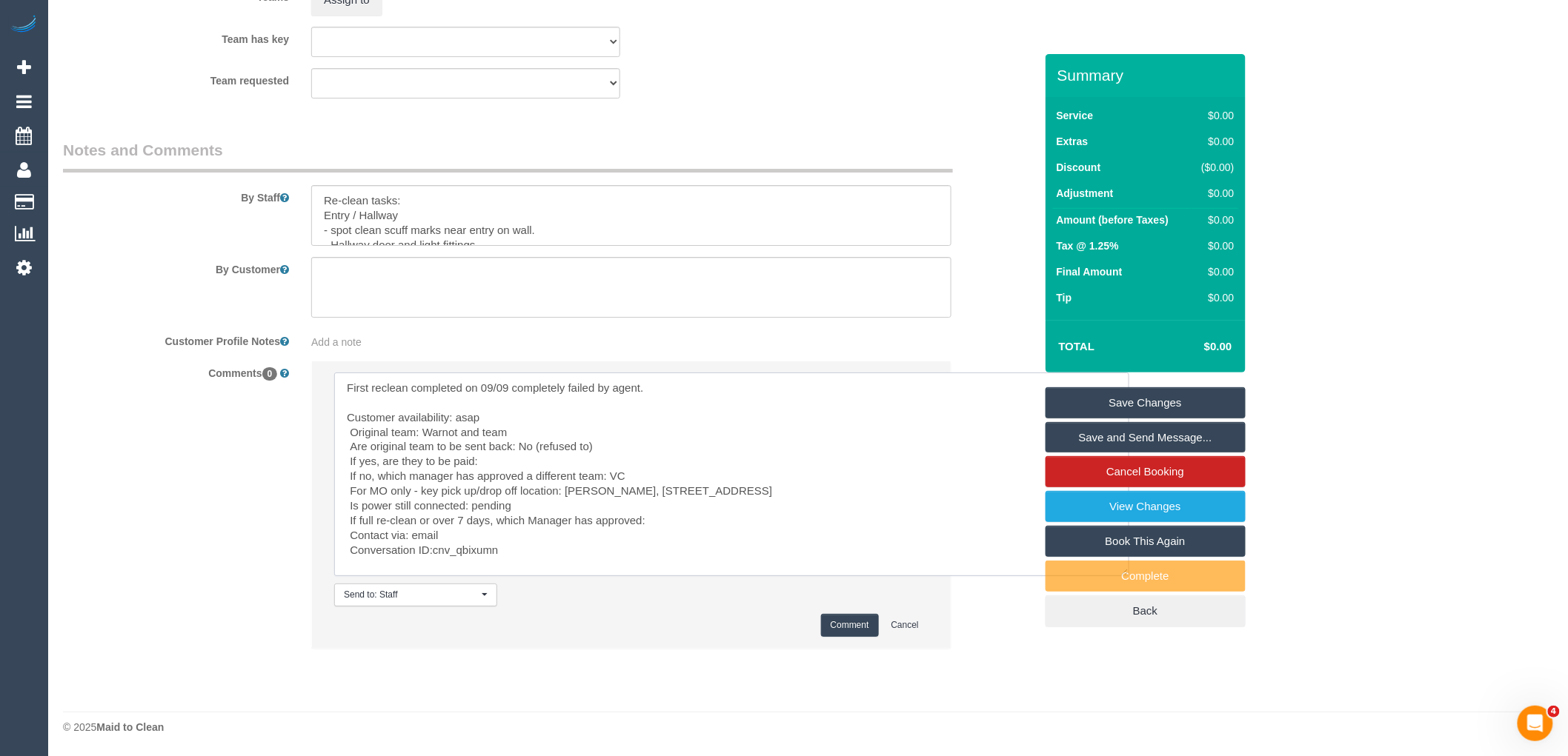
click at [675, 526] on textarea at bounding box center [732, 474] width 795 height 204
click at [619, 535] on textarea at bounding box center [732, 474] width 795 height 204
drag, startPoint x: 524, startPoint y: 549, endPoint x: 433, endPoint y: 552, distance: 91.0
click at [433, 552] on textarea at bounding box center [732, 474] width 795 height 204
click at [515, 557] on textarea at bounding box center [732, 474] width 795 height 204
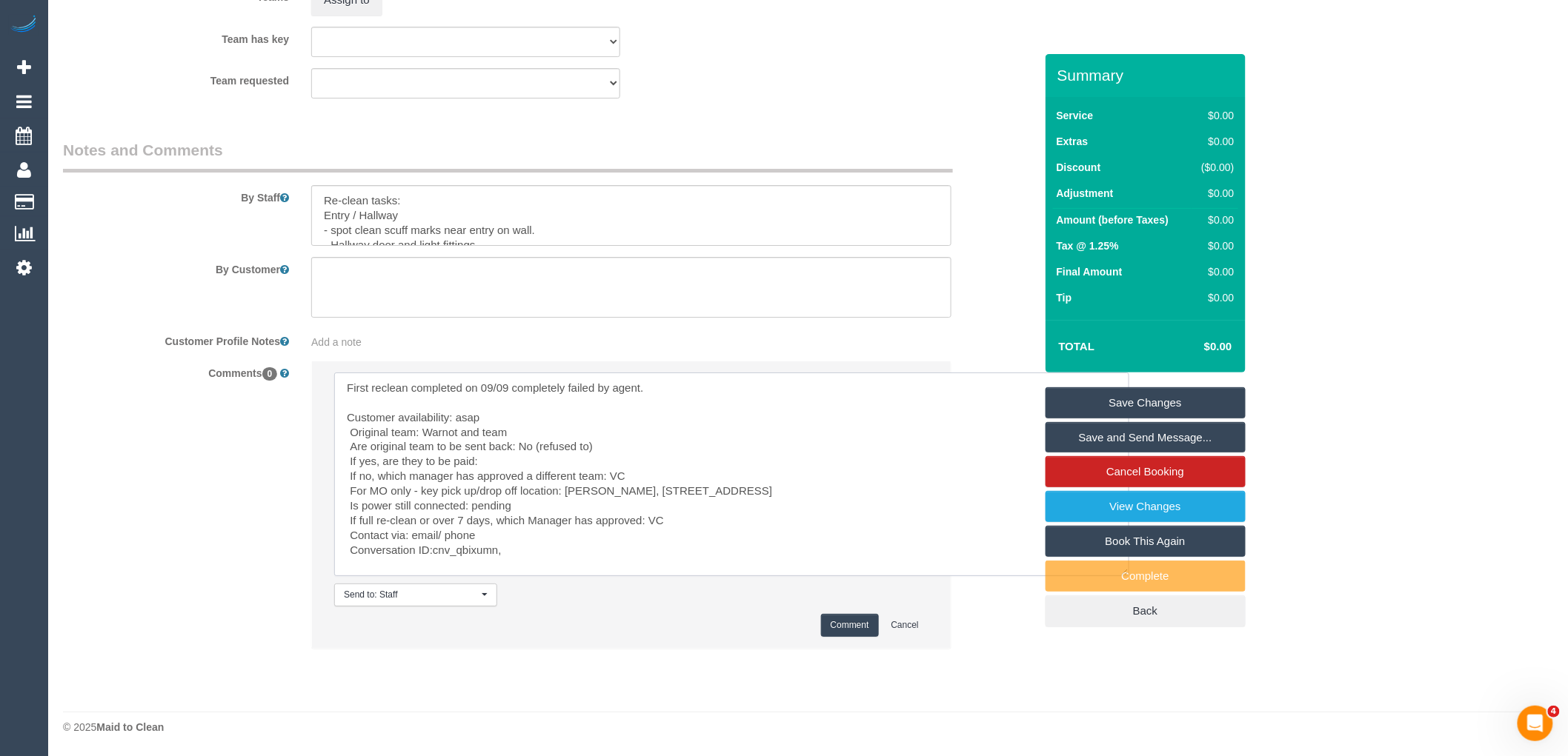
paste textarea "cnv_qbixumn"
click at [506, 556] on textarea at bounding box center [732, 474] width 795 height 204
type textarea "First reclean completed on 09/09 completely failed by agent. Customer availabil…"
click at [868, 623] on button "Comment" at bounding box center [850, 626] width 57 height 23
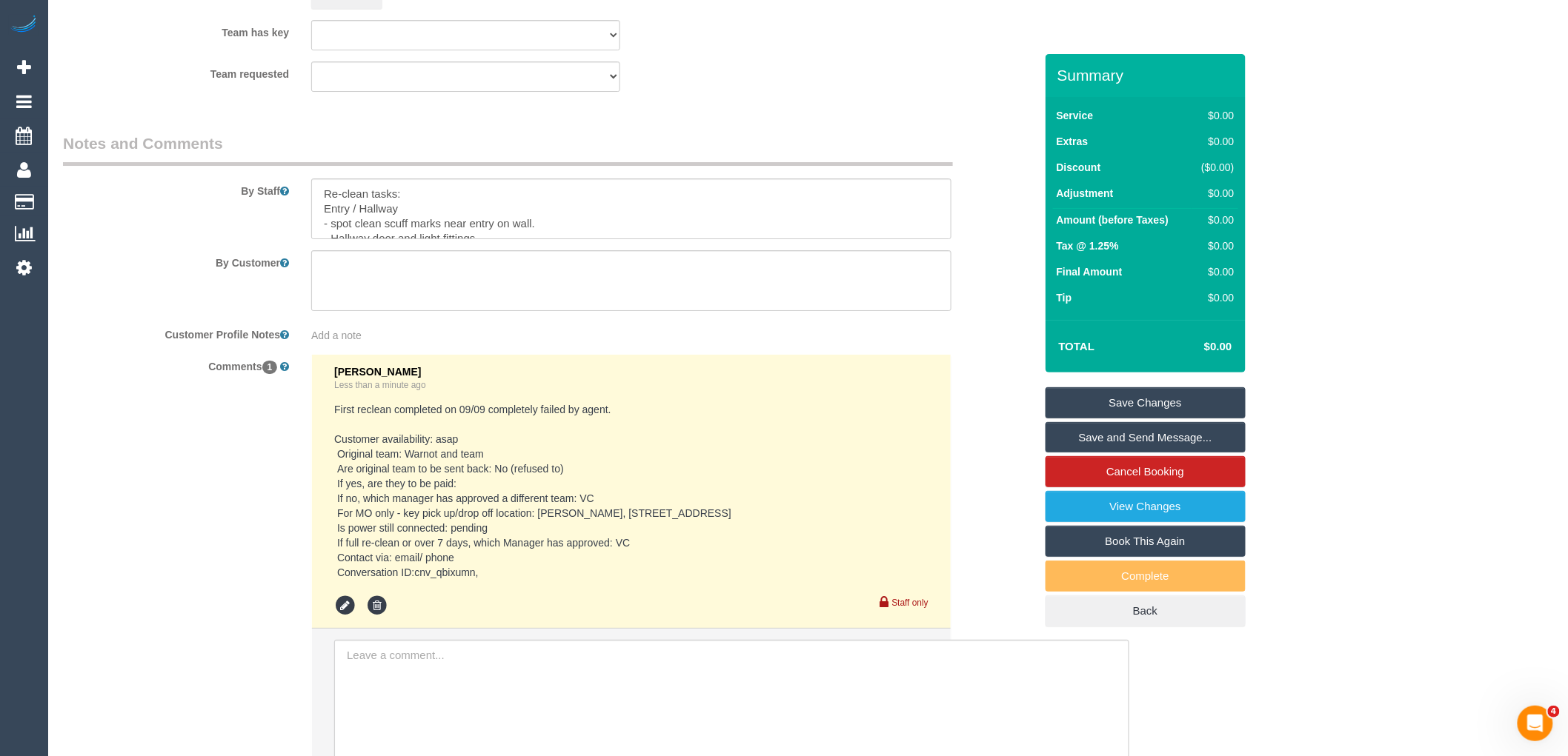
click at [1198, 404] on link "Save Changes" at bounding box center [1146, 403] width 200 height 31
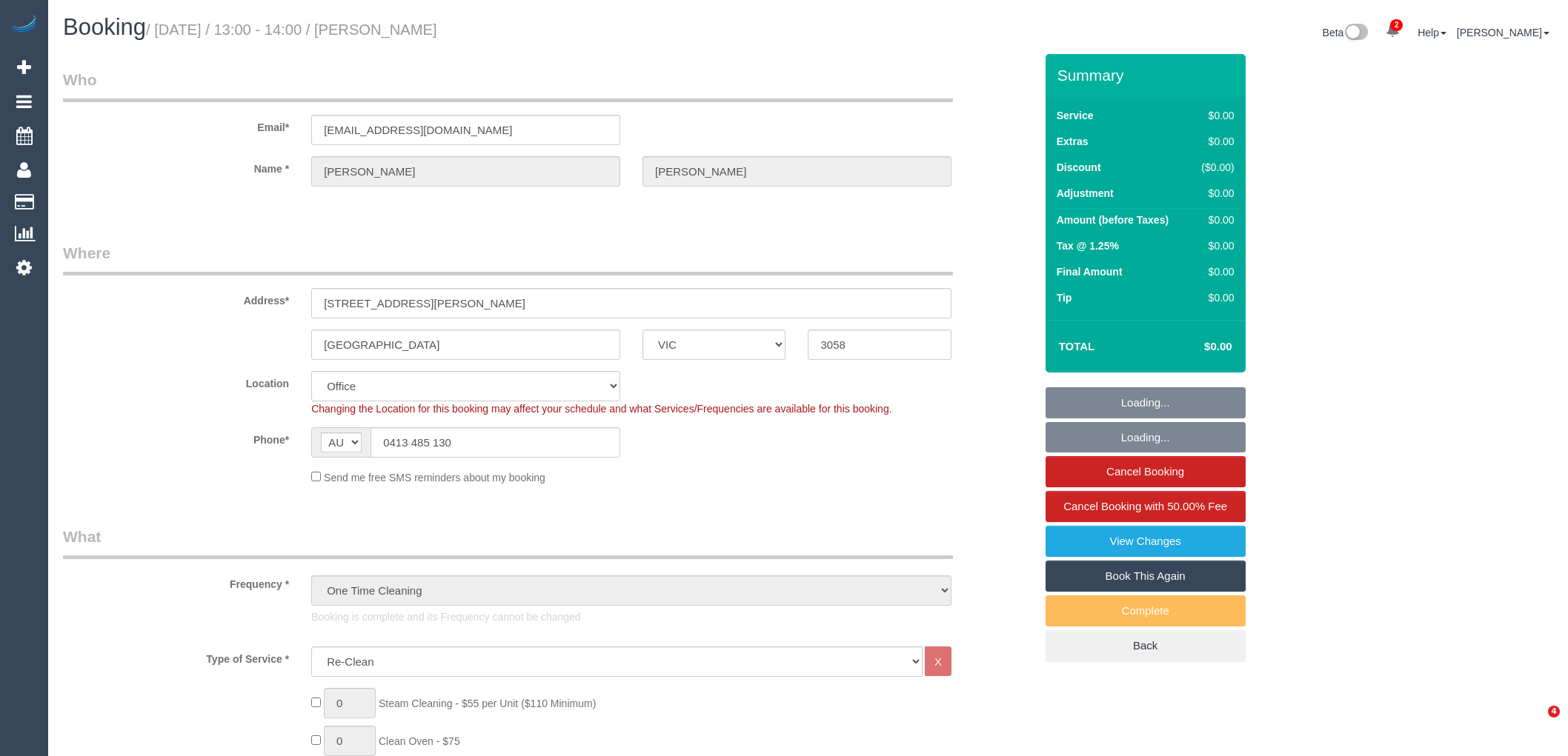
select select "VIC"
select select "number:28"
select select "number:17"
select select "number:18"
select select "number:24"
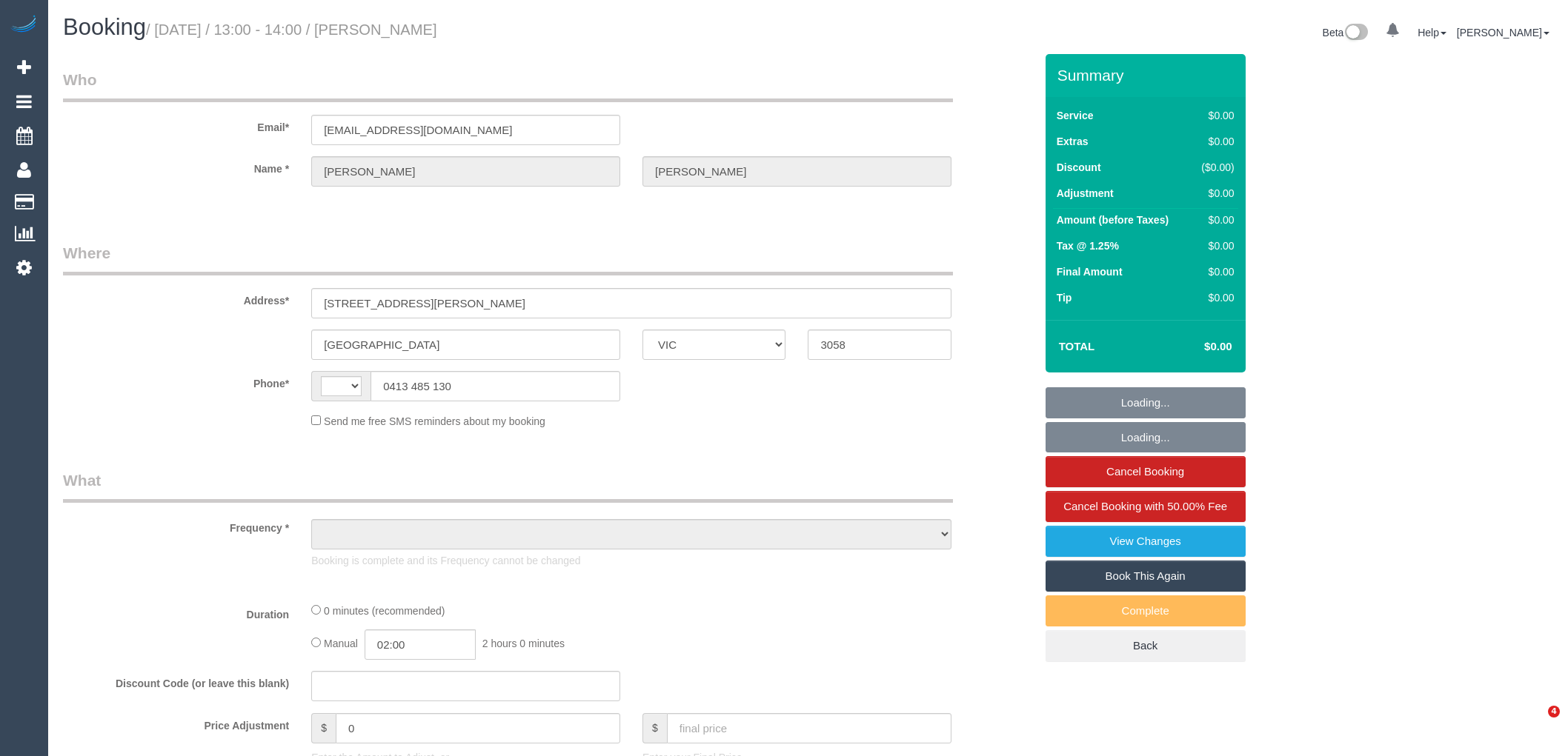
select select "VIC"
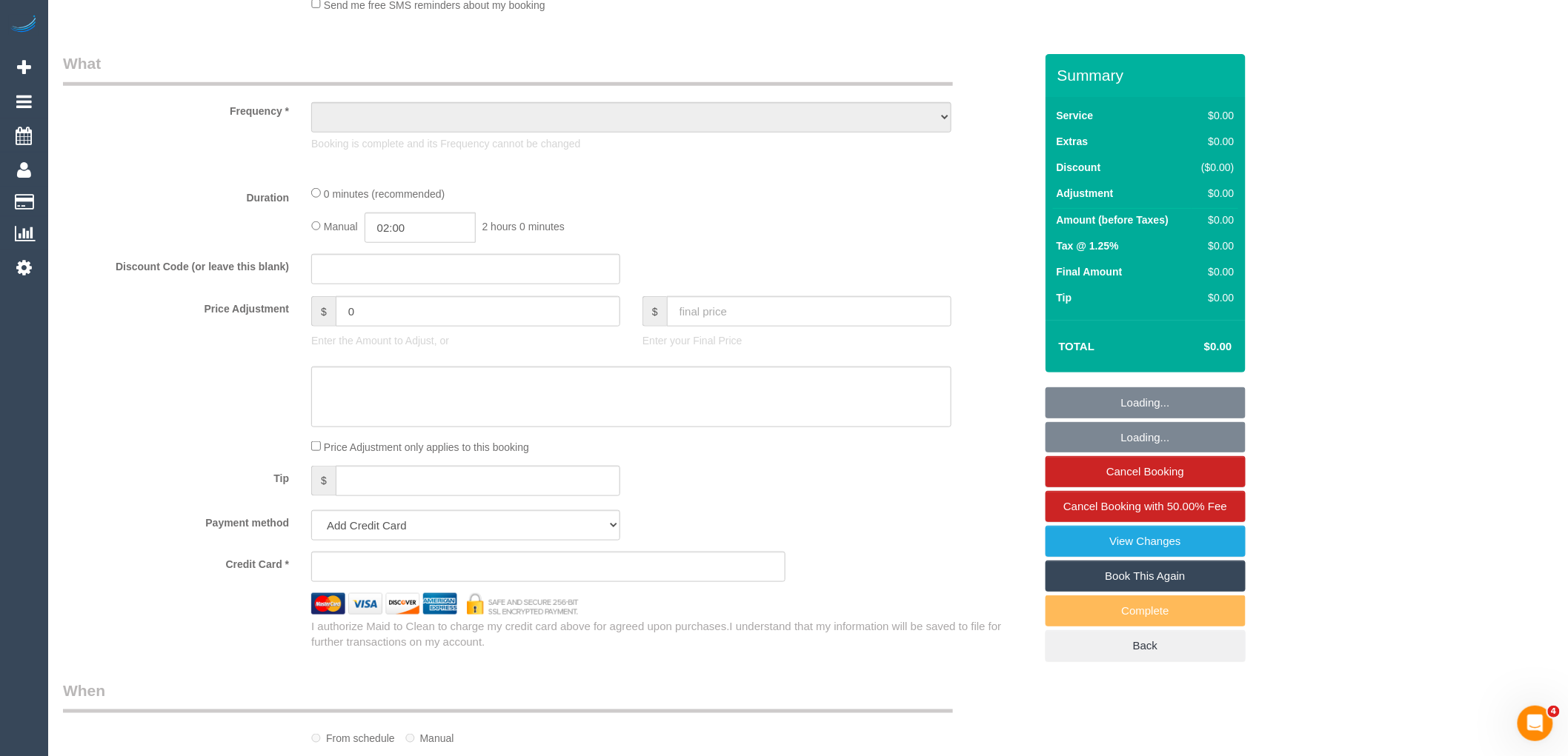
select select "string:AU"
select select "string:stripe-pm_1Ry1ER2GScqysDRVt0ZAC5Tt"
select select "number:28"
select select "number:17"
select select "number:18"
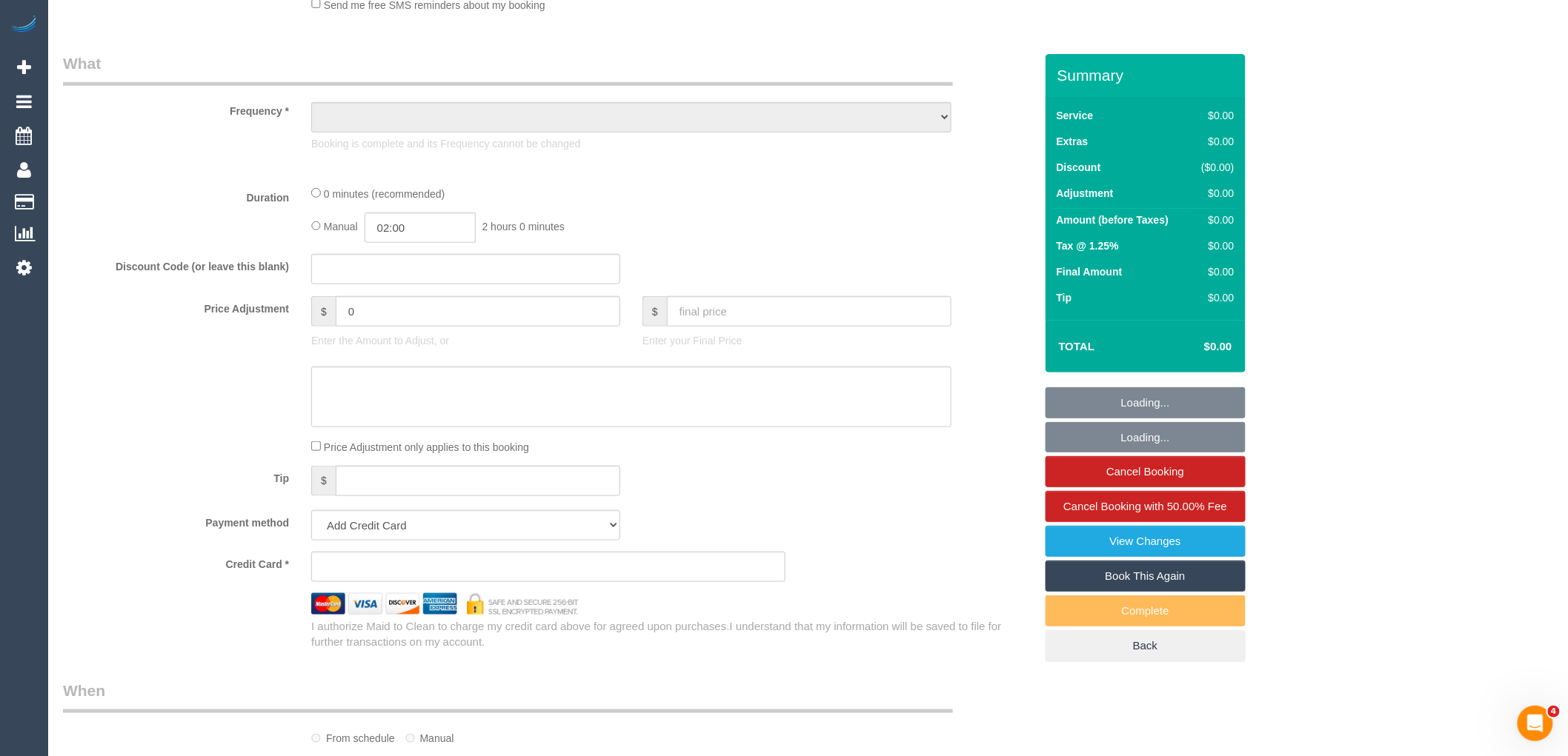
select select "number:24"
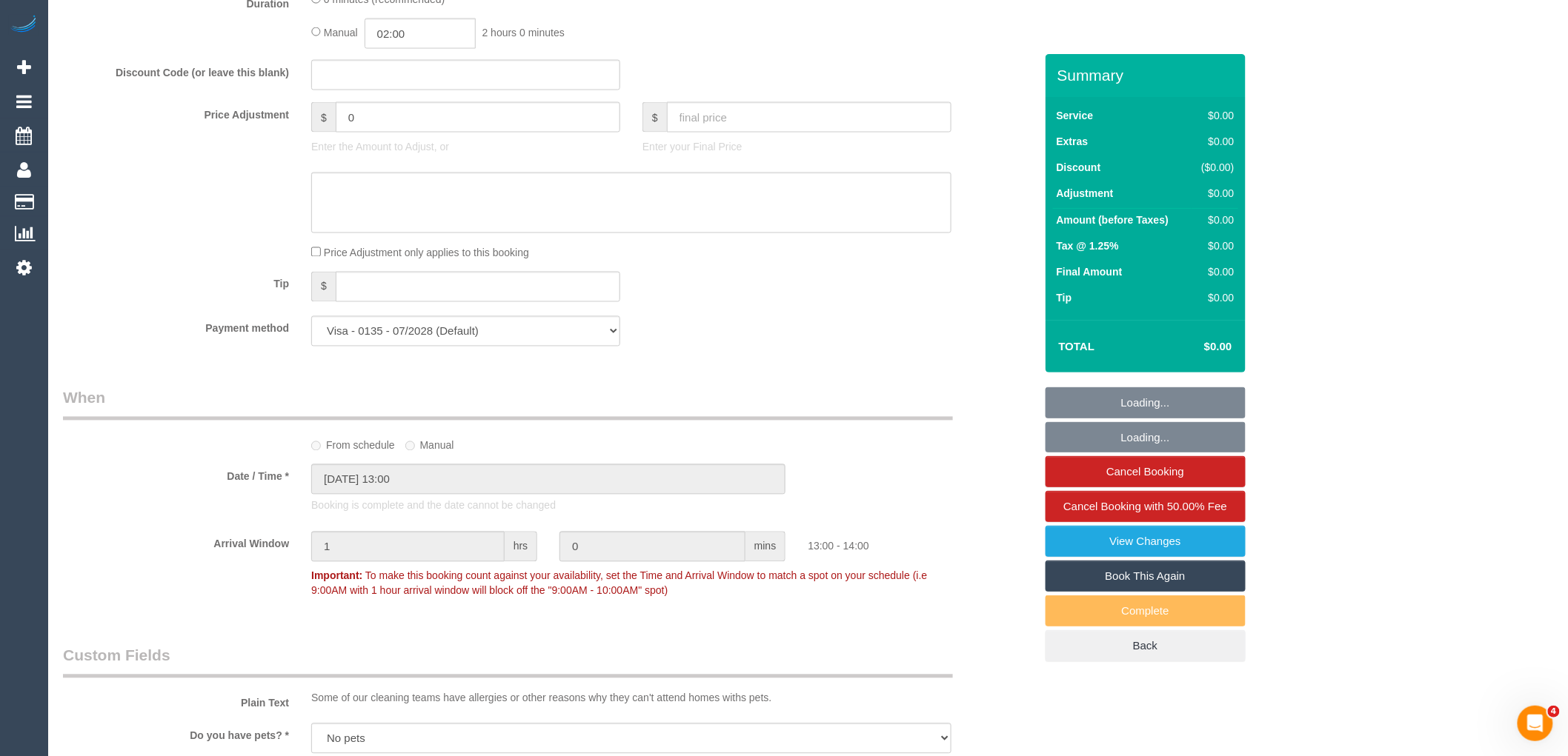
select select "object:2110"
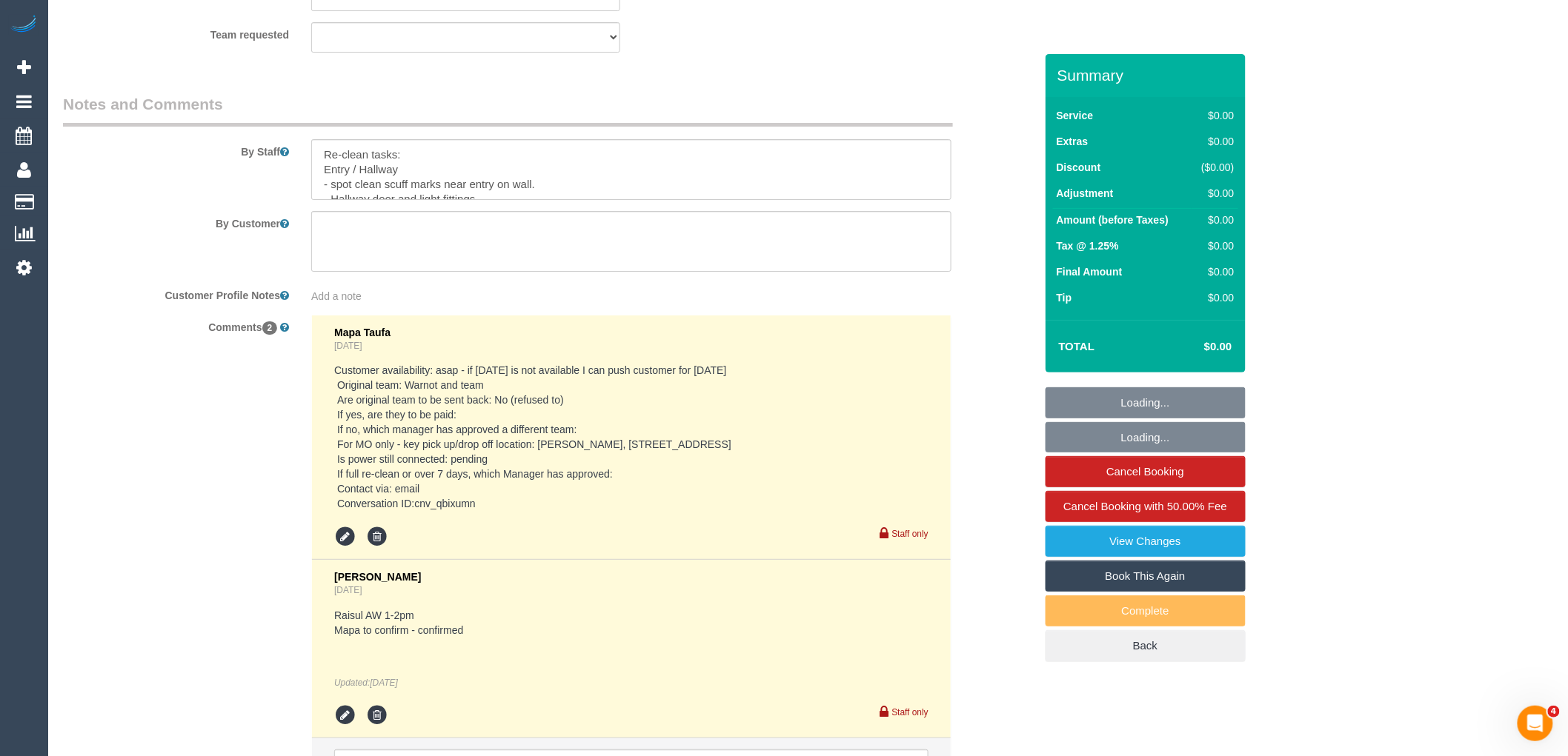
scroll to position [2218, 0]
click at [544, 450] on pre "Customer availability: asap - if [DATE] is not available I can push customer fo…" at bounding box center [631, 438] width 595 height 148
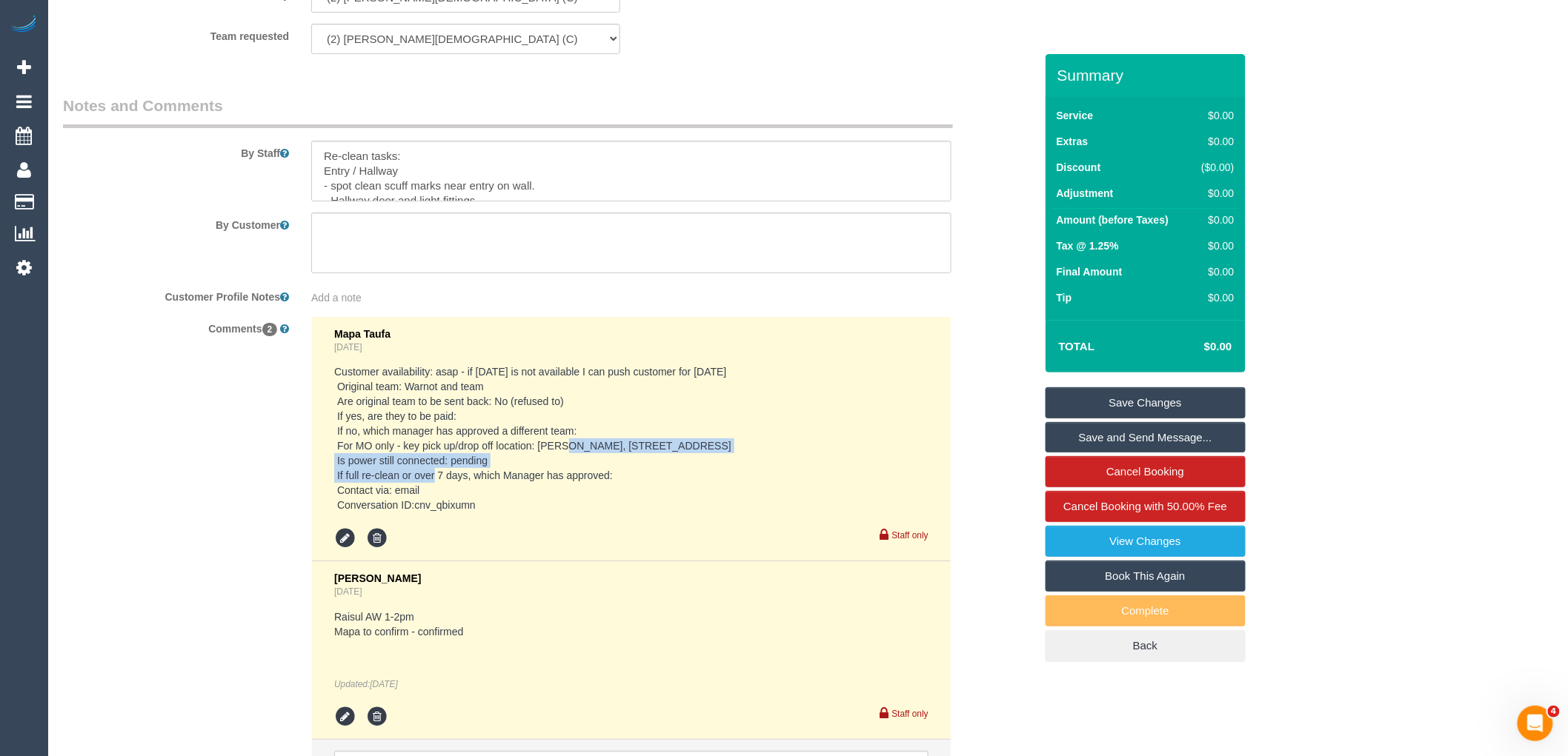
click at [683, 471] on pre "Customer availability: asap - if [DATE] is not available I can push customer fo…" at bounding box center [631, 438] width 595 height 148
drag, startPoint x: 727, startPoint y: 450, endPoint x: 539, endPoint y: 447, distance: 188.0
click at [539, 447] on pre "Customer availability: asap - if [DATE] is not available I can push customer fo…" at bounding box center [631, 438] width 595 height 148
